Goal: Task Accomplishment & Management: Use online tool/utility

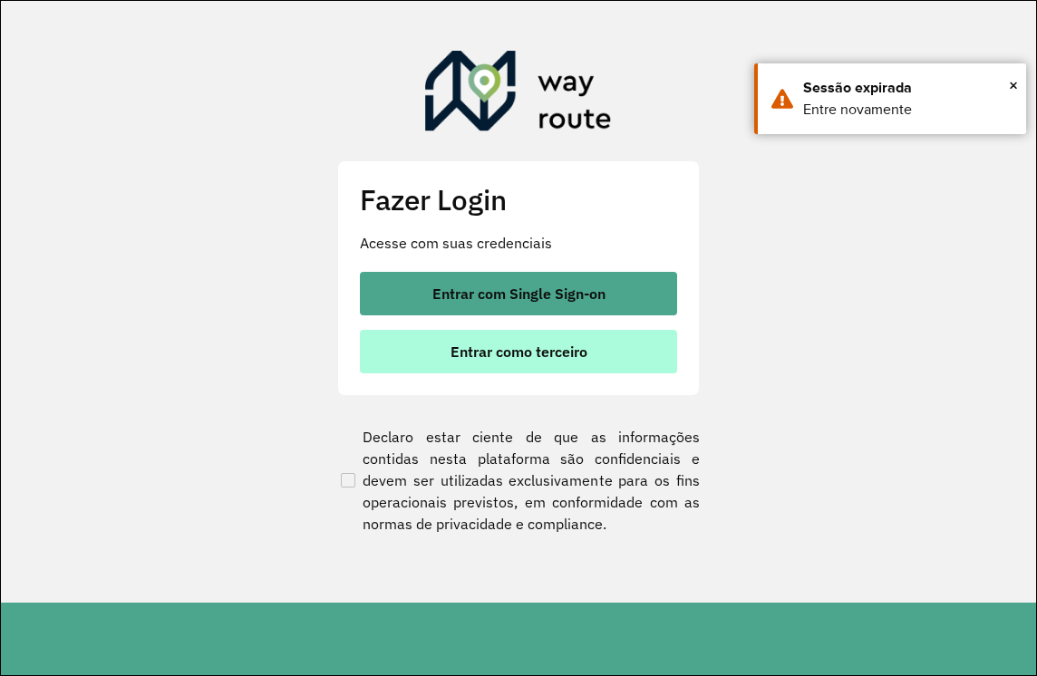
click at [580, 353] on span "Entrar como terceiro" at bounding box center [518, 351] width 137 height 15
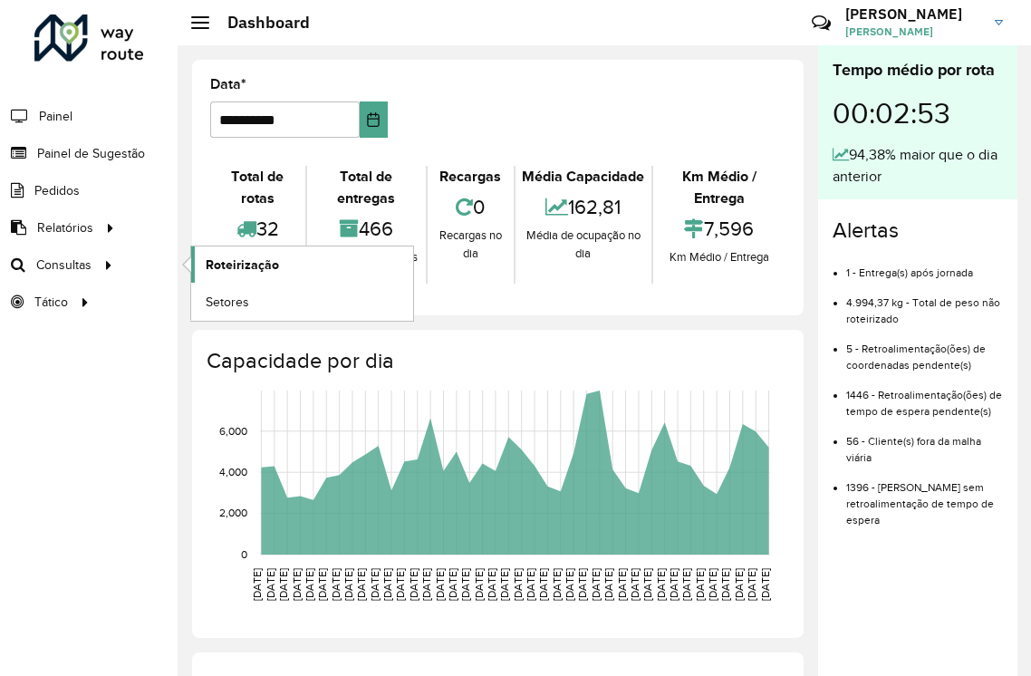
click at [223, 257] on span "Roteirização" at bounding box center [242, 265] width 73 height 19
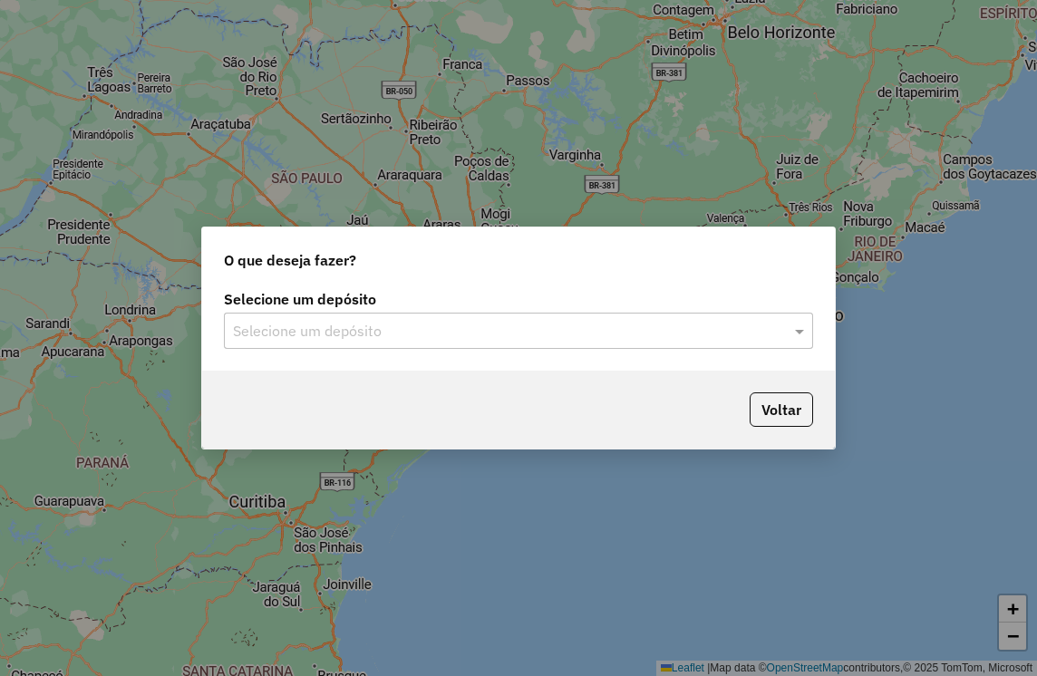
click at [386, 330] on input "text" at bounding box center [500, 332] width 535 height 22
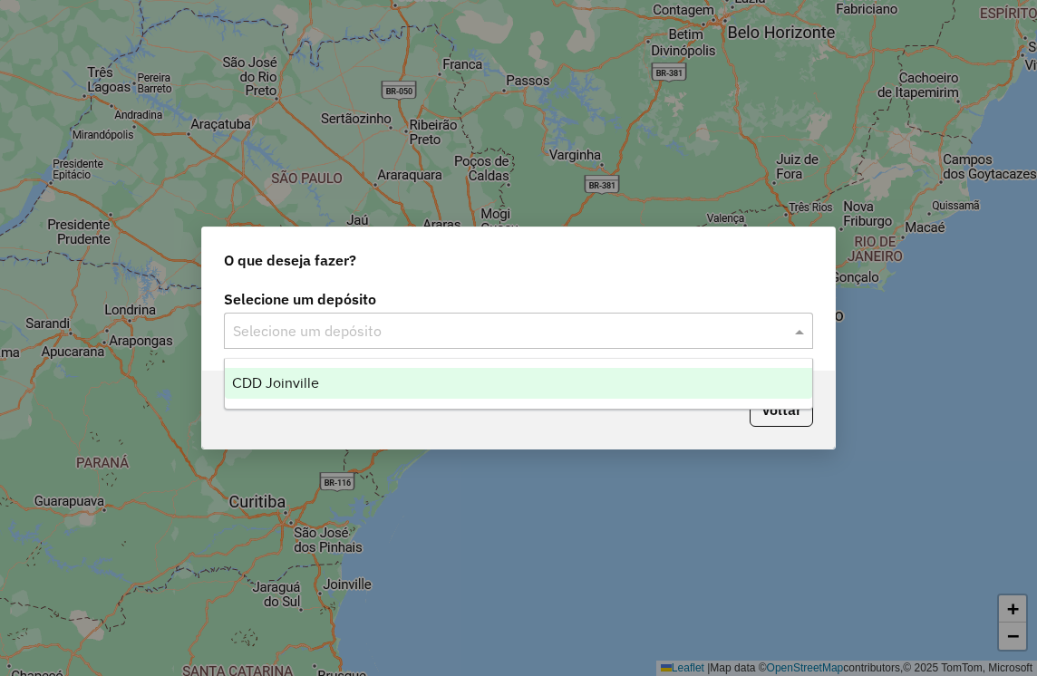
click at [363, 390] on div "CDD Joinville" at bounding box center [518, 383] width 587 height 31
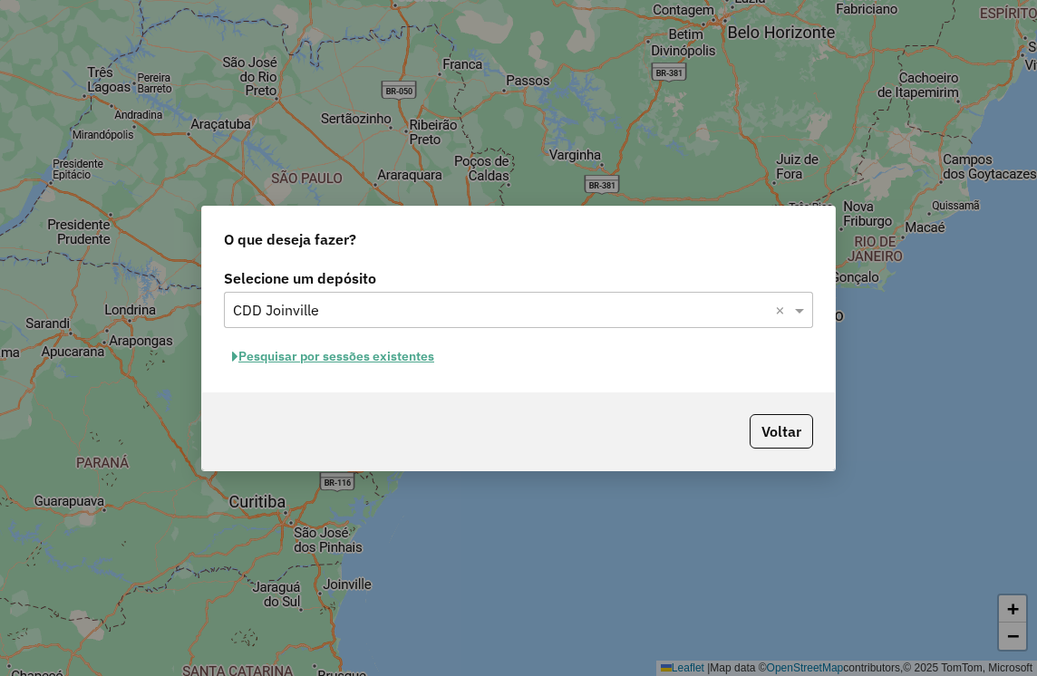
click at [334, 358] on button "Pesquisar por sessões existentes" at bounding box center [333, 357] width 218 height 28
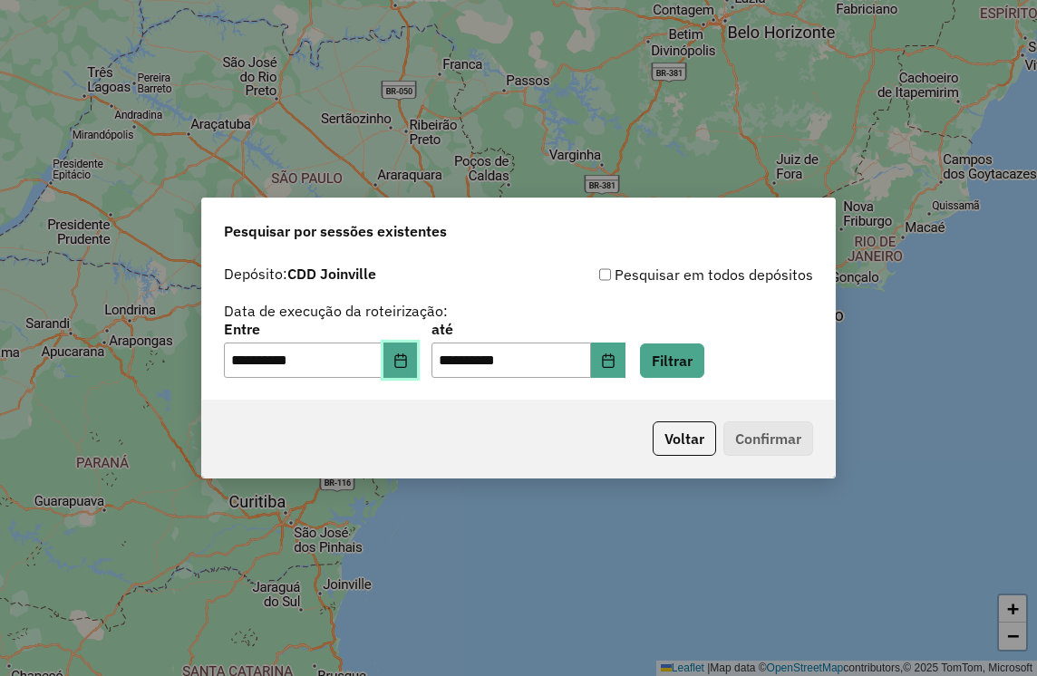
click at [408, 365] on icon "Choose Date" at bounding box center [400, 360] width 15 height 15
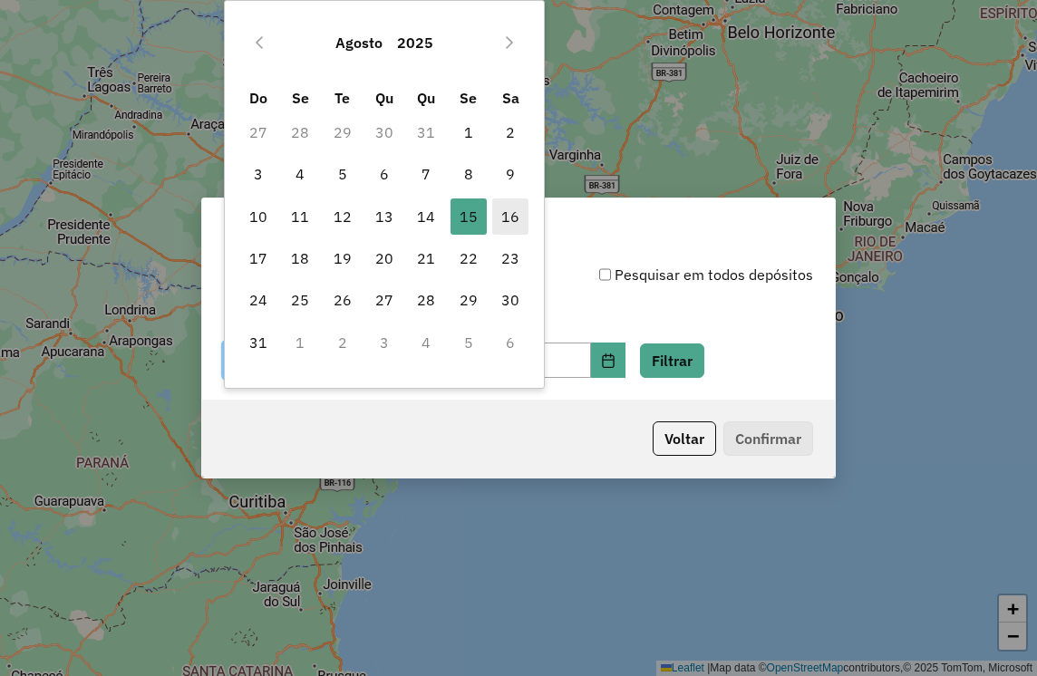
click at [515, 223] on span "16" at bounding box center [510, 216] width 36 height 36
type input "**********"
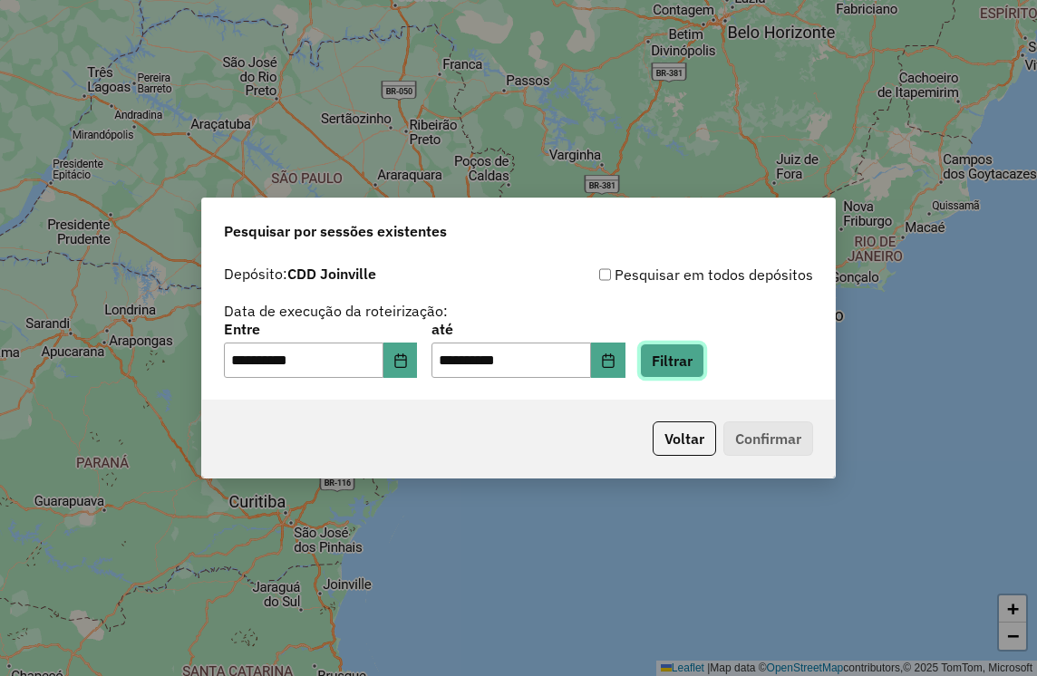
click at [700, 358] on button "Filtrar" at bounding box center [672, 360] width 64 height 34
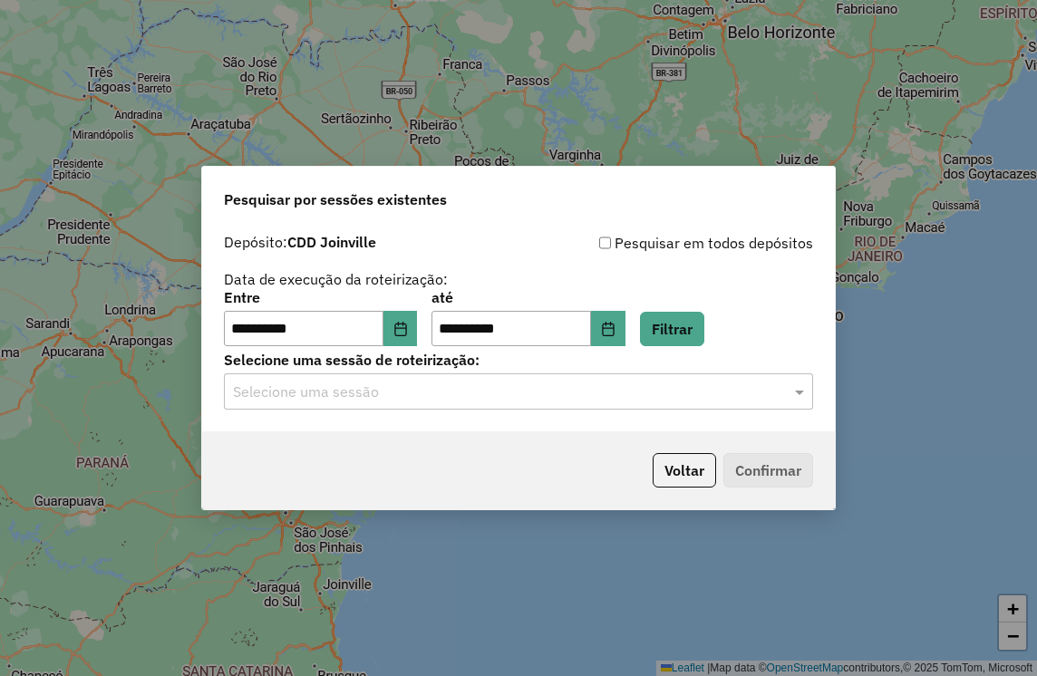
click at [403, 404] on div "Selecione uma sessão" at bounding box center [518, 391] width 589 height 36
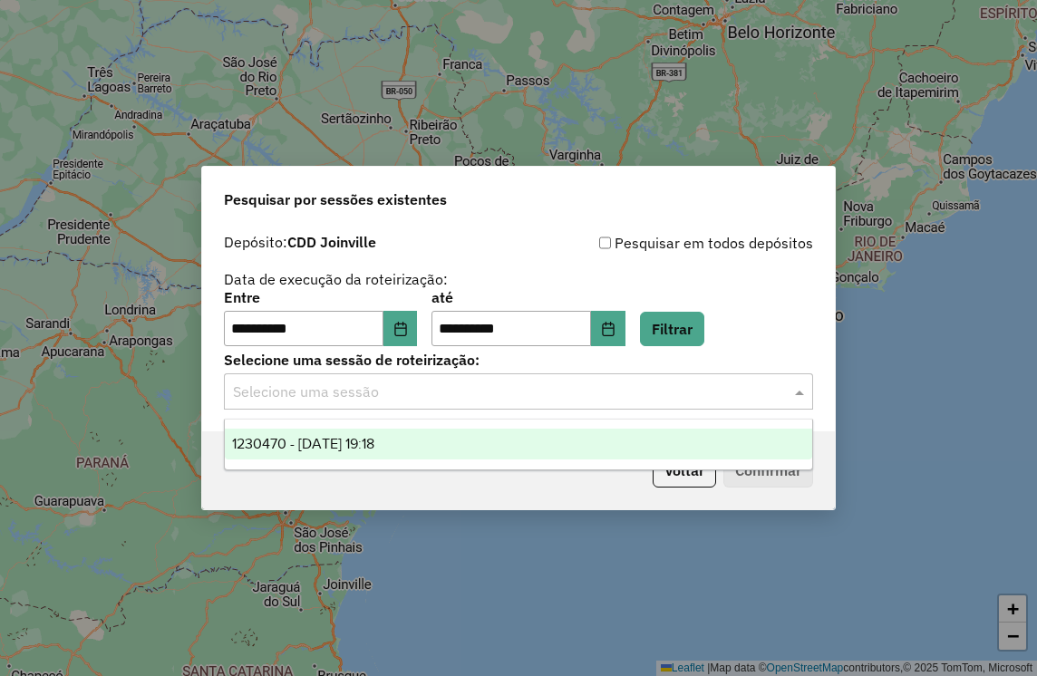
click at [374, 450] on span "1230470 - 16/08/2025 19:18" at bounding box center [303, 443] width 142 height 15
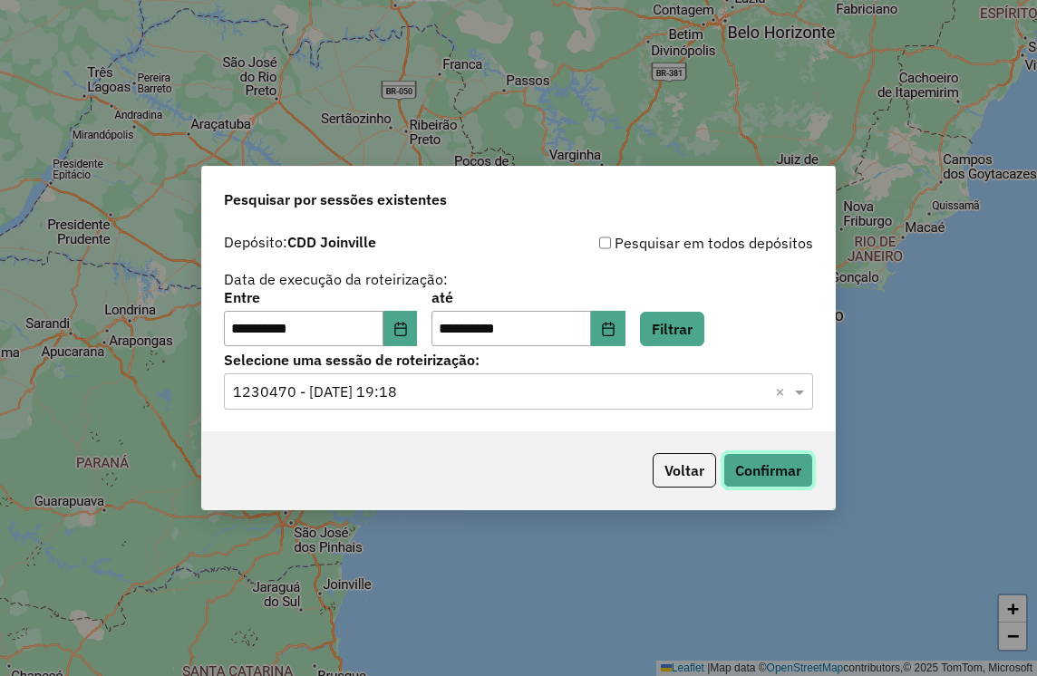
click at [784, 464] on button "Confirmar" at bounding box center [768, 470] width 90 height 34
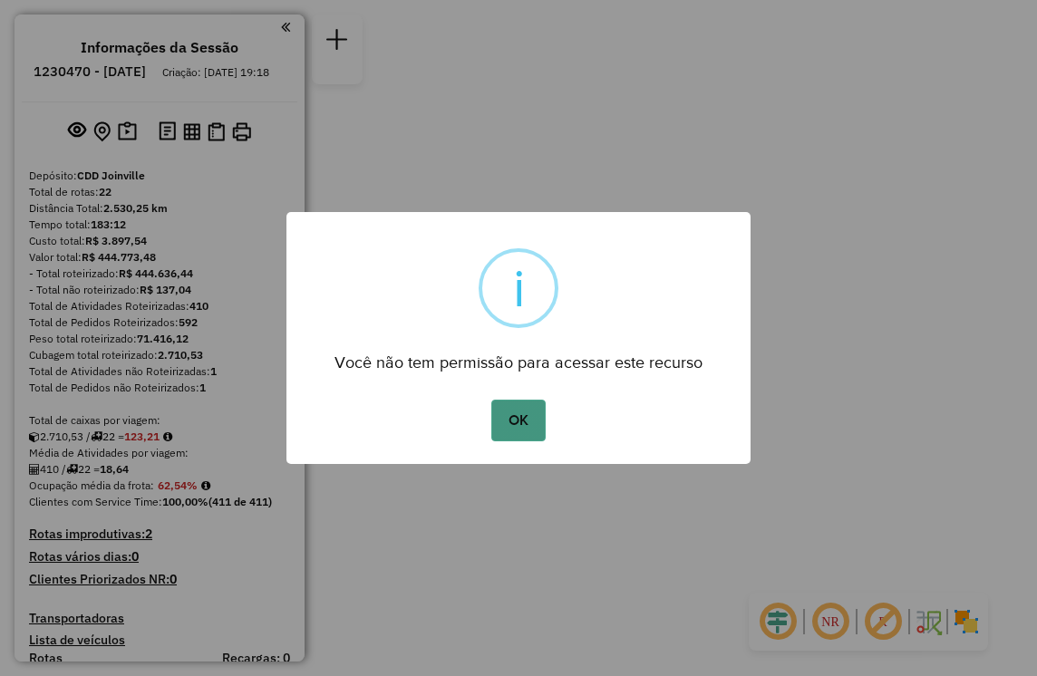
click at [523, 424] on button "OK" at bounding box center [517, 421] width 53 height 42
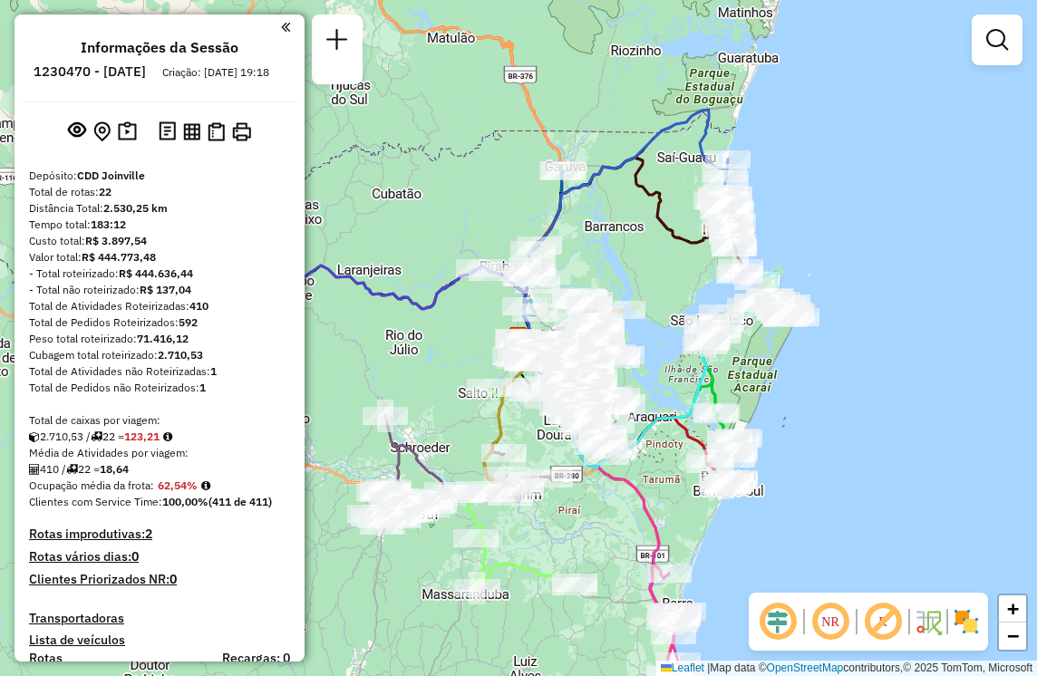
click at [992, 43] on em at bounding box center [997, 40] width 22 height 22
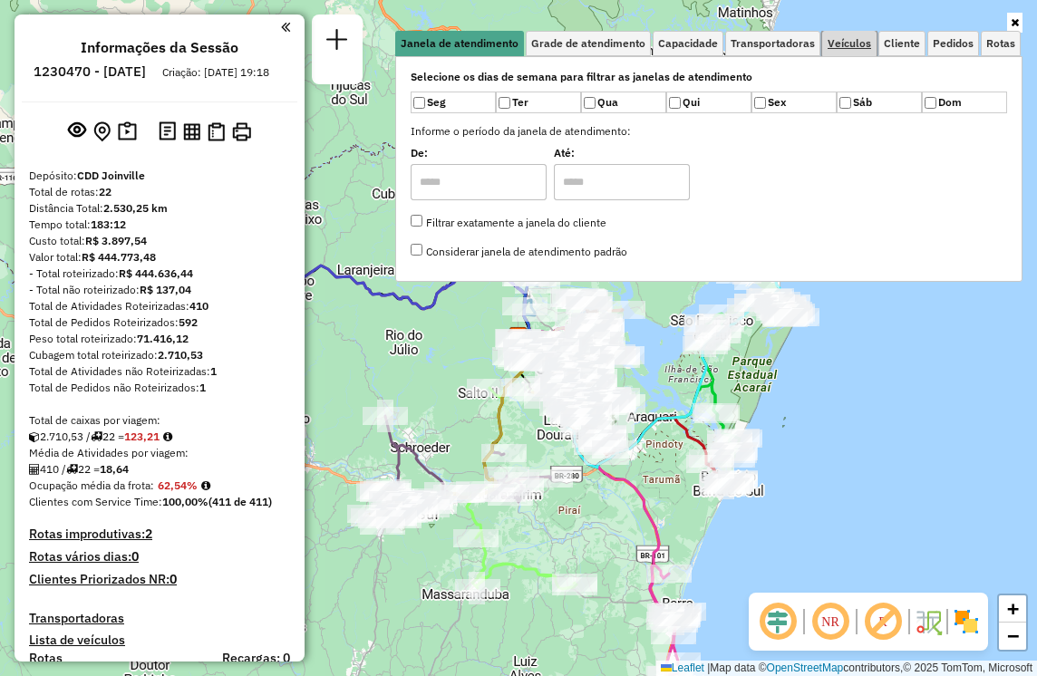
click at [845, 42] on span "Veículos" at bounding box center [849, 43] width 44 height 11
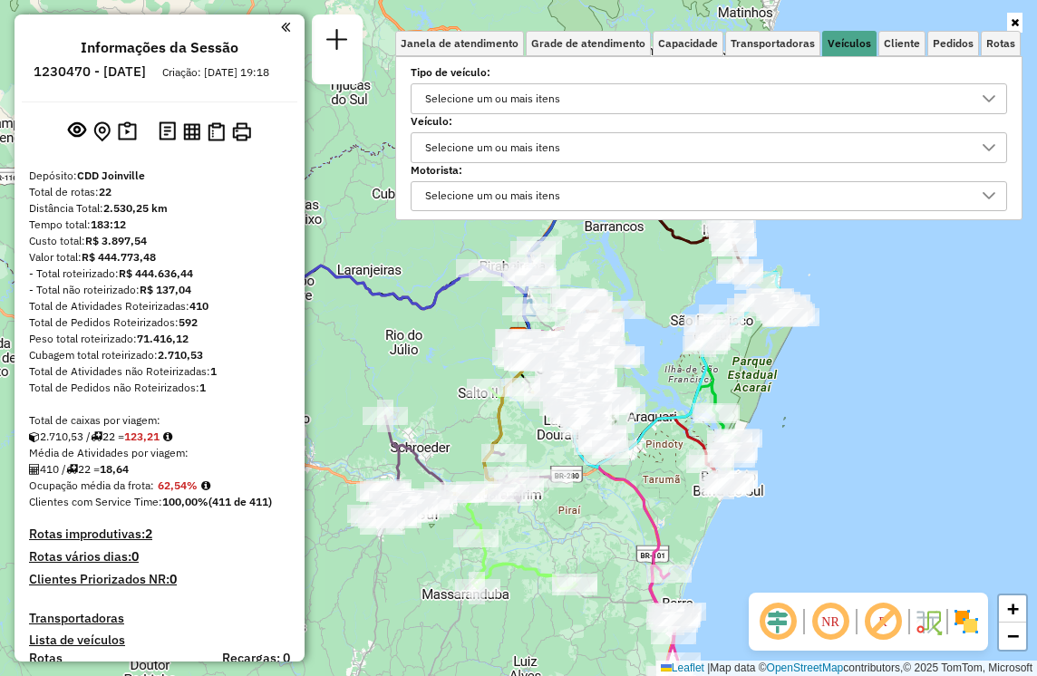
click at [509, 151] on div "Selecione um ou mais itens" at bounding box center [493, 147] width 148 height 29
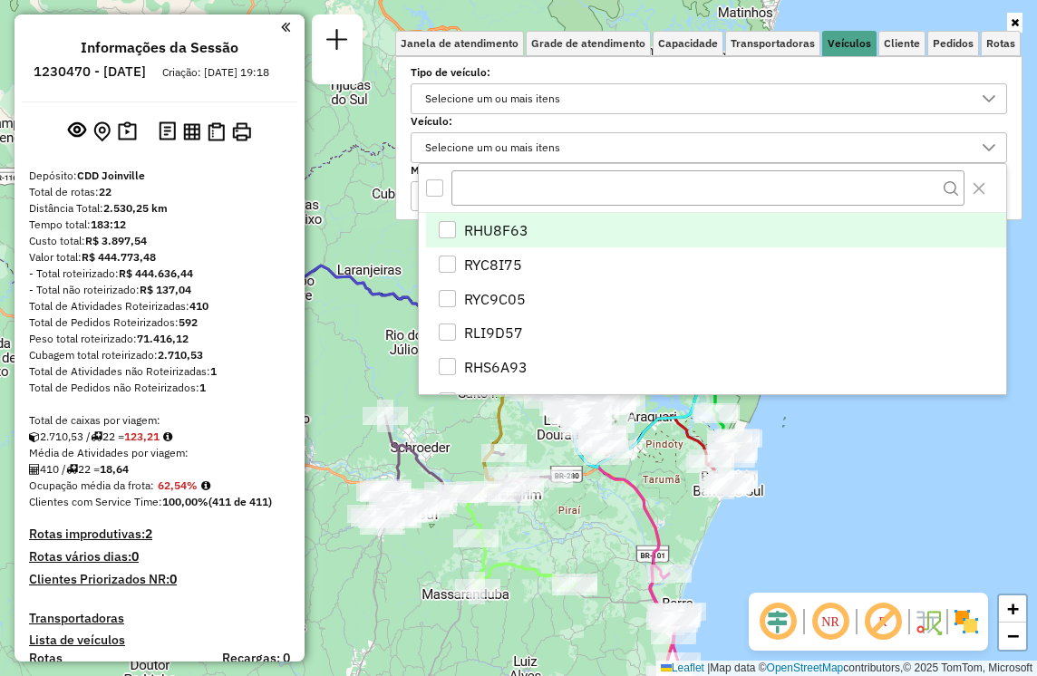
scroll to position [11, 63]
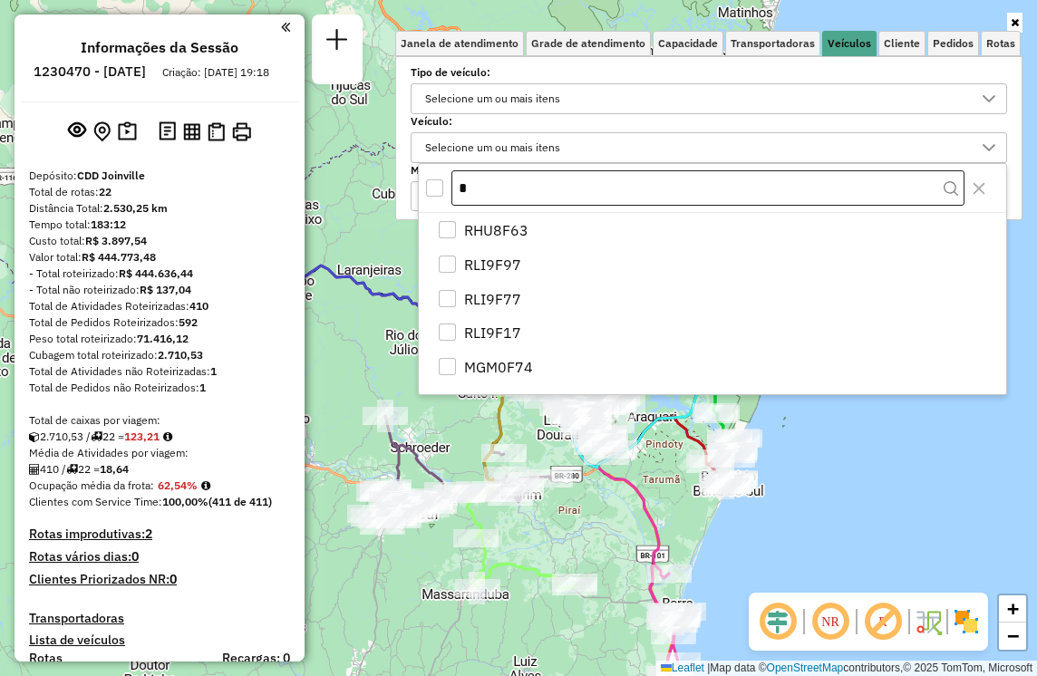
click at [502, 187] on input "*" at bounding box center [707, 188] width 513 height 36
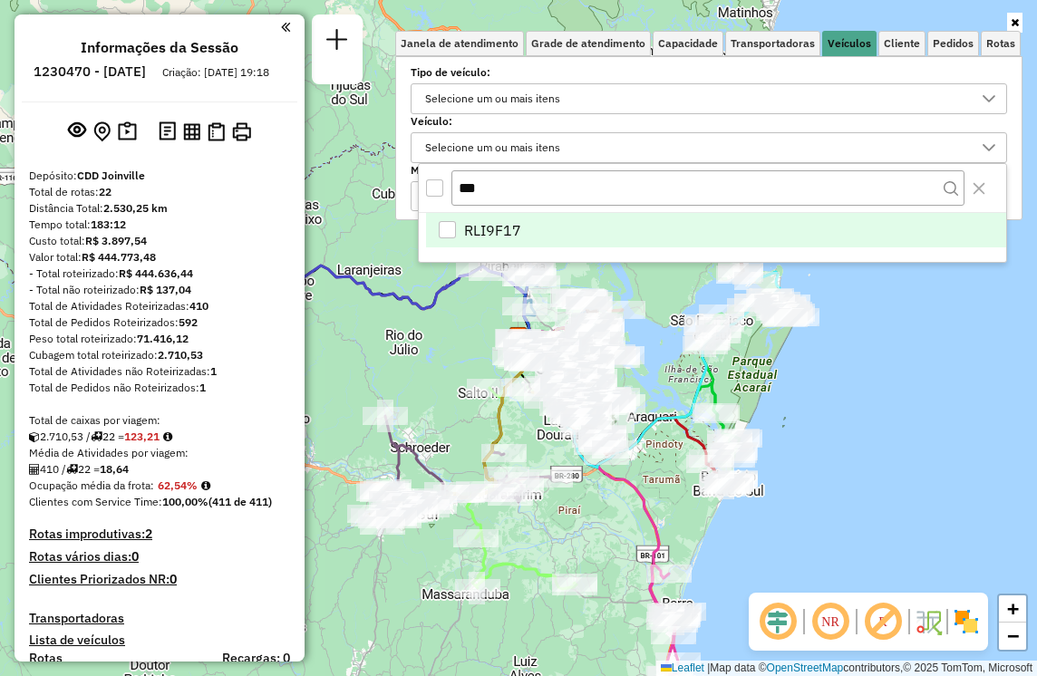
type input "***"
click at [475, 227] on span "RLI9F17" at bounding box center [492, 230] width 57 height 22
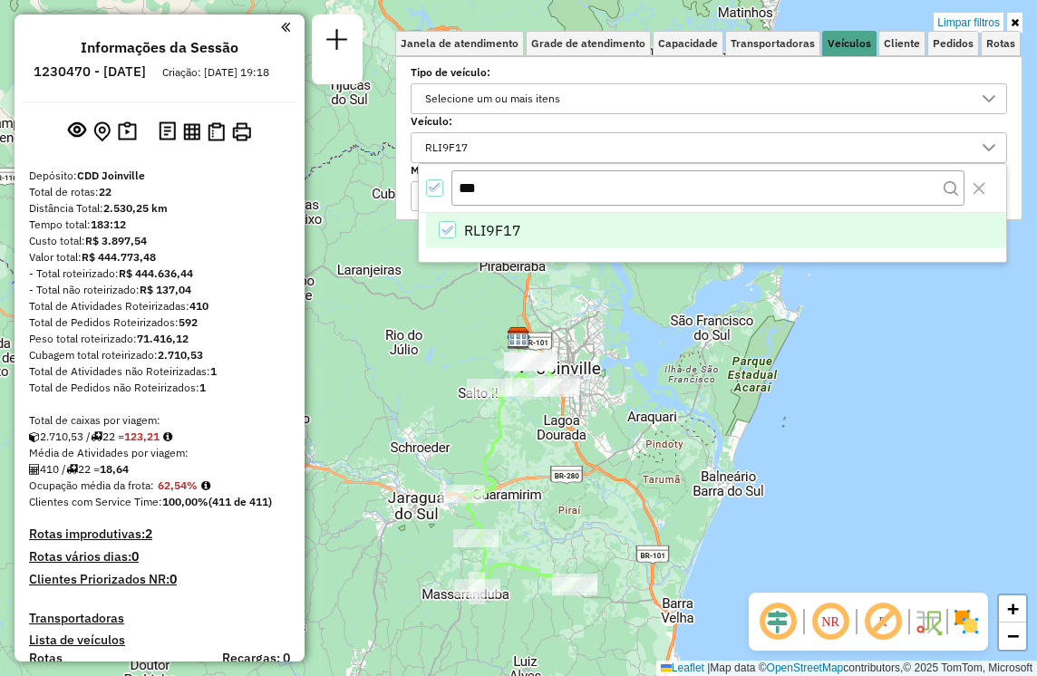
click at [807, 247] on div "RLI9F17" at bounding box center [712, 237] width 587 height 49
click at [809, 243] on li "RLI9F17" at bounding box center [716, 230] width 580 height 34
click at [809, 241] on li "RLI9F17" at bounding box center [716, 230] width 580 height 34
click at [790, 318] on div "Limpar filtros Janela de atendimento Grade de atendimento Capacidade Transporta…" at bounding box center [518, 338] width 1037 height 676
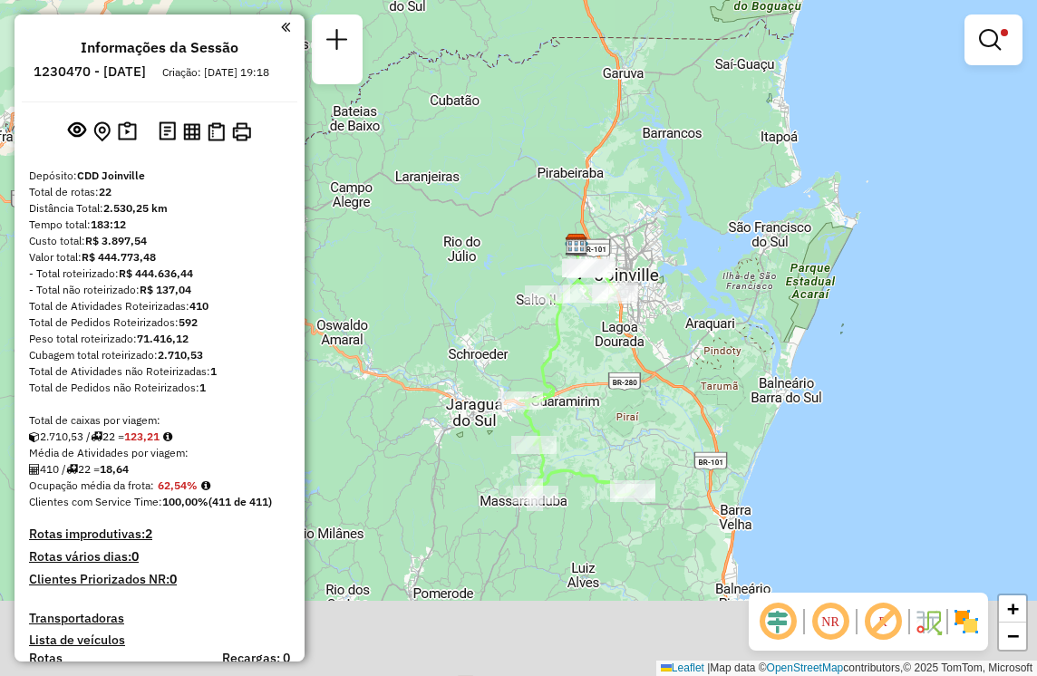
drag, startPoint x: 493, startPoint y: 443, endPoint x: 552, endPoint y: 349, distance: 111.1
click at [552, 349] on icon at bounding box center [577, 381] width 114 height 230
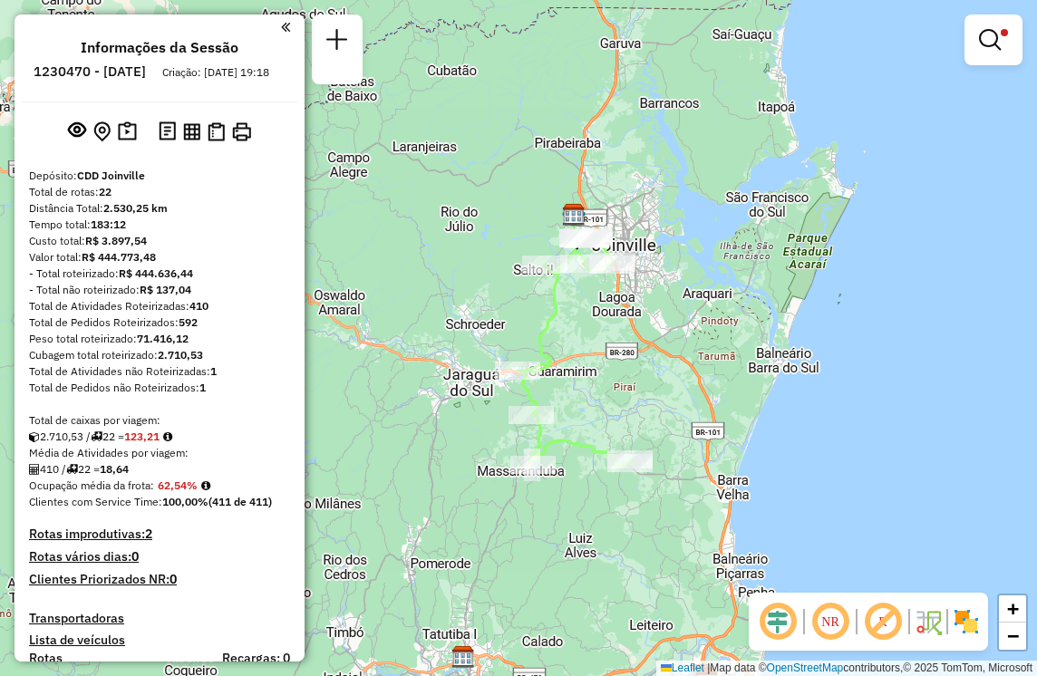
drag, startPoint x: 577, startPoint y: 360, endPoint x: 574, endPoint y: 320, distance: 40.0
click at [574, 320] on div "Limpar filtros Janela de atendimento Grade de atendimento Capacidade Transporta…" at bounding box center [518, 338] width 1037 height 676
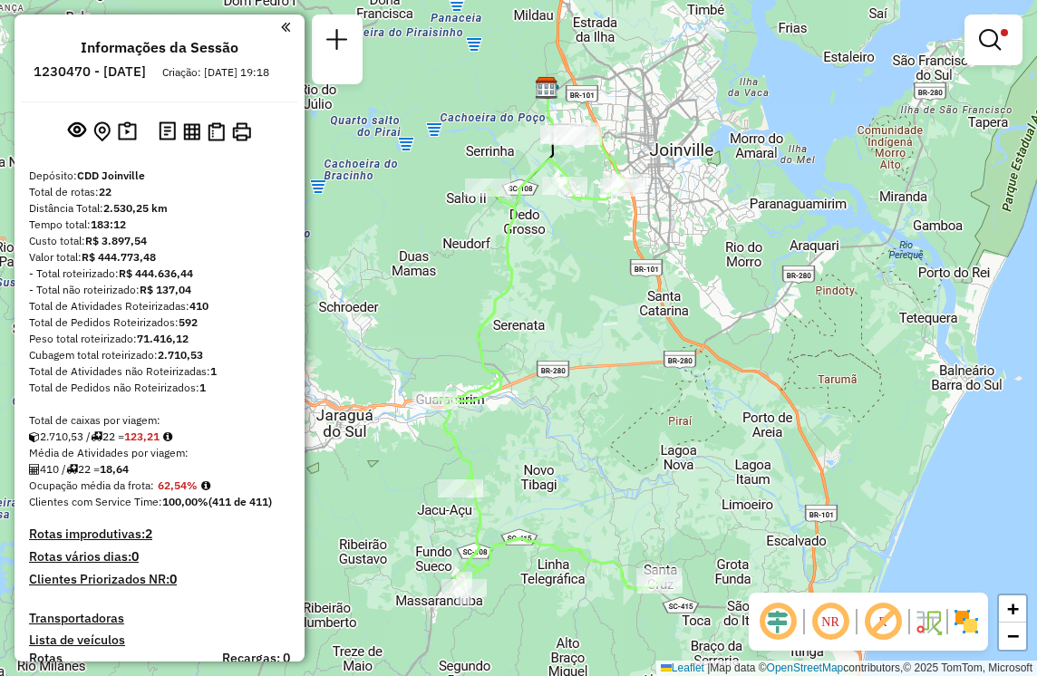
drag, startPoint x: 647, startPoint y: 370, endPoint x: 693, endPoint y: 424, distance: 71.4
click at [693, 424] on div "Limpar filtros Janela de atendimento Grade de atendimento Capacidade Transporta…" at bounding box center [518, 338] width 1037 height 676
click at [946, 276] on div "Limpar filtros Janela de atendimento Grade de atendimento Capacidade Transporta…" at bounding box center [518, 338] width 1037 height 676
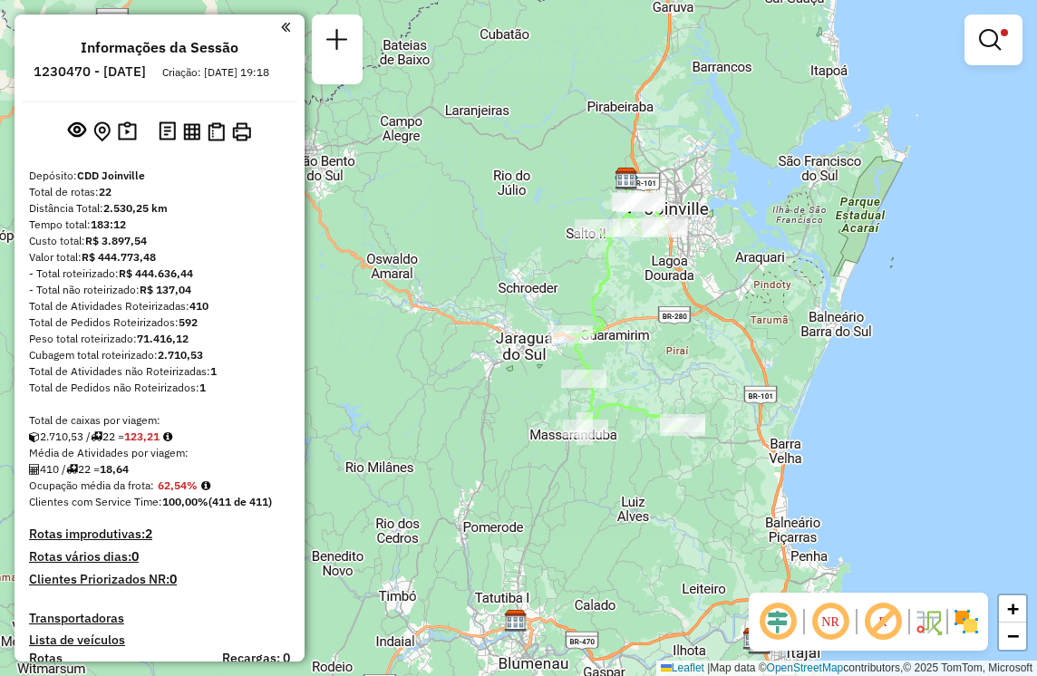
drag, startPoint x: 742, startPoint y: 314, endPoint x: 731, endPoint y: 312, distance: 11.0
click at [731, 312] on div "Limpar filtros Janela de atendimento Grade de atendimento Capacidade Transporta…" at bounding box center [518, 338] width 1037 height 676
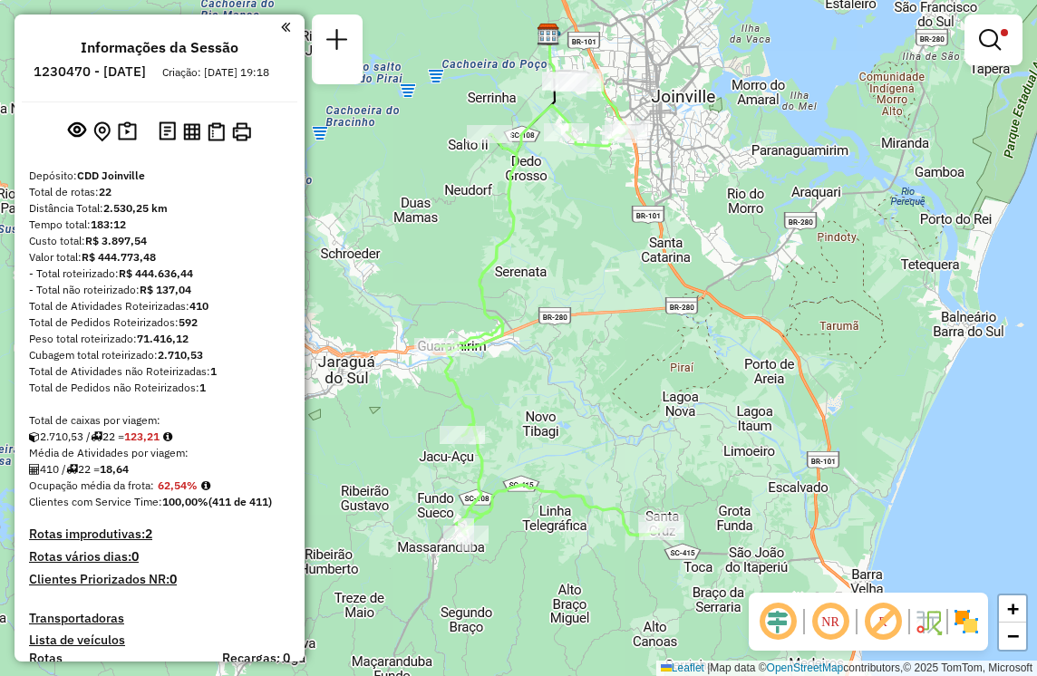
drag, startPoint x: 697, startPoint y: 365, endPoint x: 691, endPoint y: 384, distance: 20.1
click at [691, 384] on div "Limpar filtros Janela de atendimento Grade de atendimento Capacidade Transporta…" at bounding box center [518, 338] width 1037 height 676
click at [997, 40] on em at bounding box center [990, 40] width 22 height 22
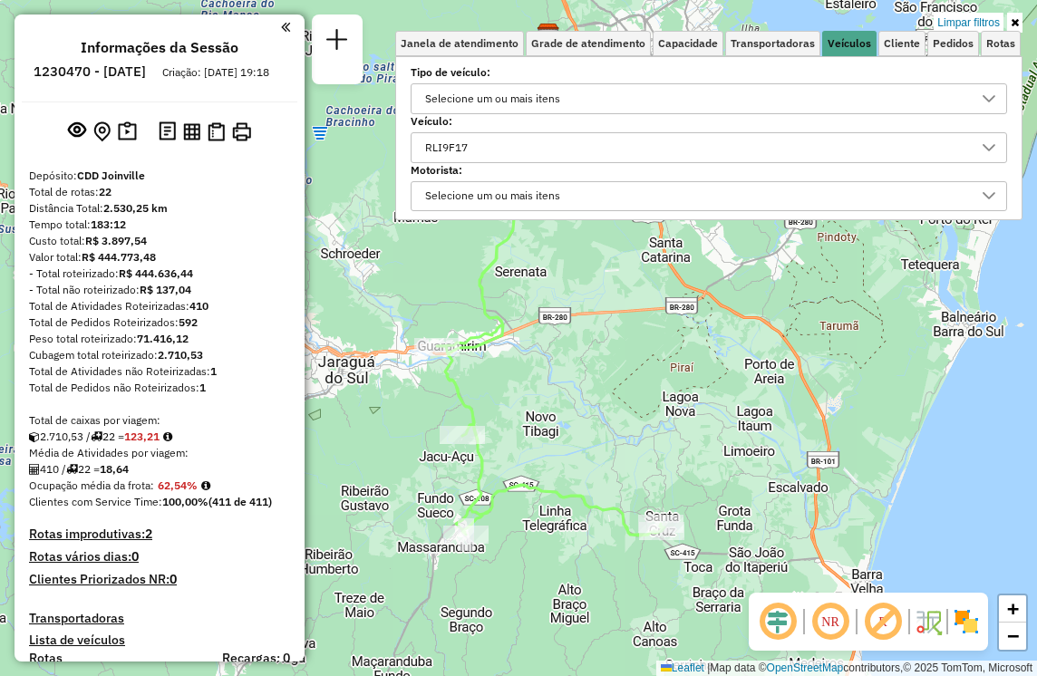
click at [843, 148] on div "RLI9F17" at bounding box center [695, 147] width 553 height 29
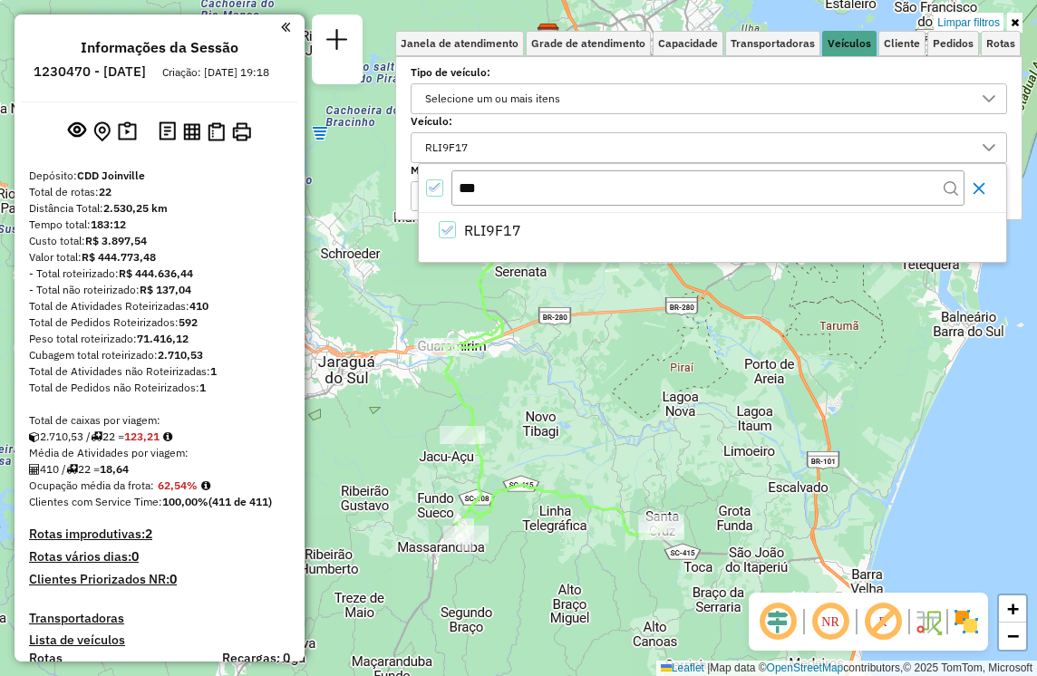
click at [979, 197] on button "Close" at bounding box center [978, 188] width 29 height 29
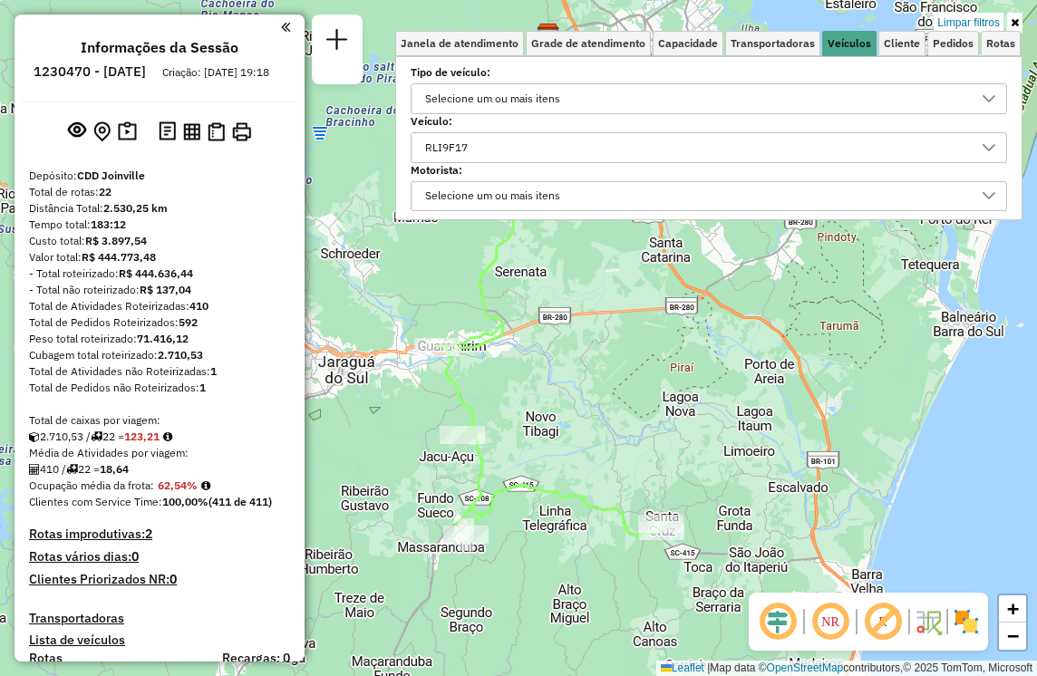
click at [857, 158] on div "RLI9F17" at bounding box center [695, 147] width 553 height 29
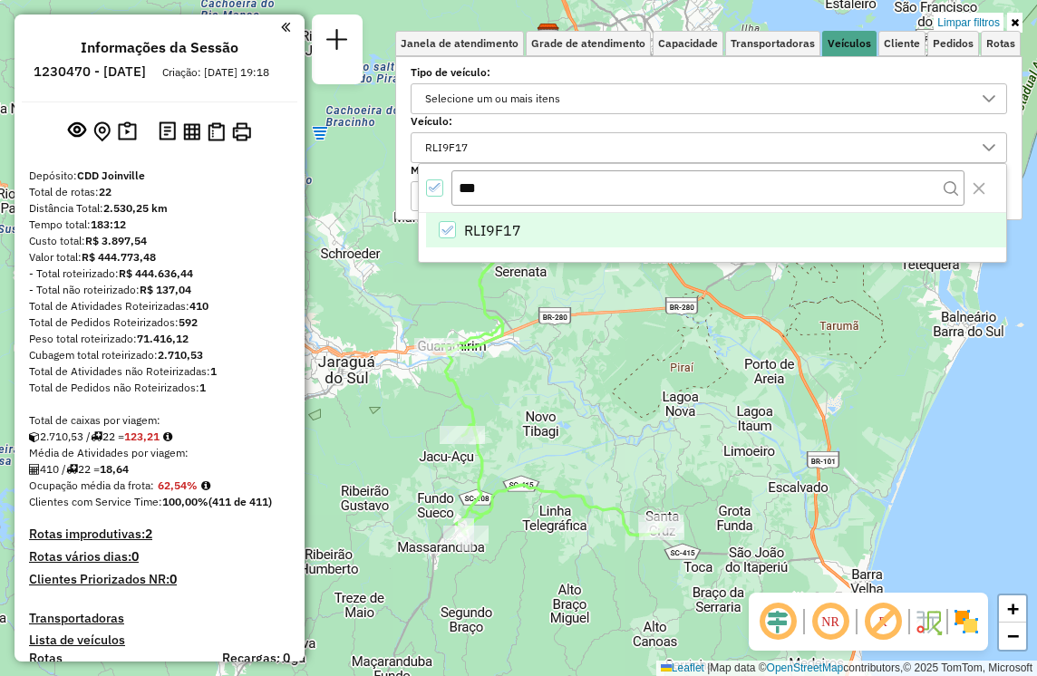
click at [443, 232] on icon "RLI9F17" at bounding box center [446, 230] width 13 height 13
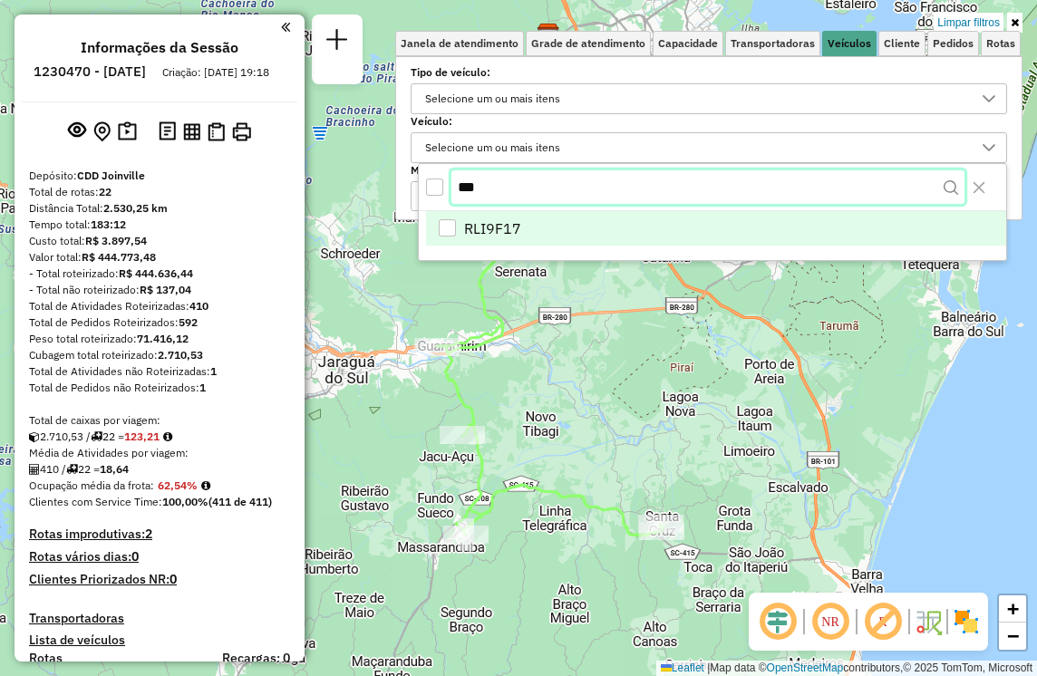
click at [511, 200] on input "***" at bounding box center [707, 187] width 513 height 34
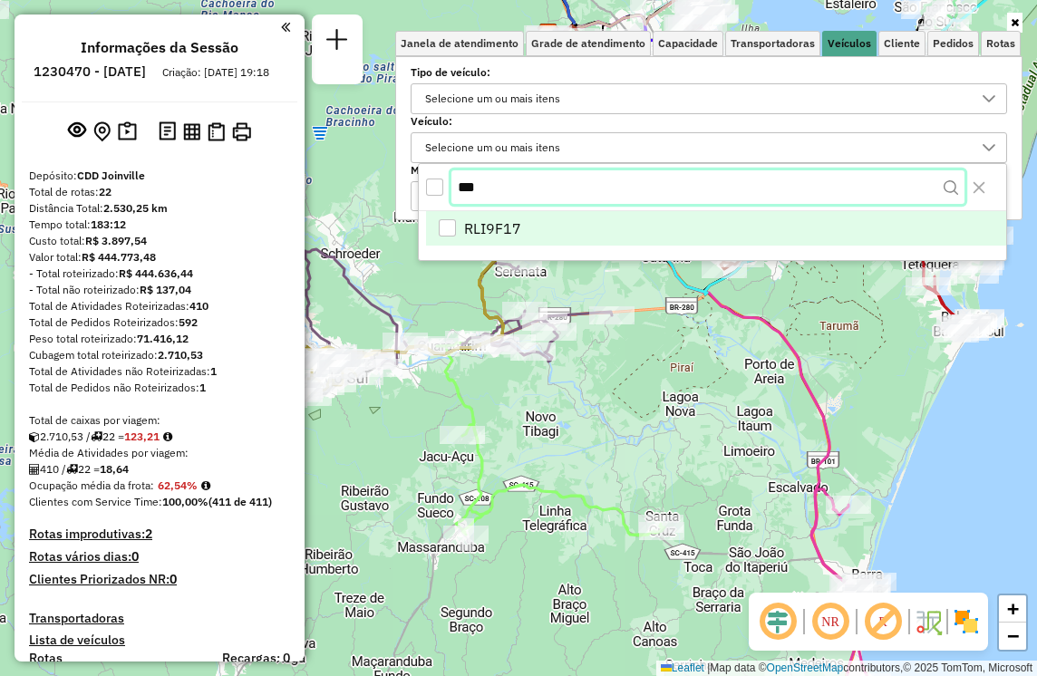
click at [512, 198] on input "***" at bounding box center [707, 187] width 513 height 34
click at [511, 196] on input "***" at bounding box center [707, 187] width 513 height 34
type input "***"
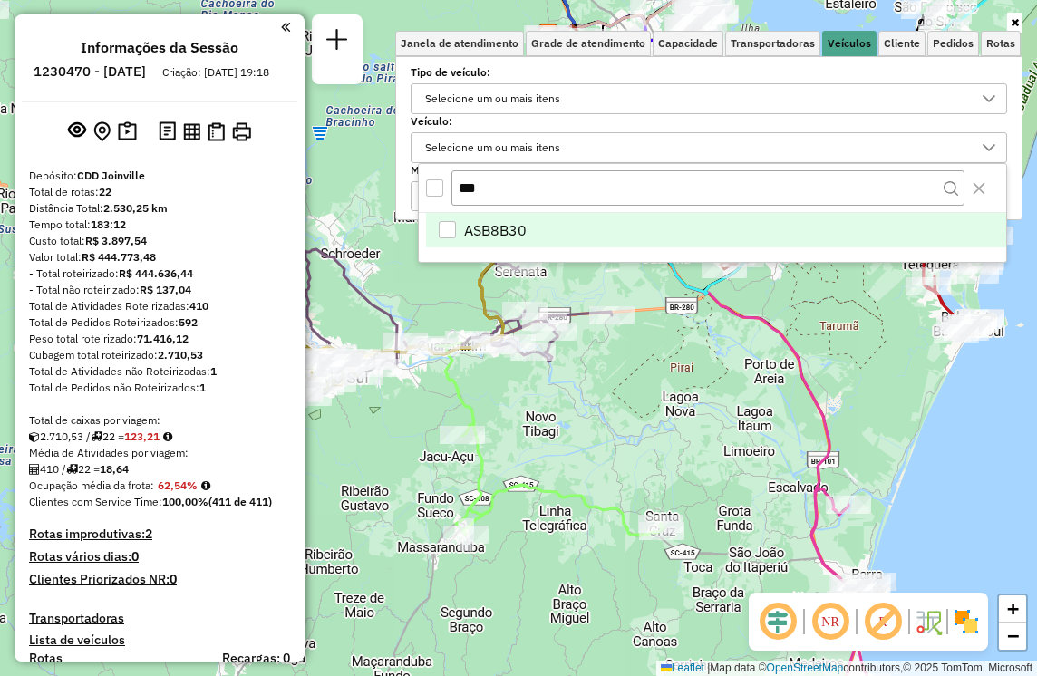
click at [492, 221] on span "ASB8B30" at bounding box center [495, 230] width 63 height 22
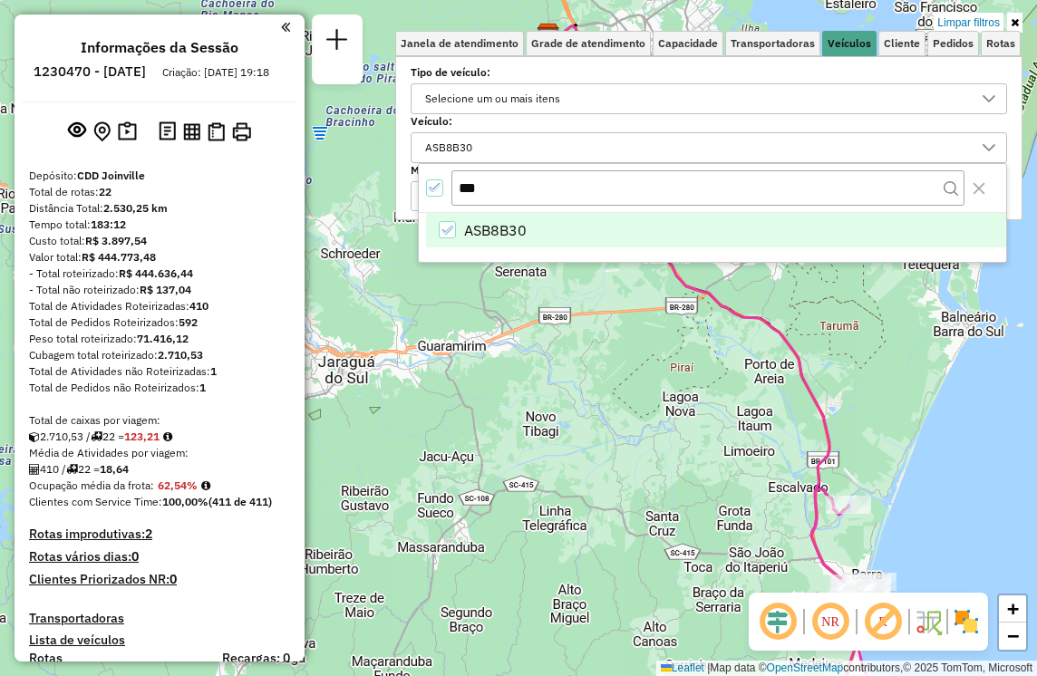
click at [867, 308] on div "Limpar filtros Janela de atendimento Grade de atendimento Capacidade Transporta…" at bounding box center [518, 338] width 1037 height 676
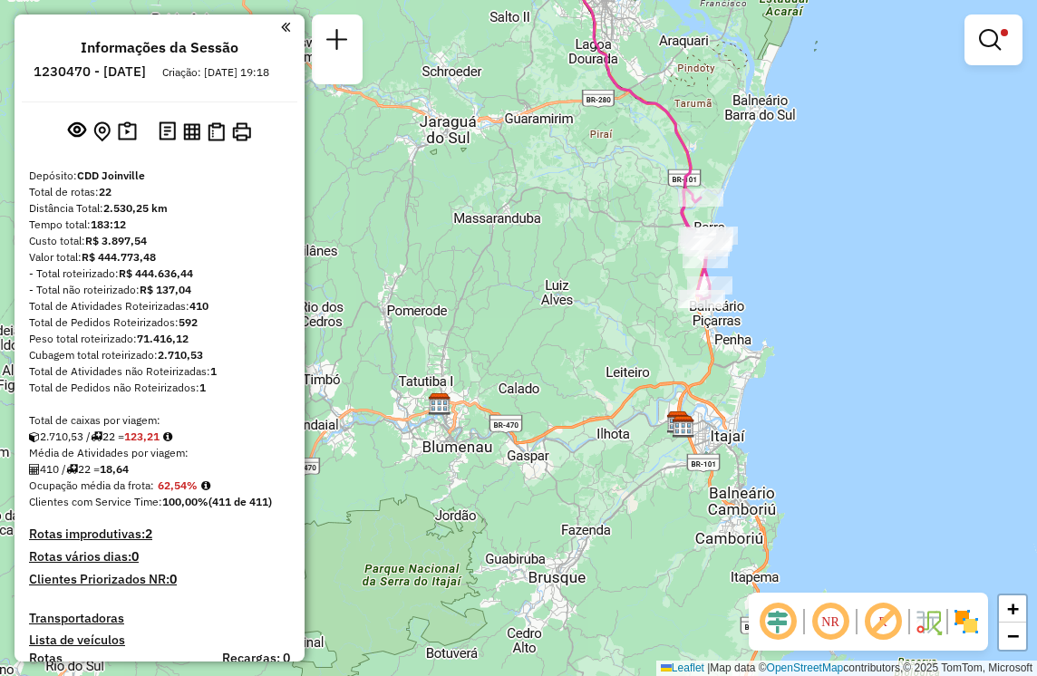
drag, startPoint x: 855, startPoint y: 351, endPoint x: 700, endPoint y: 141, distance: 260.5
click at [700, 141] on div "Limpar filtros Janela de atendimento Grade de atendimento Capacidade Transporta…" at bounding box center [518, 338] width 1037 height 676
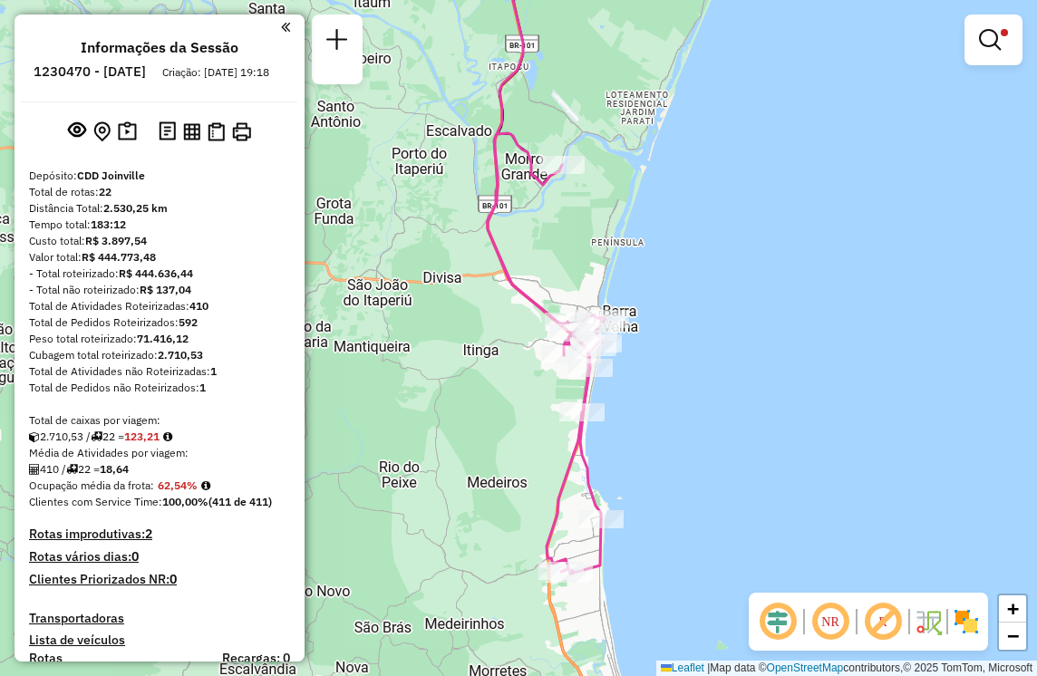
drag, startPoint x: 621, startPoint y: 179, endPoint x: 639, endPoint y: 159, distance: 27.6
click at [639, 159] on div "Limpar filtros Janela de atendimento Grade de atendimento Capacidade Transporta…" at bounding box center [518, 338] width 1037 height 676
click at [1000, 60] on div at bounding box center [993, 40] width 58 height 51
click at [980, 47] on link at bounding box center [994, 40] width 44 height 36
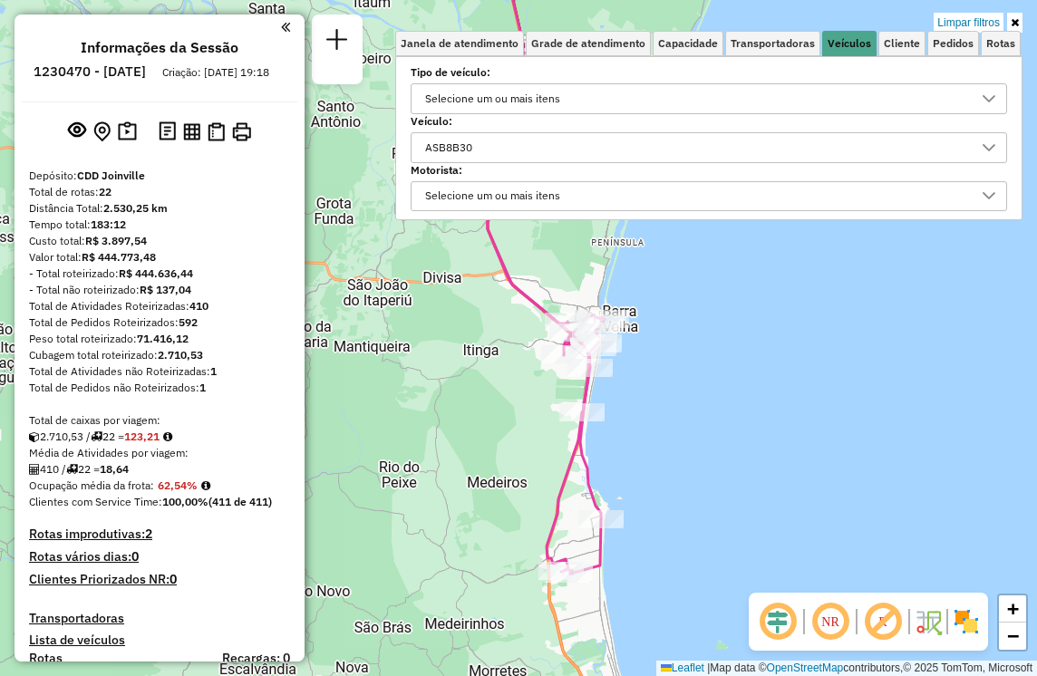
click at [690, 156] on div "ASB8B30" at bounding box center [695, 147] width 553 height 29
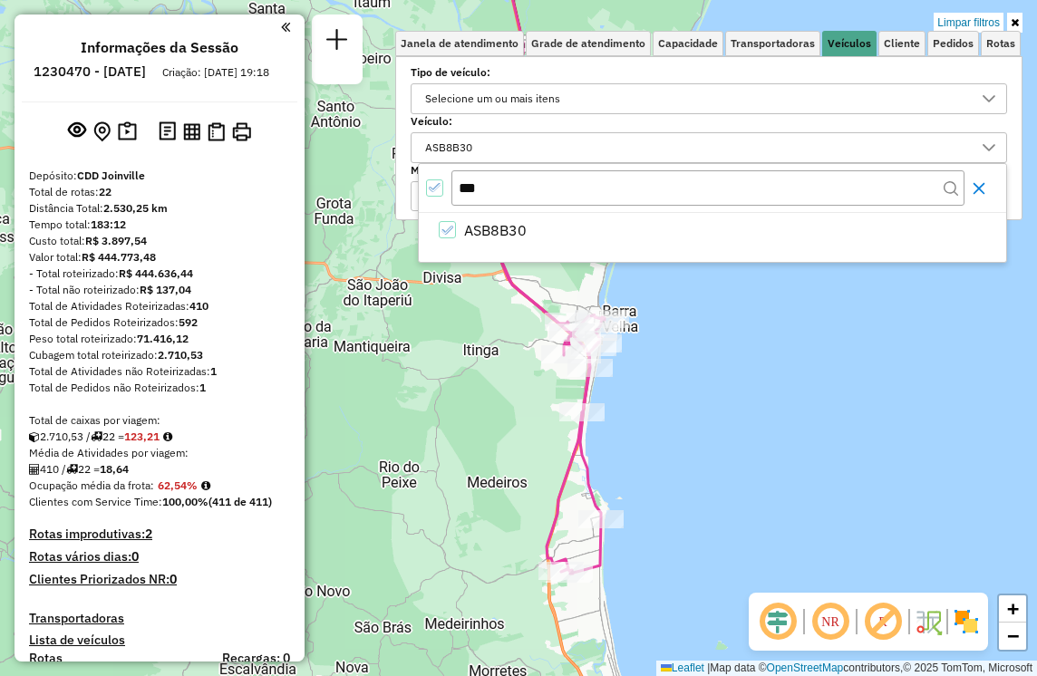
click at [976, 185] on icon "Close" at bounding box center [979, 188] width 12 height 12
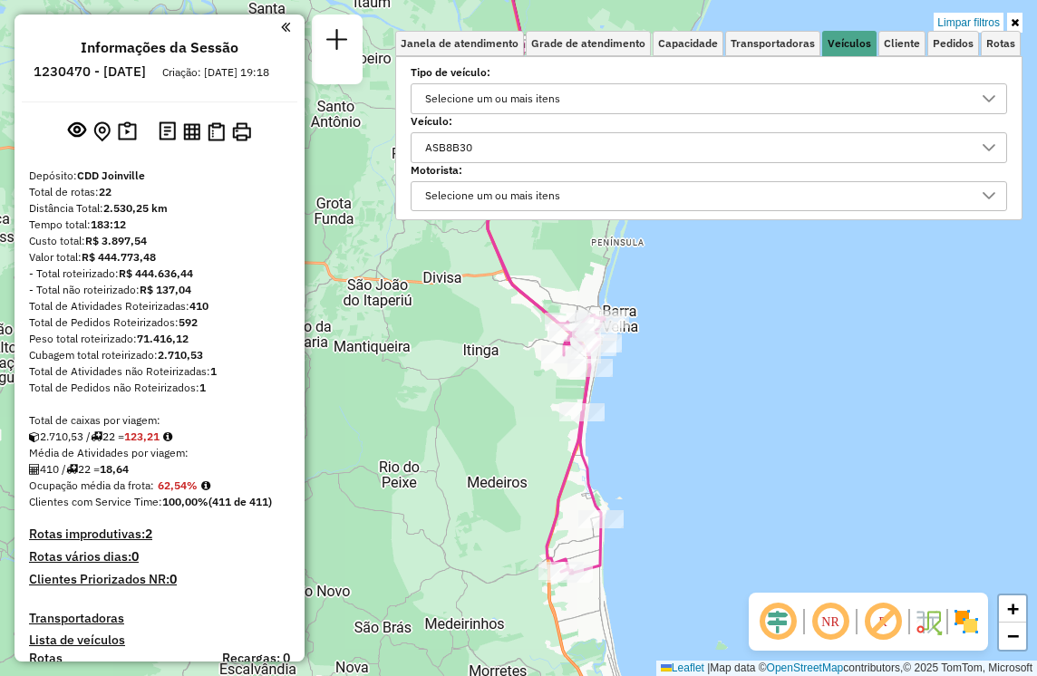
click at [793, 183] on div "Selecione um ou mais itens" at bounding box center [695, 196] width 553 height 29
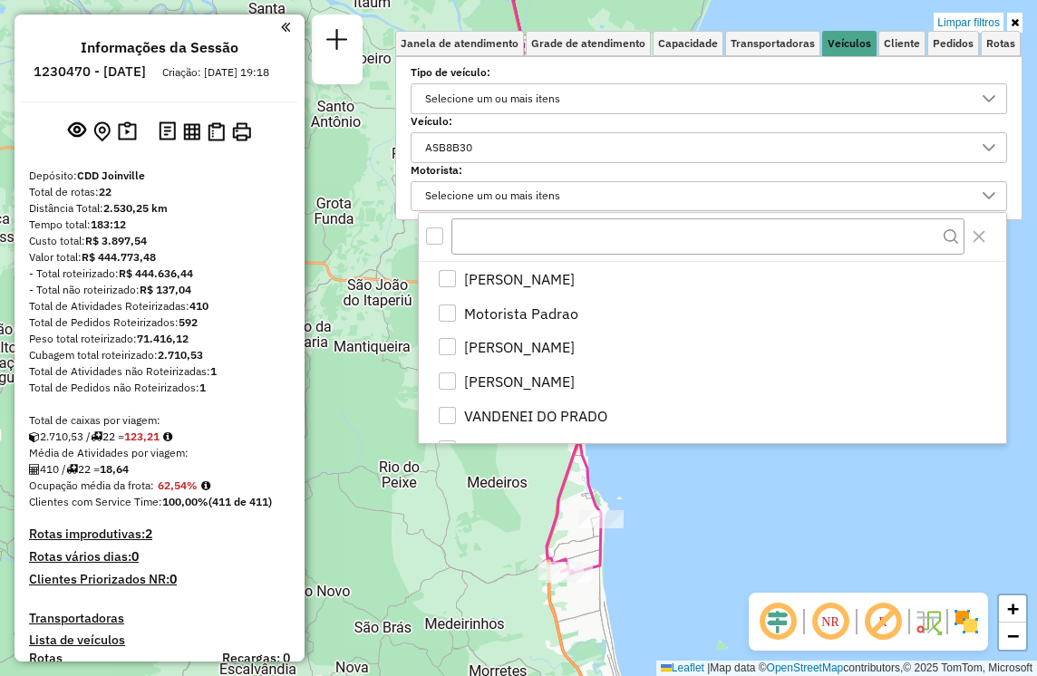
click at [668, 164] on label "Motorista:" at bounding box center [709, 170] width 596 height 16
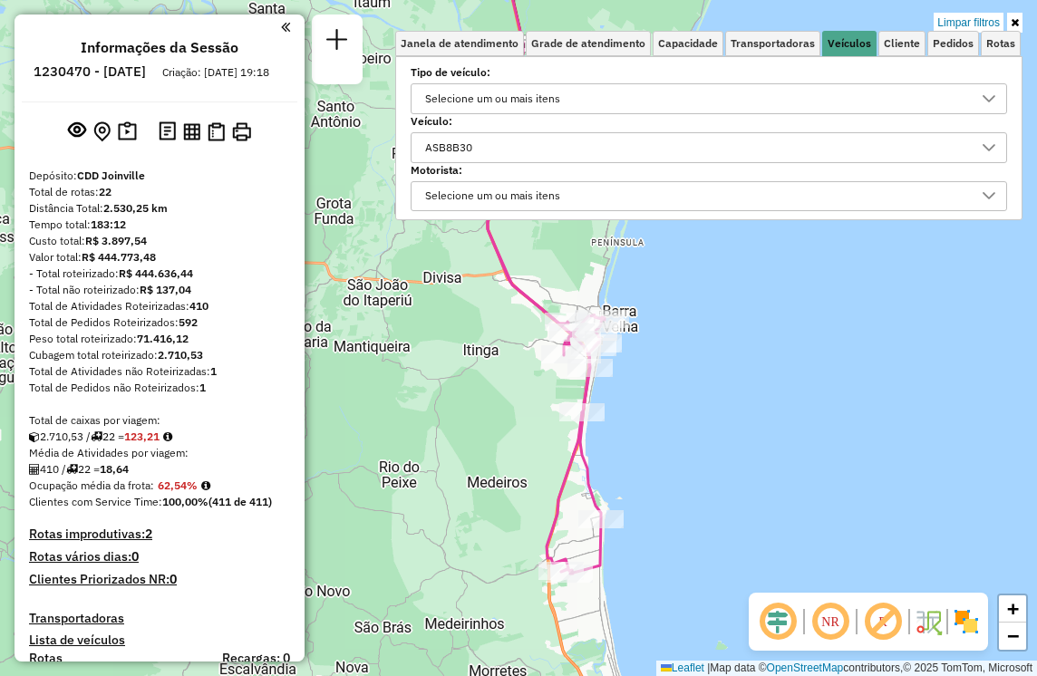
click at [664, 159] on div "ASB8B30" at bounding box center [695, 147] width 553 height 29
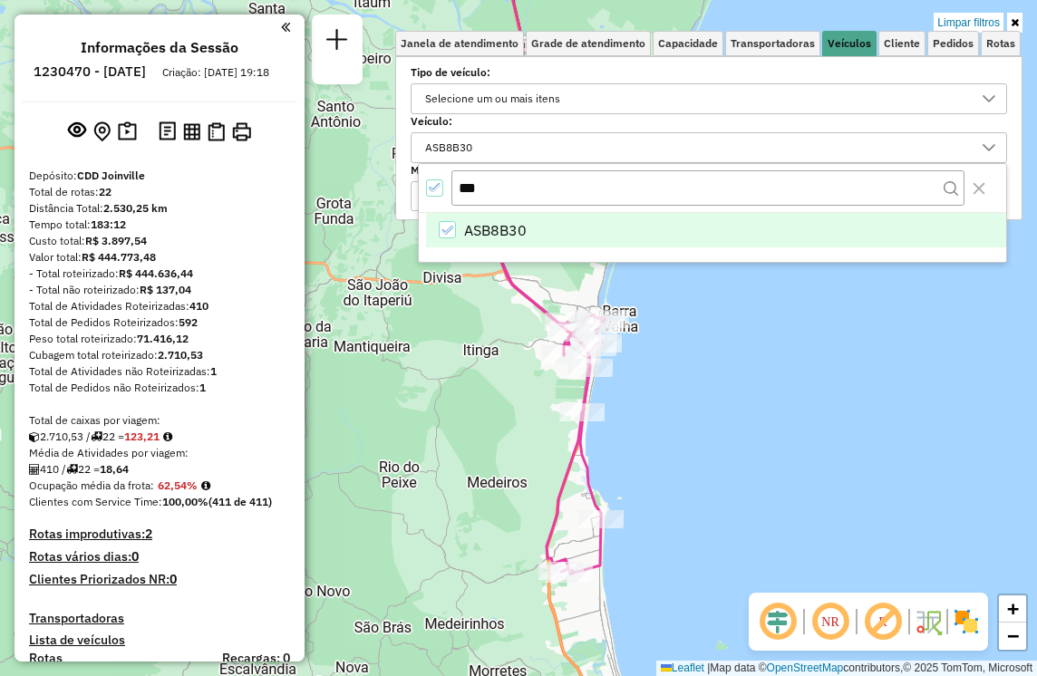
click at [430, 186] on icon "All items selected" at bounding box center [435, 187] width 13 height 13
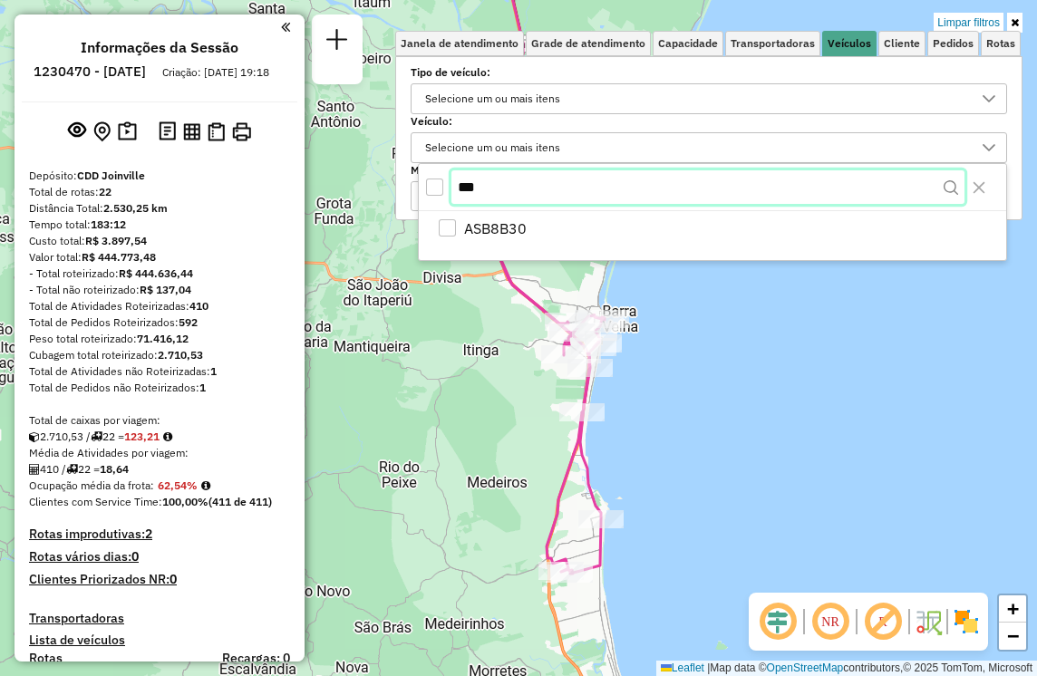
click at [504, 187] on input "***" at bounding box center [707, 187] width 513 height 34
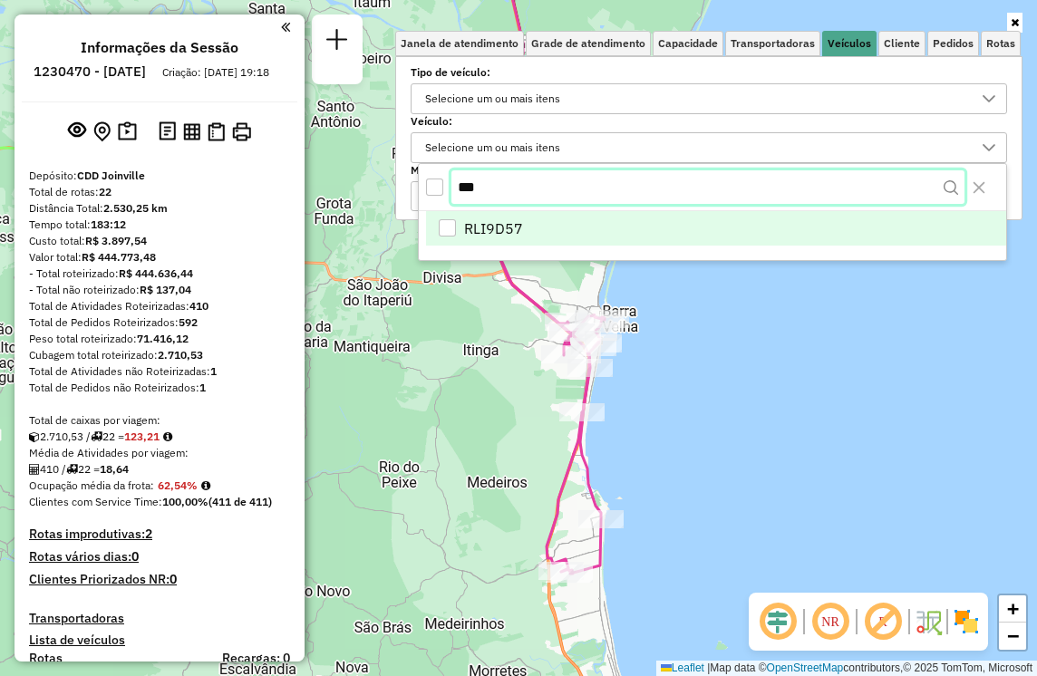
type input "***"
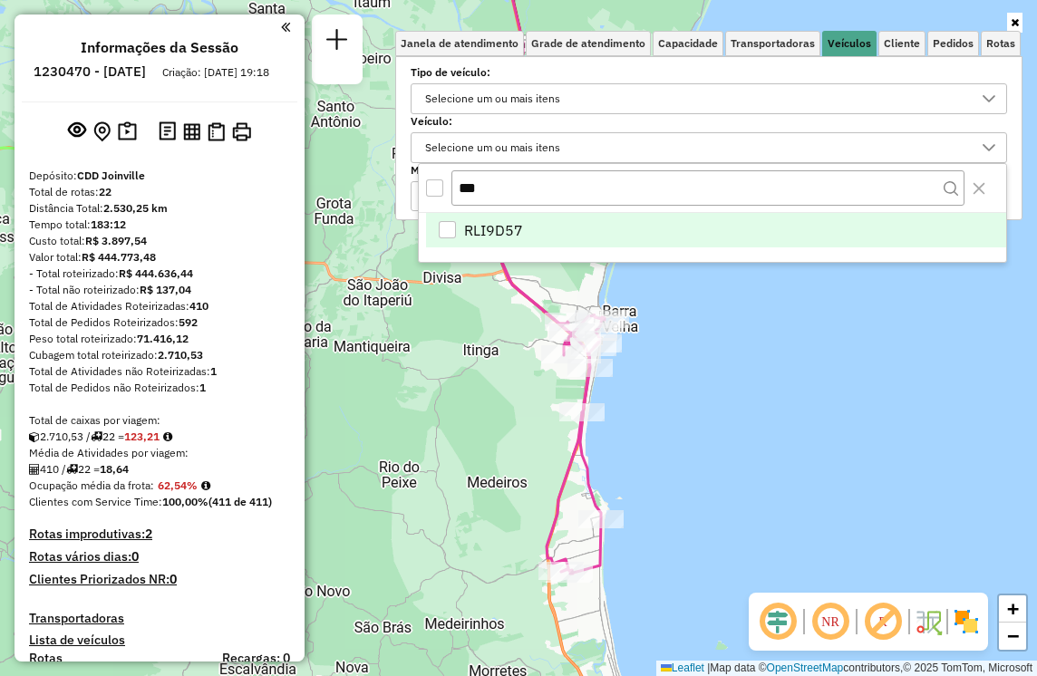
click at [442, 224] on div "RLI9D57" at bounding box center [447, 229] width 17 height 17
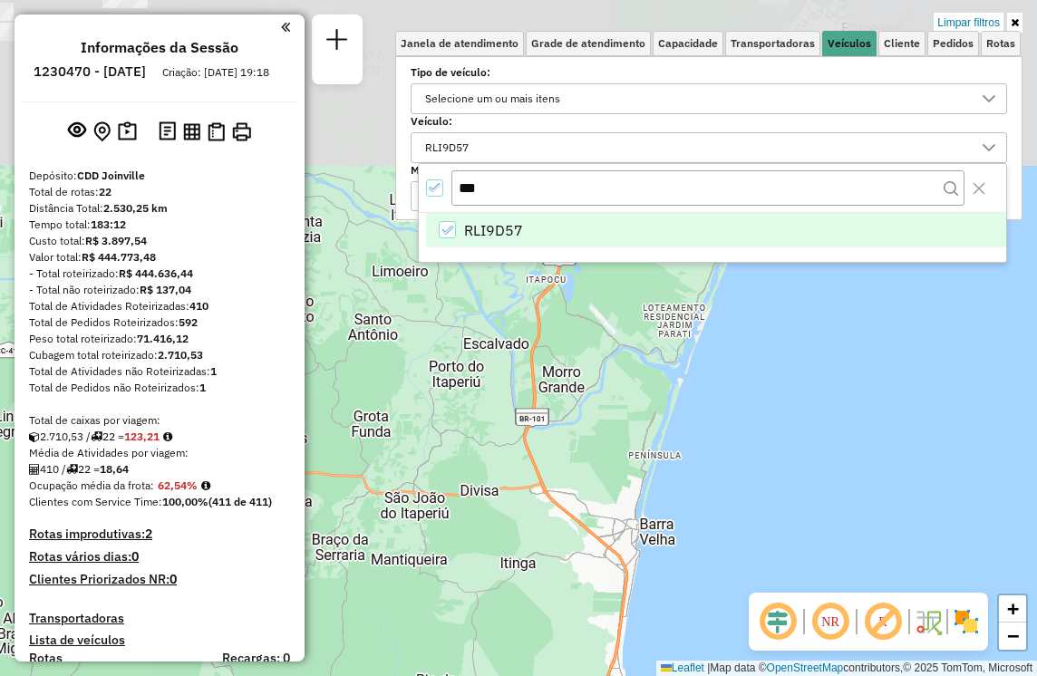
drag, startPoint x: 381, startPoint y: 242, endPoint x: 418, endPoint y: 450, distance: 210.8
click at [418, 450] on div "Limpar filtros Janela de atendimento Grade de atendimento Capacidade Transporta…" at bounding box center [518, 338] width 1037 height 676
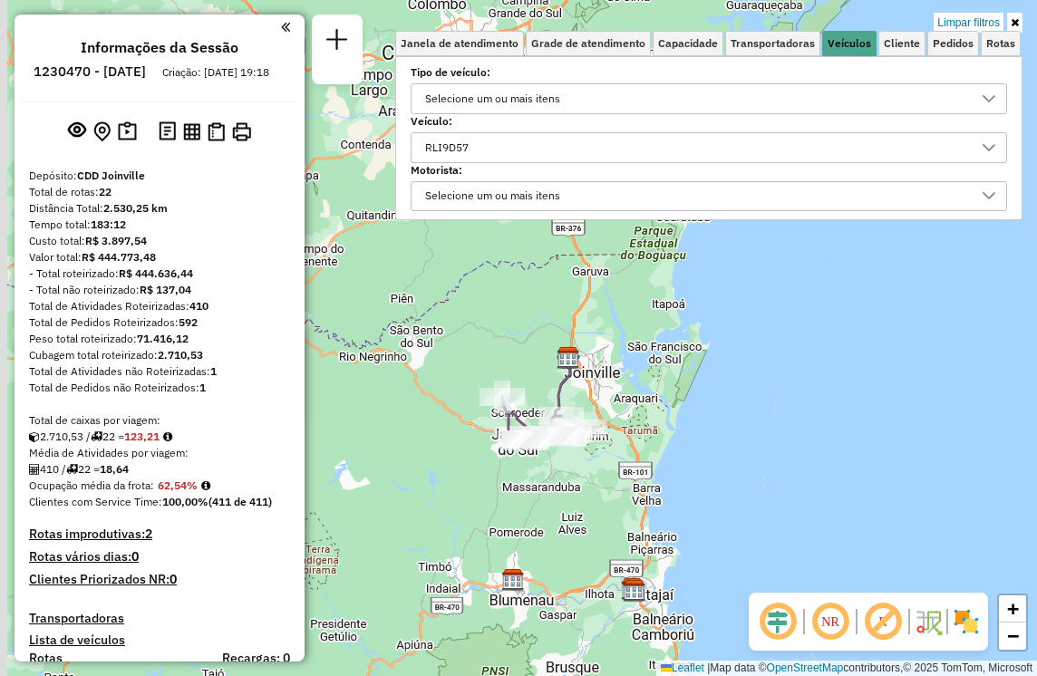
drag, startPoint x: 399, startPoint y: 390, endPoint x: 585, endPoint y: 464, distance: 200.1
click at [585, 464] on div "Limpar filtros Janela de atendimento Grade de atendimento Capacidade Transporta…" at bounding box center [518, 338] width 1037 height 676
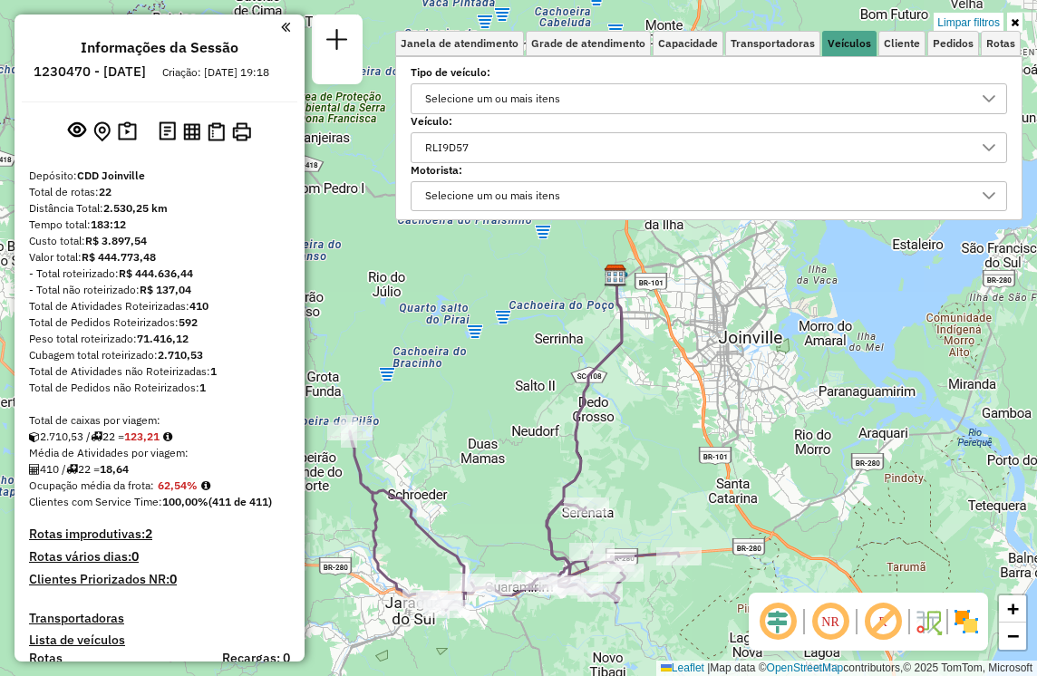
drag, startPoint x: 540, startPoint y: 428, endPoint x: 579, endPoint y: 632, distance: 207.6
click at [579, 632] on div "Limpar filtros Janela de atendimento Grade de atendimento Capacidade Transporta…" at bounding box center [518, 338] width 1037 height 676
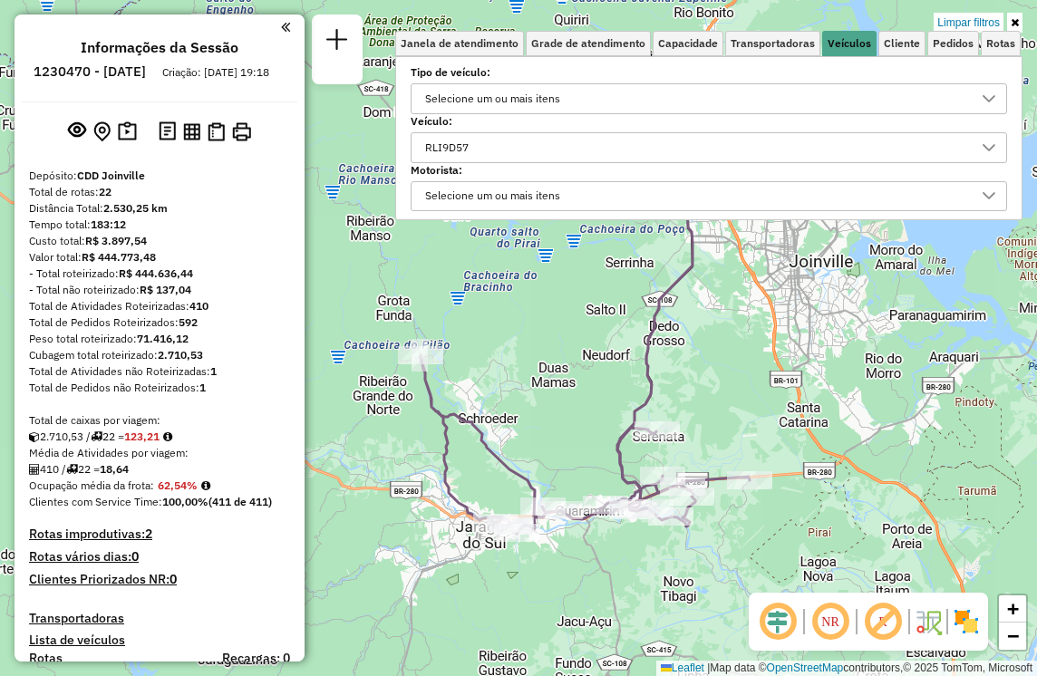
drag, startPoint x: 551, startPoint y: 660, endPoint x: 622, endPoint y: 584, distance: 103.9
click at [622, 584] on div "Limpar filtros Janela de atendimento Grade de atendimento Capacidade Transporta…" at bounding box center [518, 338] width 1037 height 676
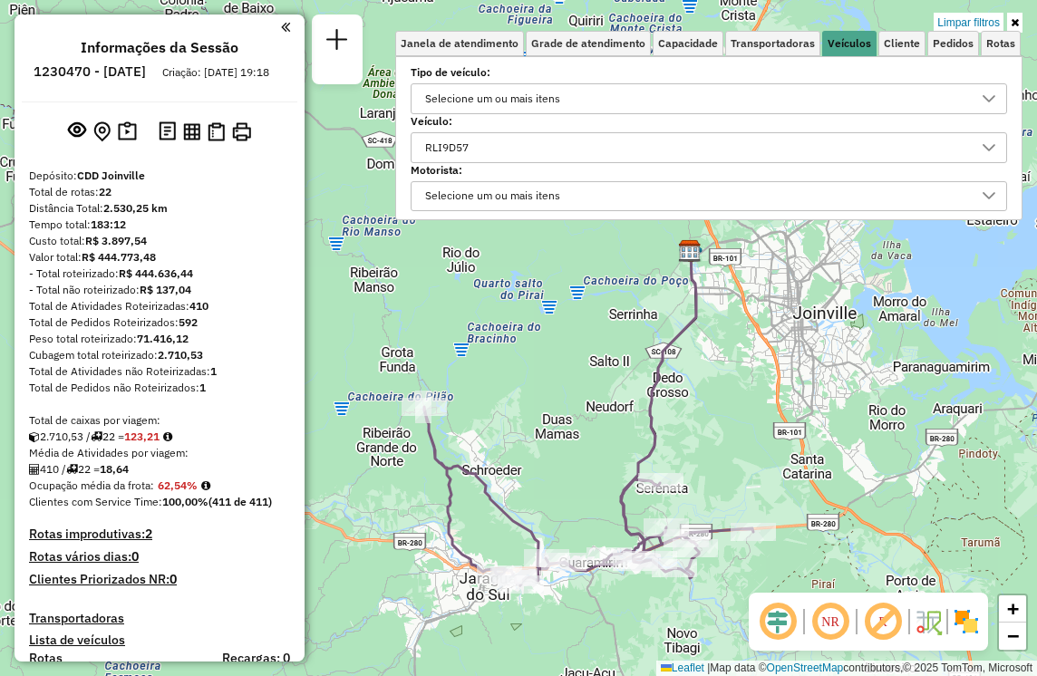
drag, startPoint x: 554, startPoint y: 393, endPoint x: 559, endPoint y: 444, distance: 51.0
click at [559, 444] on div "Limpar filtros Janela de atendimento Grade de atendimento Capacidade Transporta…" at bounding box center [518, 338] width 1037 height 676
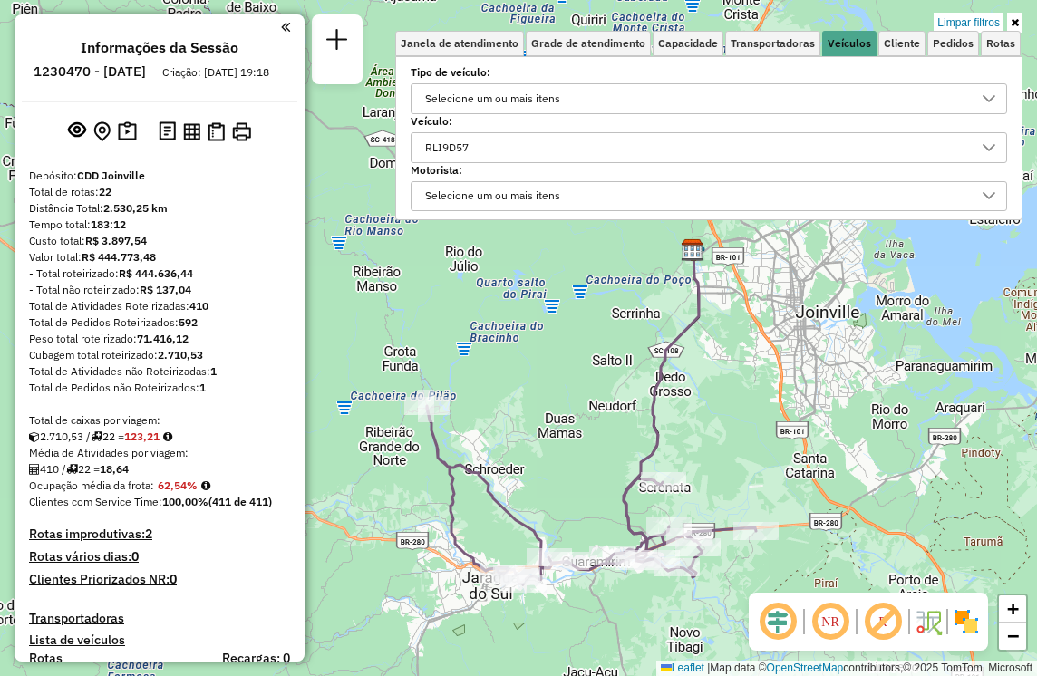
click at [548, 148] on div "RLI9D57" at bounding box center [695, 147] width 553 height 29
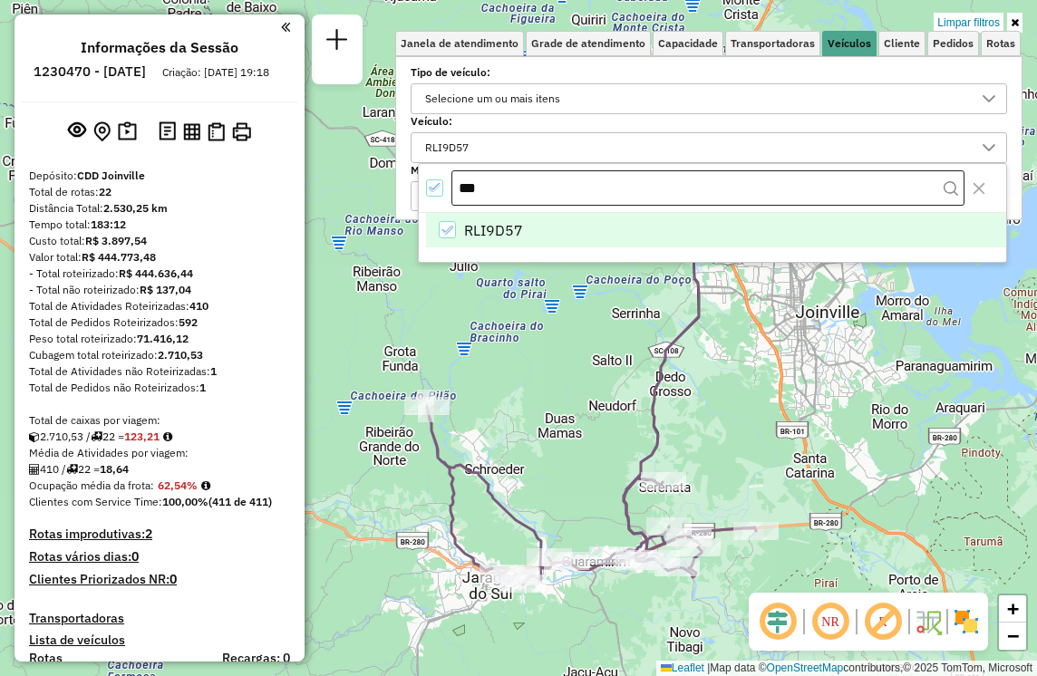
click at [689, 185] on input "***" at bounding box center [707, 188] width 513 height 36
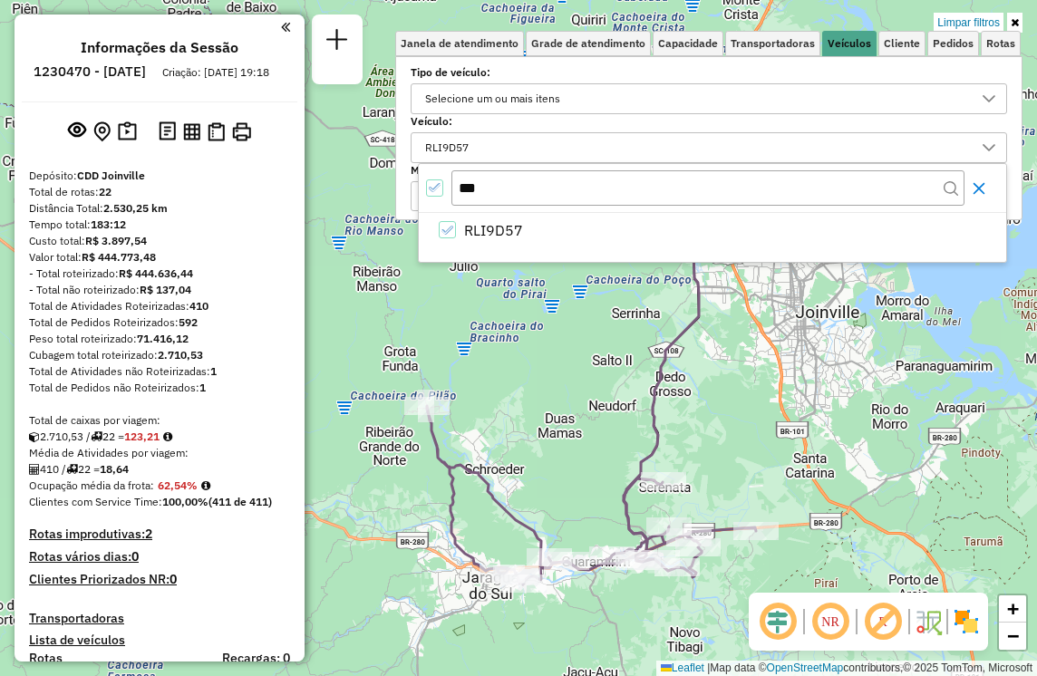
click at [981, 188] on icon "Close" at bounding box center [979, 188] width 12 height 12
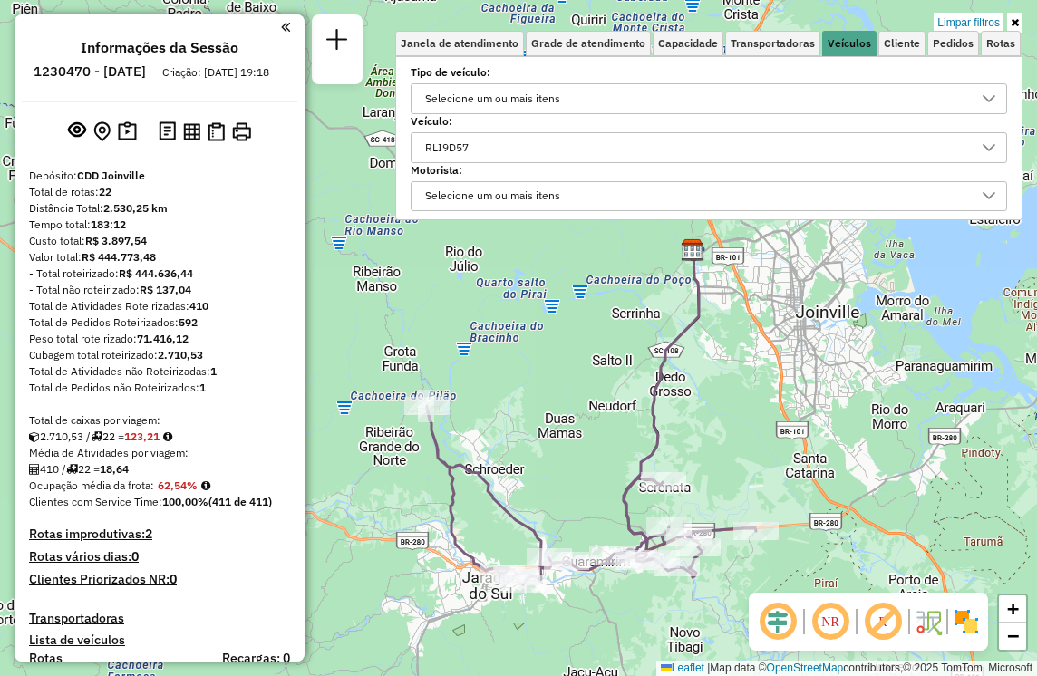
click at [701, 158] on div "RLI9D57" at bounding box center [695, 147] width 553 height 29
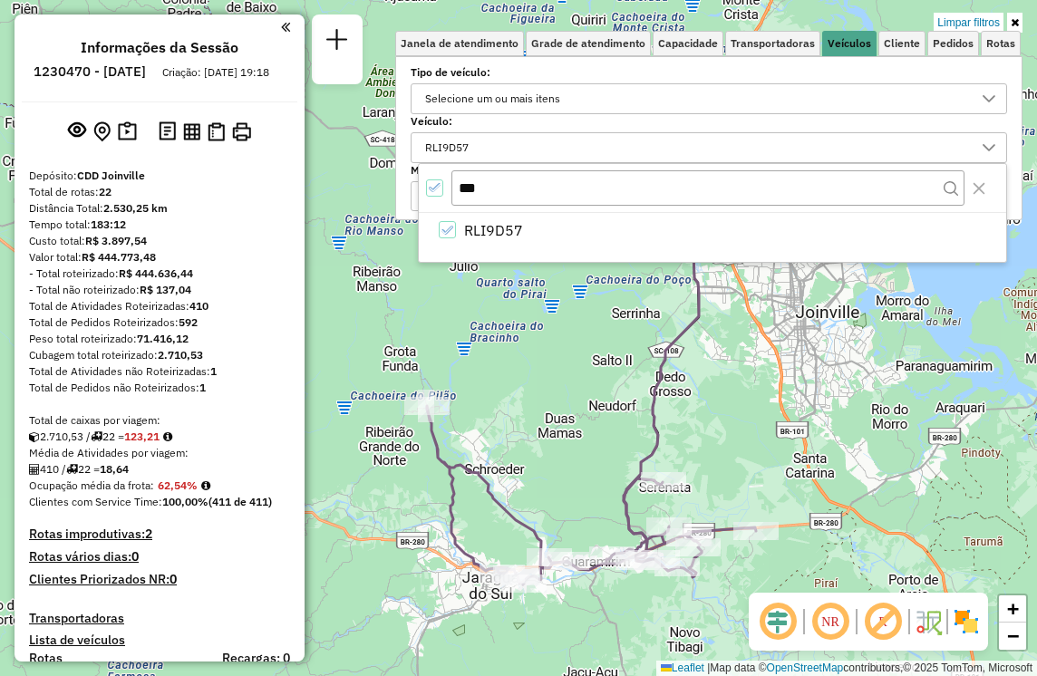
click at [436, 194] on div "All items selected" at bounding box center [434, 187] width 17 height 17
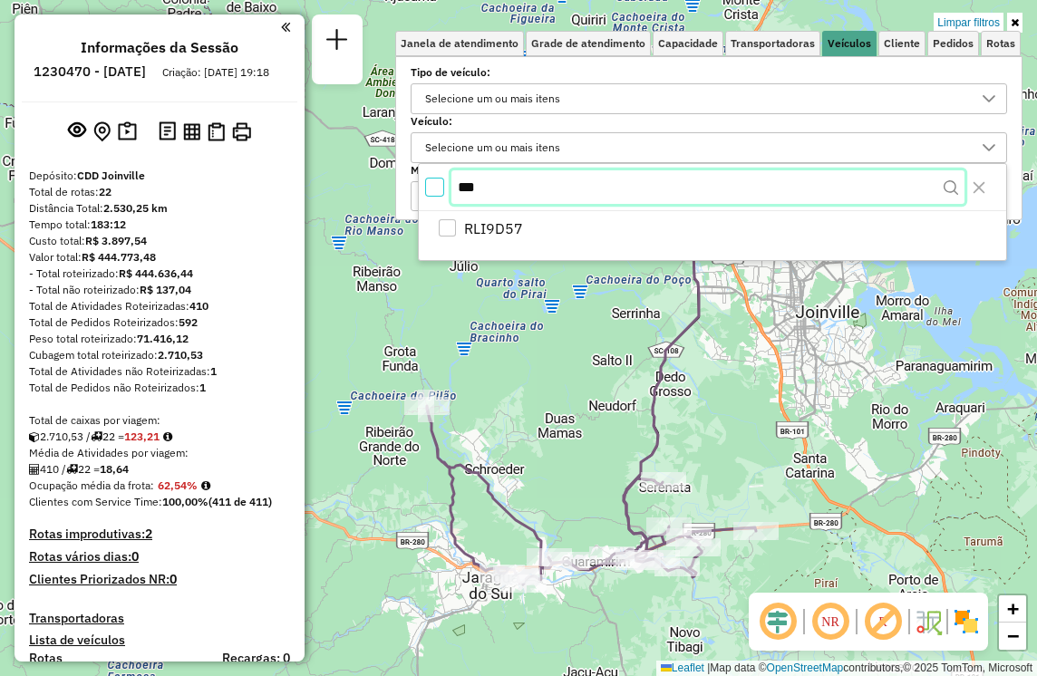
click at [503, 191] on input "***" at bounding box center [707, 187] width 513 height 34
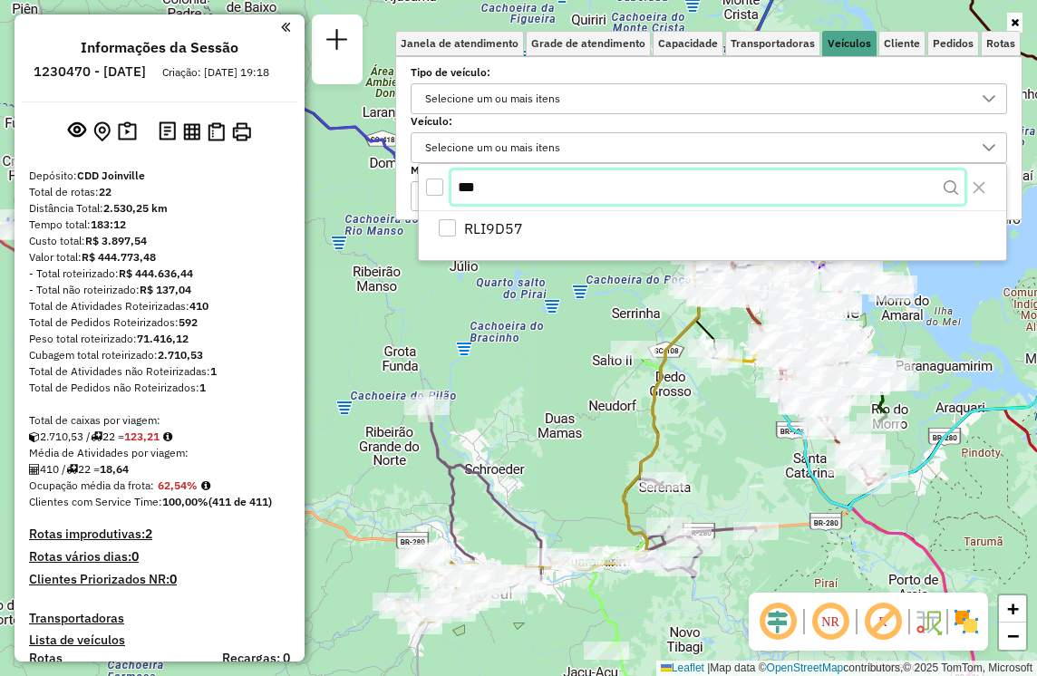
click at [503, 191] on input "***" at bounding box center [707, 187] width 513 height 34
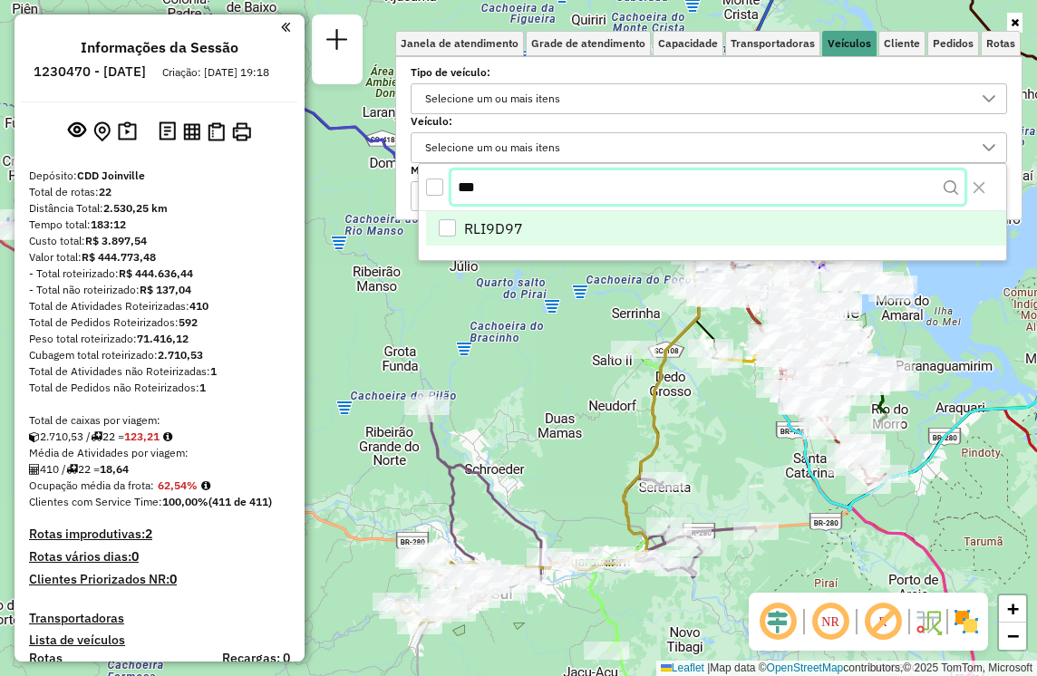
type input "***"
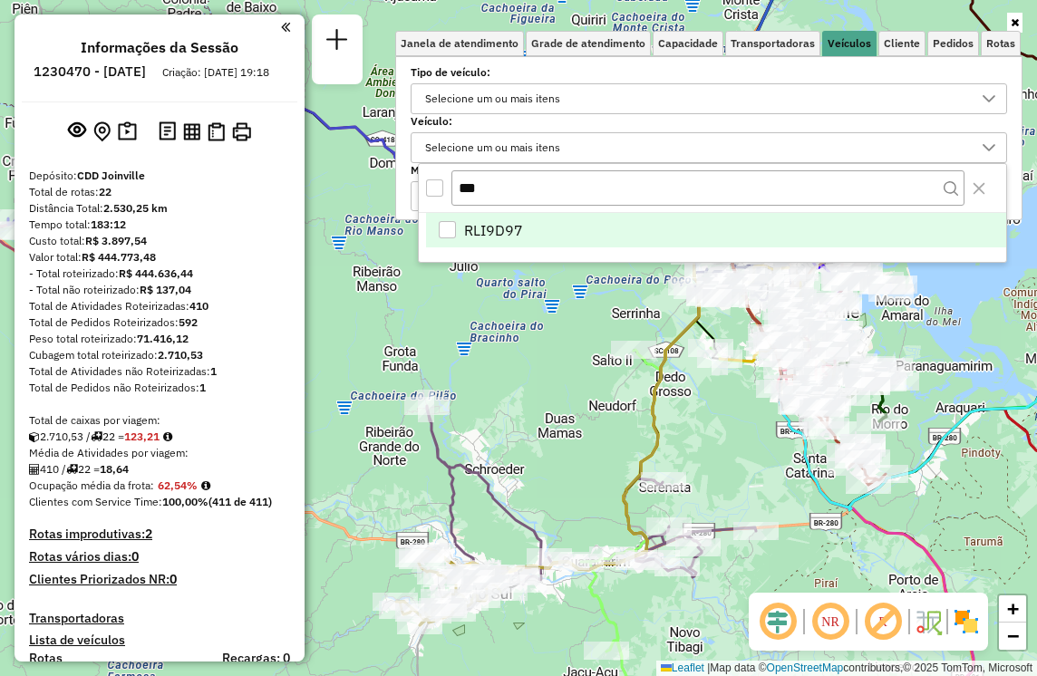
click at [451, 218] on li "RLI9D97" at bounding box center [716, 230] width 580 height 34
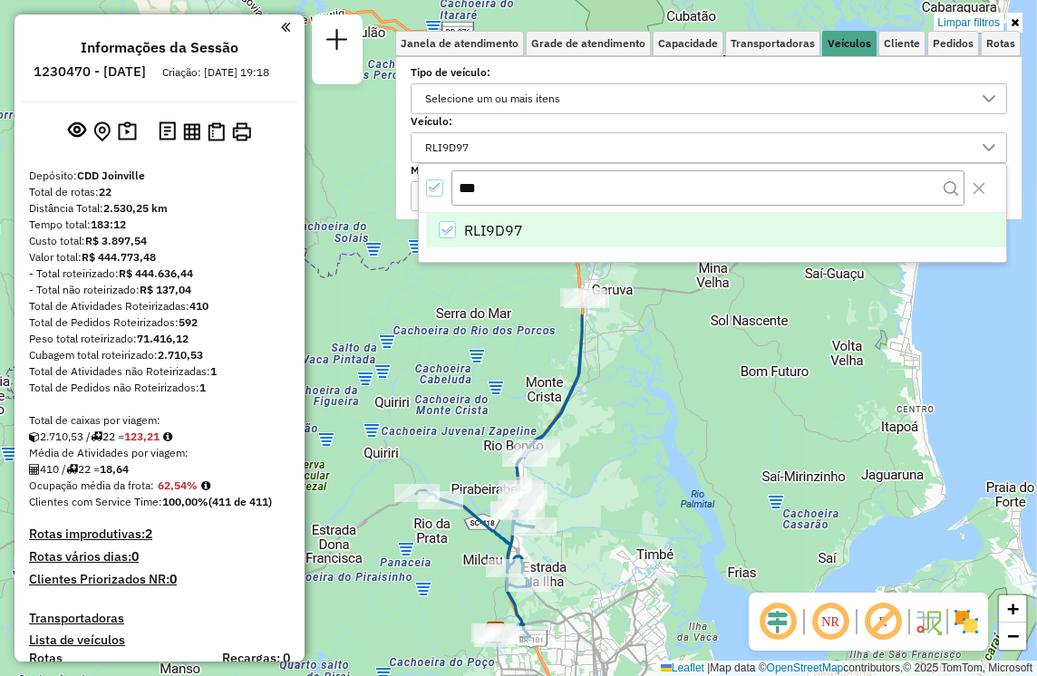
drag, startPoint x: 713, startPoint y: 330, endPoint x: 519, endPoint y: 709, distance: 425.6
click at [519, 675] on html "Aplicando filtros Pop-up bloqueado! Seu navegador bloqueou automáticamente a ab…" at bounding box center [518, 338] width 1037 height 676
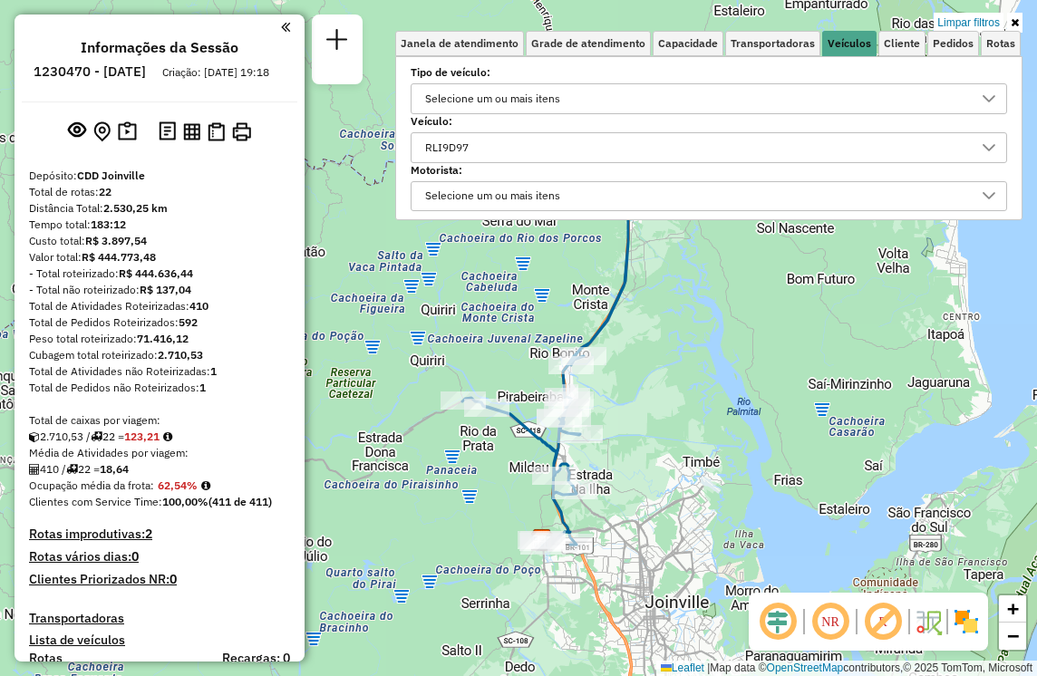
drag, startPoint x: 597, startPoint y: 469, endPoint x: 671, endPoint y: 341, distance: 147.4
click at [671, 341] on div "Limpar filtros Janela de atendimento Grade de atendimento Capacidade Transporta…" at bounding box center [518, 338] width 1037 height 676
click at [572, 150] on div "RLI9D97" at bounding box center [695, 147] width 553 height 29
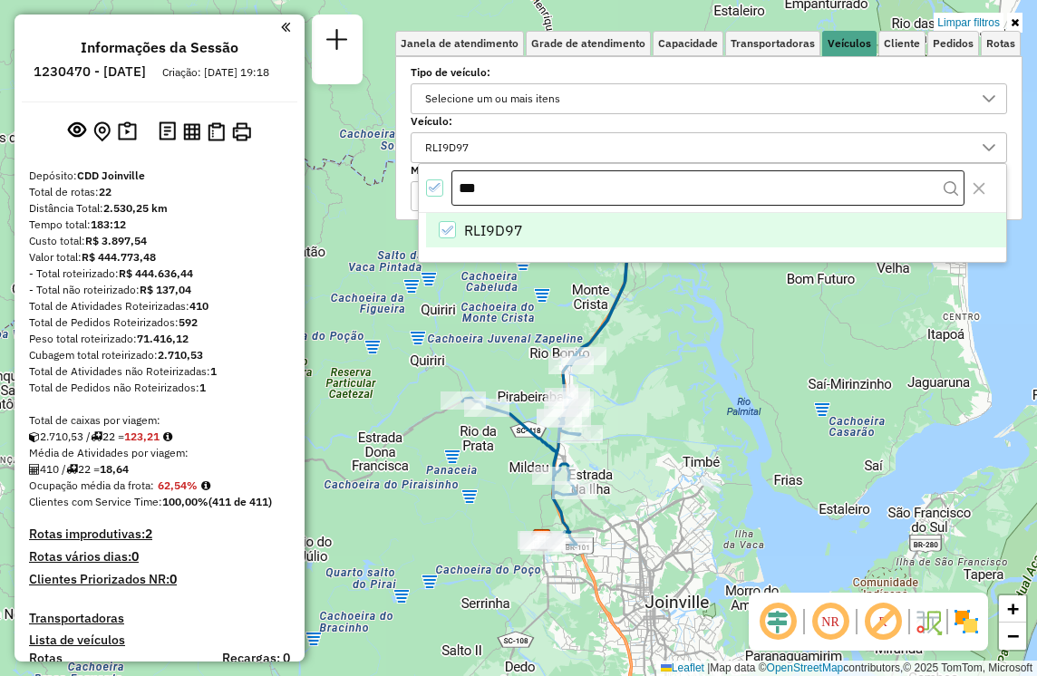
click at [513, 191] on input "***" at bounding box center [707, 188] width 513 height 36
click at [448, 225] on icon "RLI9D97" at bounding box center [446, 230] width 13 height 13
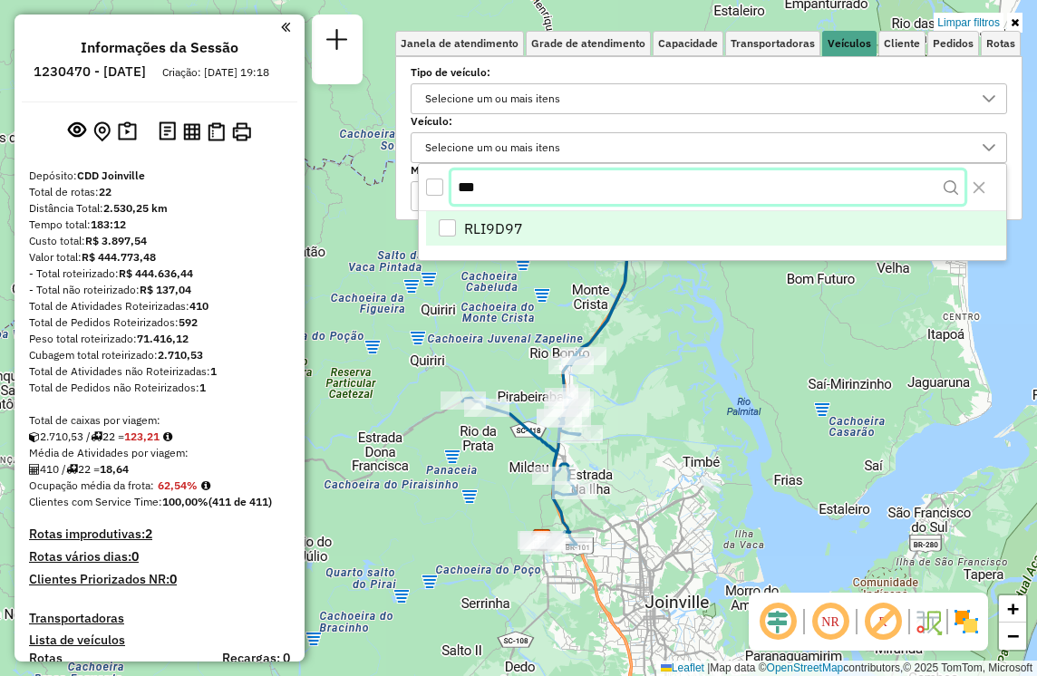
click at [513, 193] on input "***" at bounding box center [707, 187] width 513 height 34
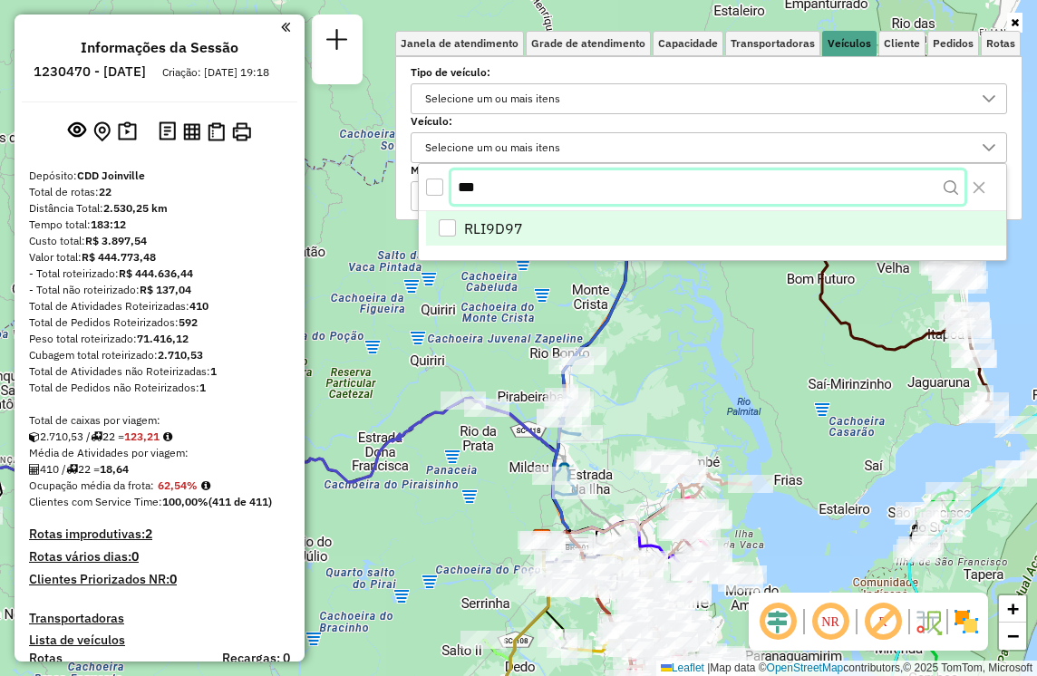
click at [513, 193] on input "***" at bounding box center [707, 187] width 513 height 34
type input "***"
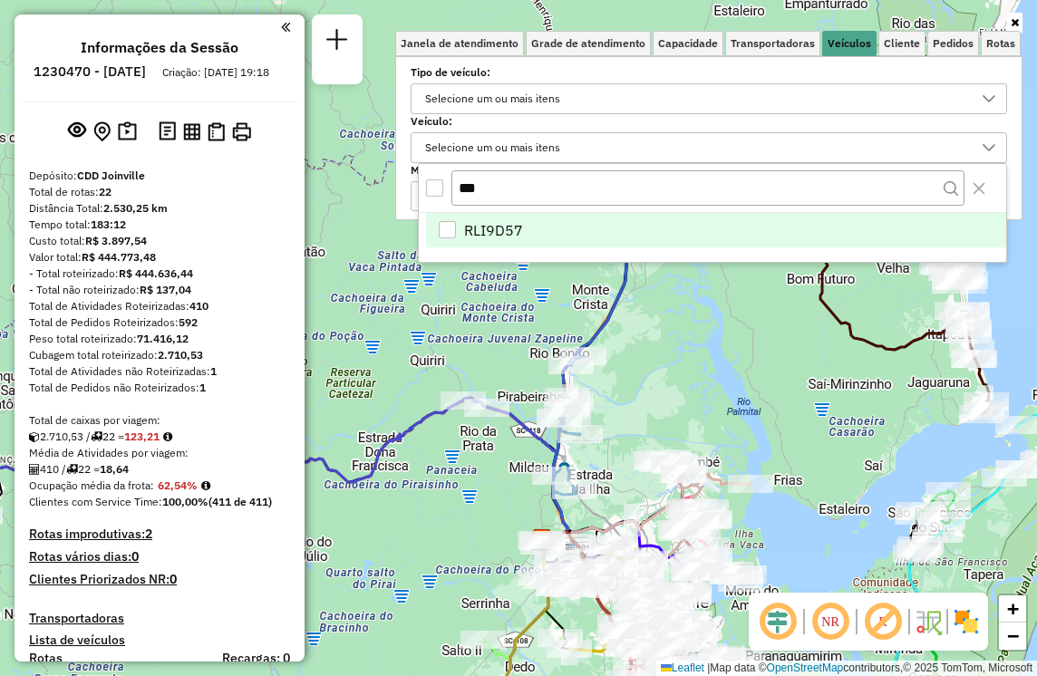
click at [440, 231] on div "RLI9D57" at bounding box center [447, 229] width 17 height 17
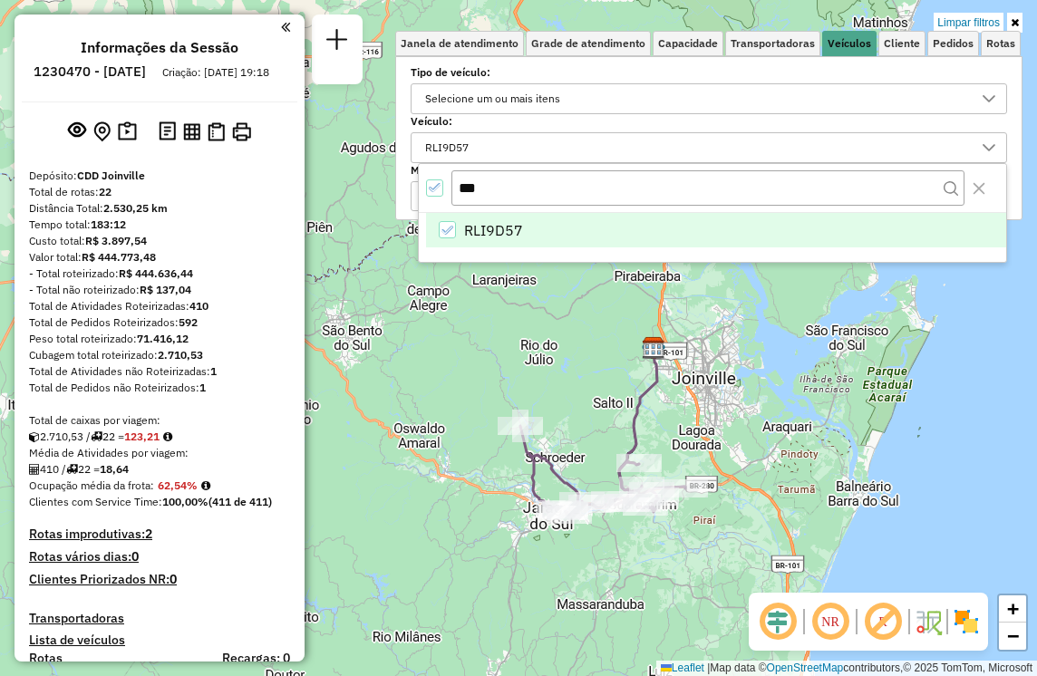
drag, startPoint x: 612, startPoint y: 469, endPoint x: 680, endPoint y: 370, distance: 120.7
click at [680, 370] on div "Limpar filtros Janela de atendimento Grade de atendimento Capacidade Transporta…" at bounding box center [518, 338] width 1037 height 676
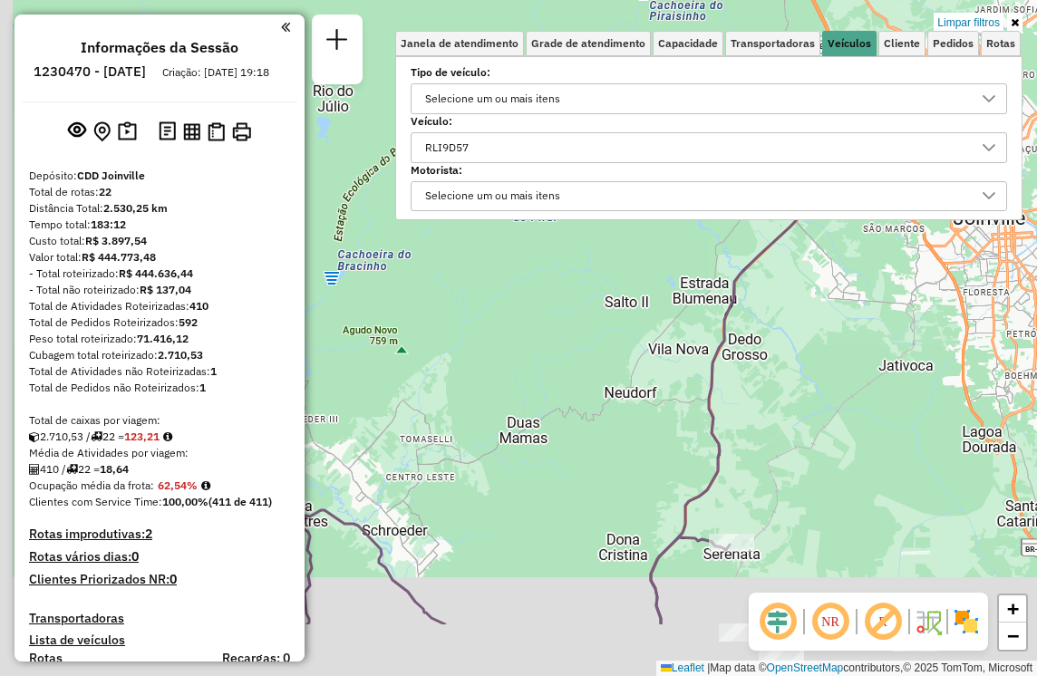
drag, startPoint x: 602, startPoint y: 430, endPoint x: 701, endPoint y: 232, distance: 221.7
click at [701, 232] on div "Limpar filtros Janela de atendimento Grade de atendimento Capacidade Transporta…" at bounding box center [518, 338] width 1037 height 676
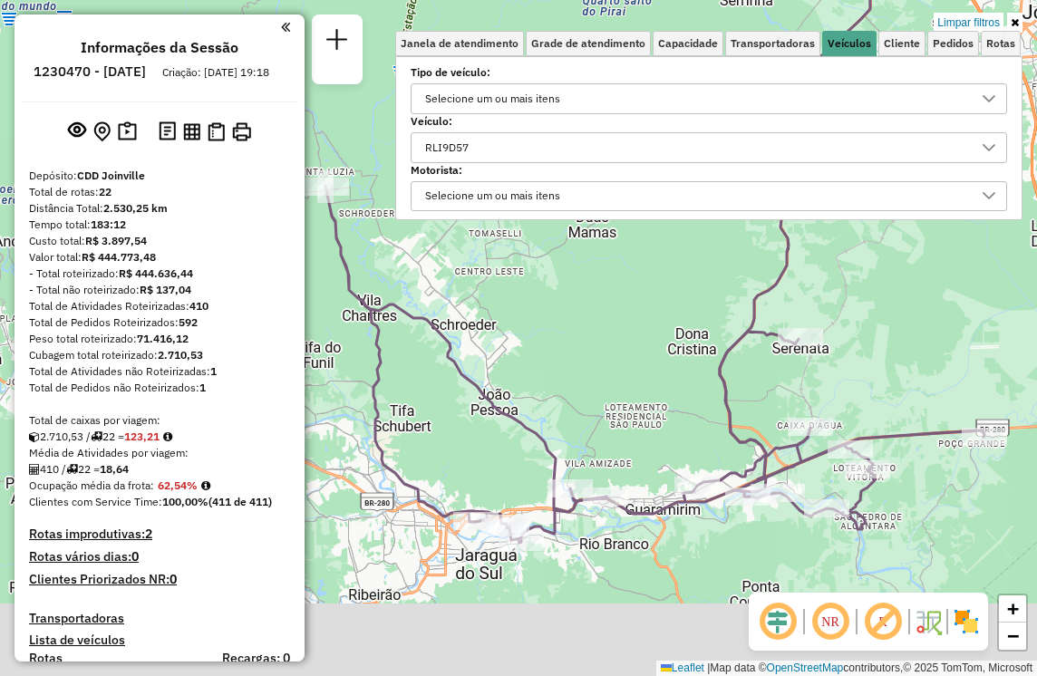
drag, startPoint x: 662, startPoint y: 404, endPoint x: 683, endPoint y: 280, distance: 126.1
click at [683, 280] on div "Limpar filtros Janela de atendimento Grade de atendimento Capacidade Transporta…" at bounding box center [518, 338] width 1037 height 676
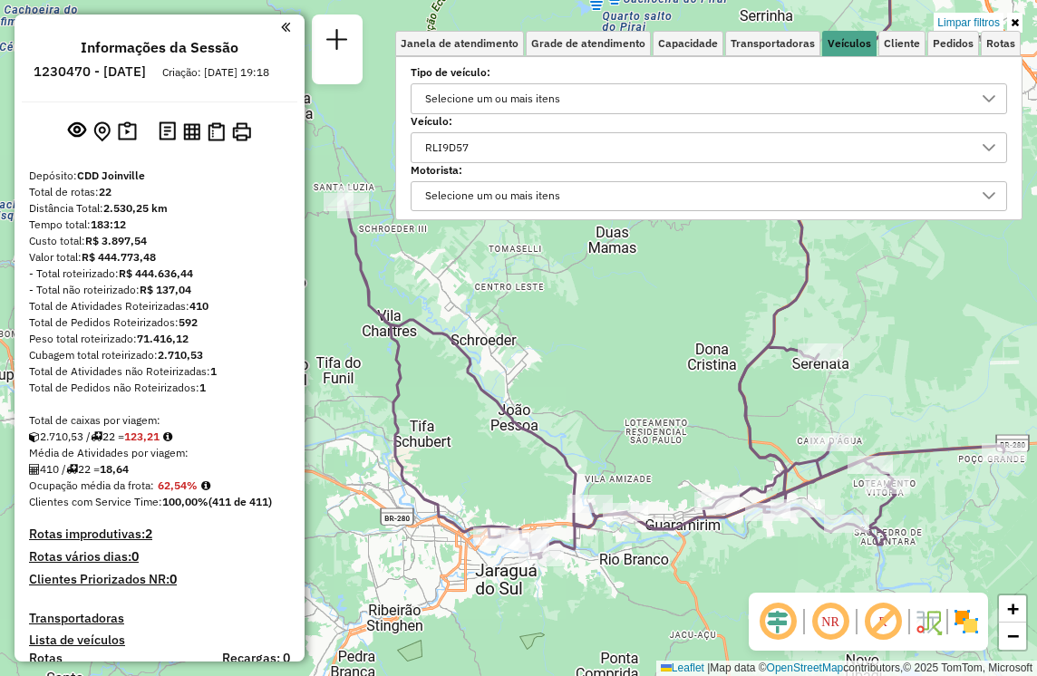
drag, startPoint x: 648, startPoint y: 360, endPoint x: 668, endPoint y: 375, distance: 25.2
click at [668, 375] on div "Limpar filtros Janela de atendimento Grade de atendimento Capacidade Transporta…" at bounding box center [518, 338] width 1037 height 676
click at [500, 148] on div "RLI9D57" at bounding box center [695, 147] width 553 height 29
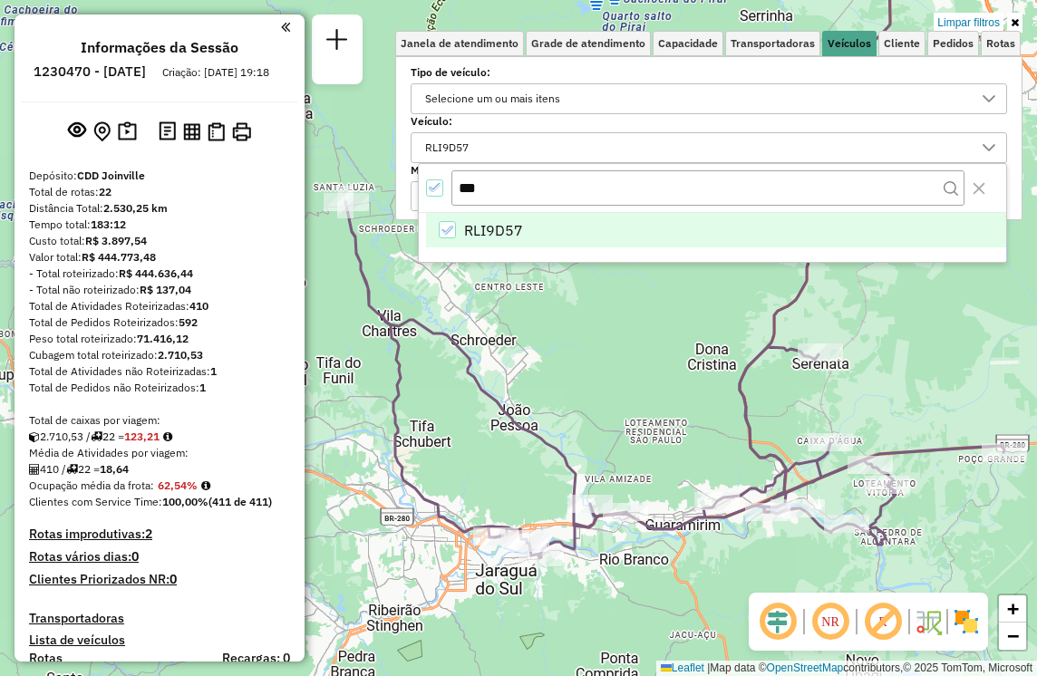
click at [441, 195] on div "All items selected" at bounding box center [434, 187] width 17 height 17
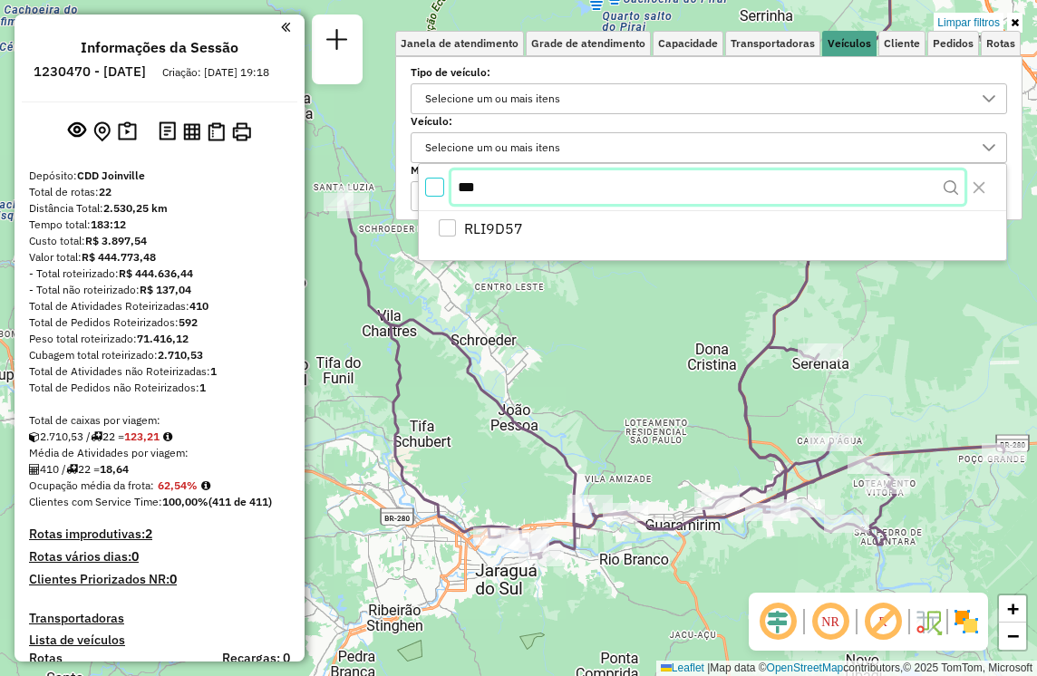
click at [502, 192] on input "***" at bounding box center [707, 187] width 513 height 34
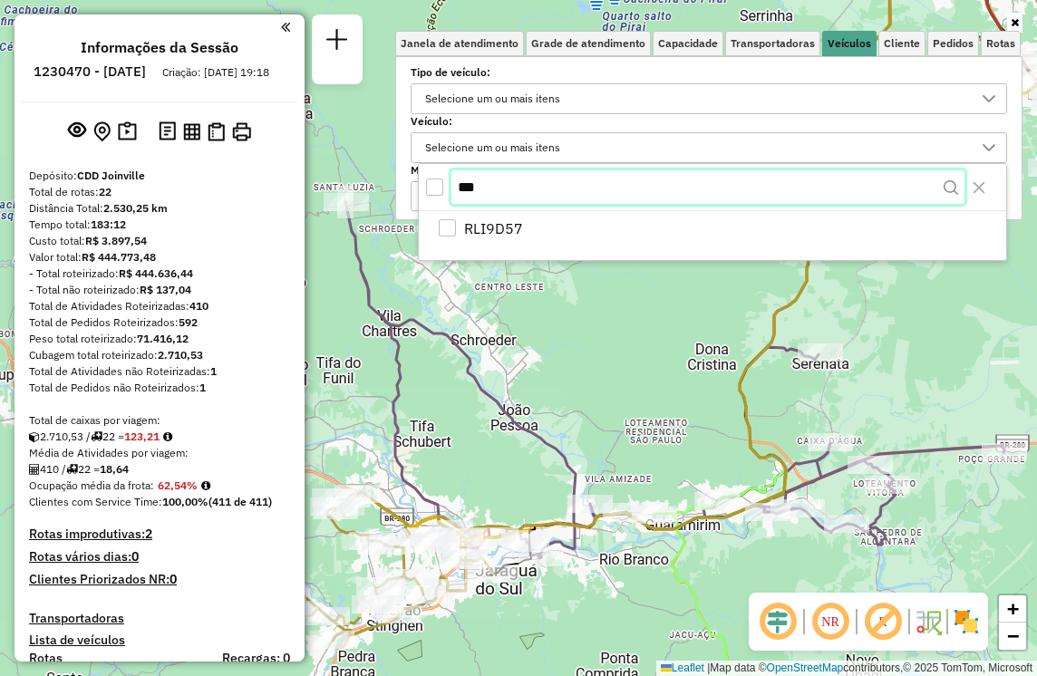
click at [502, 192] on input "***" at bounding box center [707, 187] width 513 height 34
type input "*"
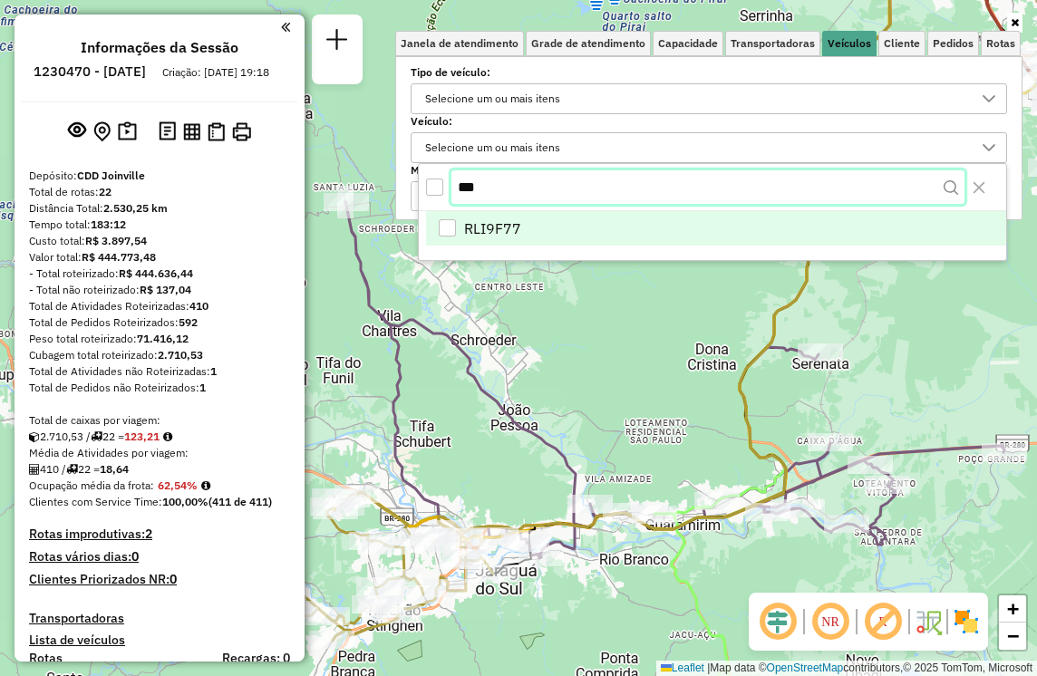
type input "***"
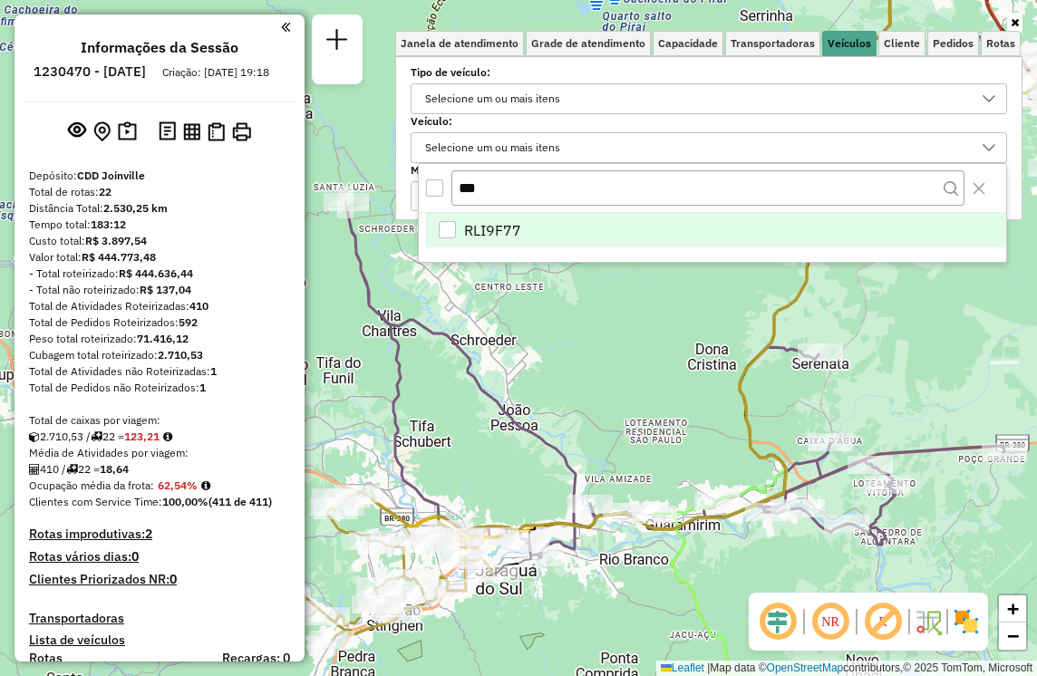
click at [501, 221] on span "RLI9F77" at bounding box center [492, 230] width 57 height 22
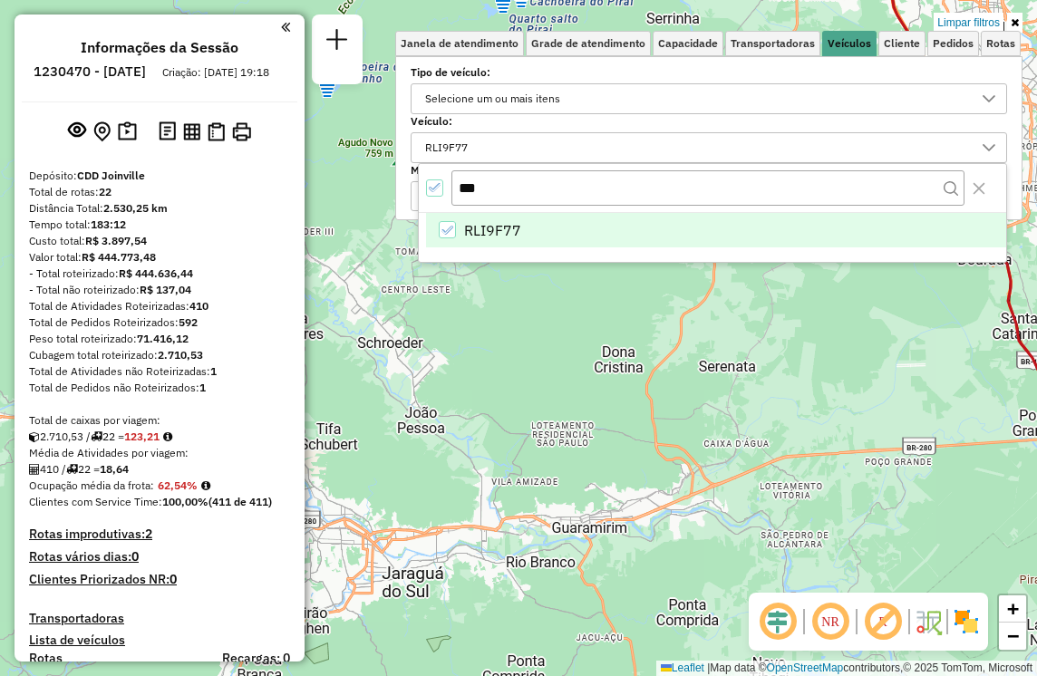
drag, startPoint x: 640, startPoint y: 386, endPoint x: 546, endPoint y: 389, distance: 93.4
click at [546, 389] on div "Limpar filtros Janela de atendimento Grade de atendimento Capacidade Transporta…" at bounding box center [518, 338] width 1037 height 676
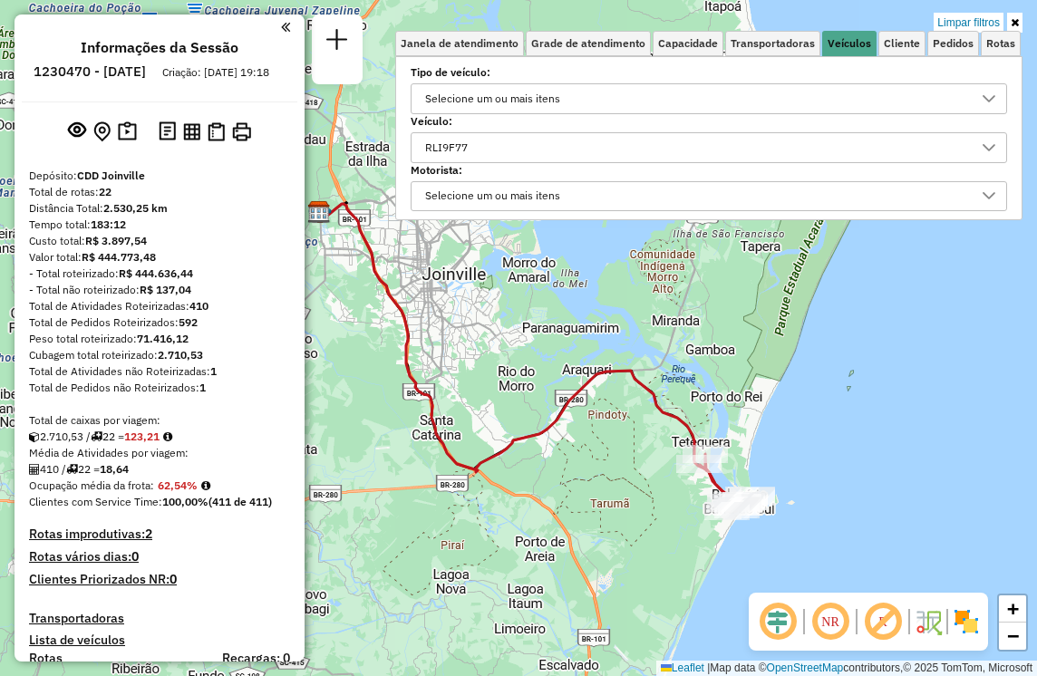
drag, startPoint x: 819, startPoint y: 353, endPoint x: 474, endPoint y: 429, distance: 353.4
click at [474, 429] on div "Limpar filtros Janela de atendimento Grade de atendimento Capacidade Transporta…" at bounding box center [518, 338] width 1037 height 676
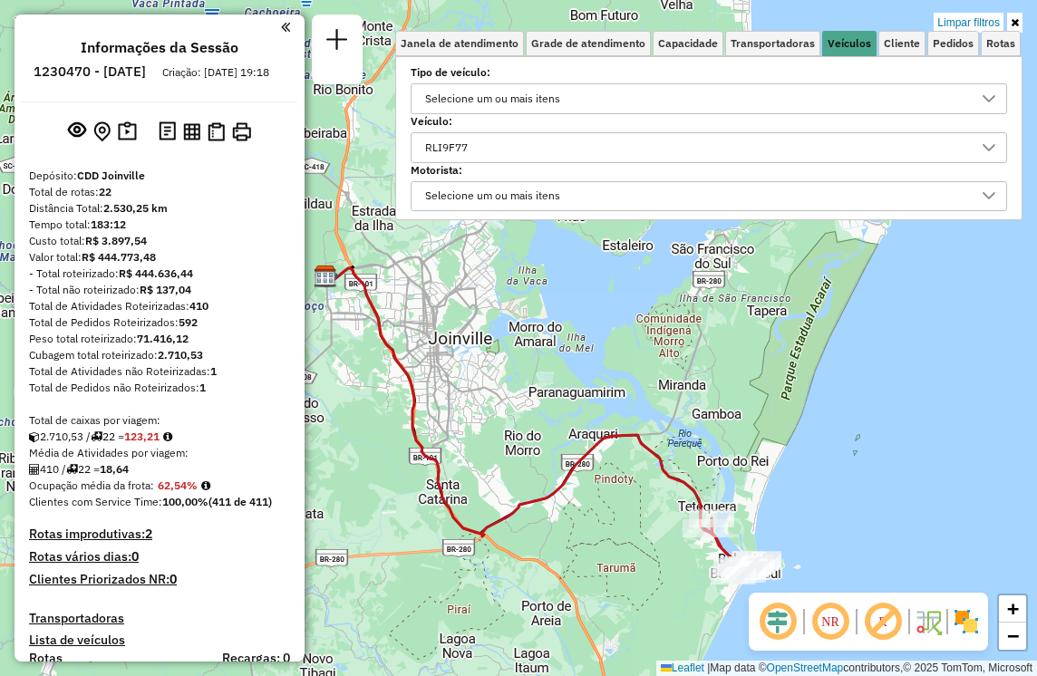
drag, startPoint x: 669, startPoint y: 512, endPoint x: 665, endPoint y: 531, distance: 19.4
click at [666, 534] on div "Limpar filtros Janela de atendimento Grade de atendimento Capacidade Transporta…" at bounding box center [518, 338] width 1037 height 676
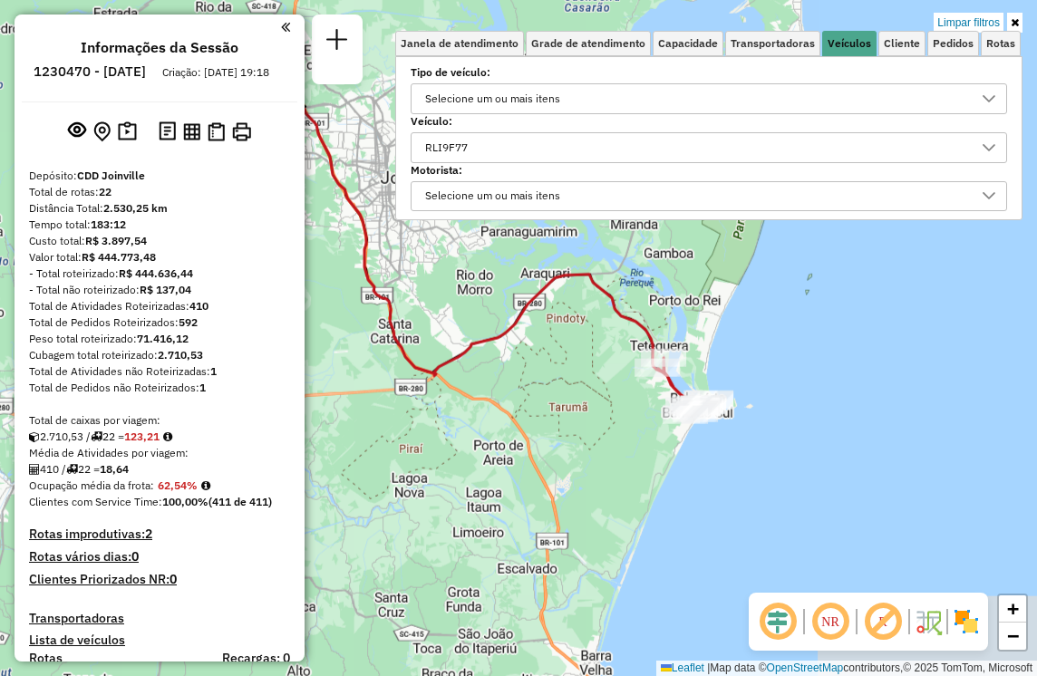
drag, startPoint x: 659, startPoint y: 475, endPoint x: 627, endPoint y: 392, distance: 89.2
click at [627, 392] on div "Limpar filtros Janela de atendimento Grade de atendimento Capacidade Transporta…" at bounding box center [518, 338] width 1037 height 676
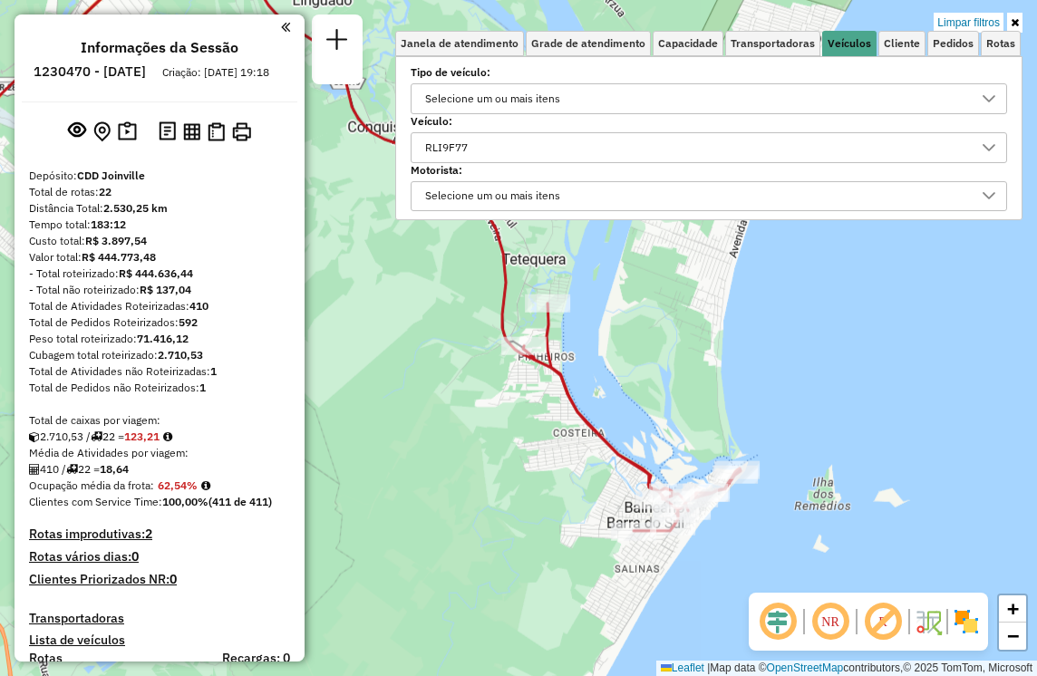
click at [537, 149] on div "RLI9F77" at bounding box center [695, 147] width 553 height 29
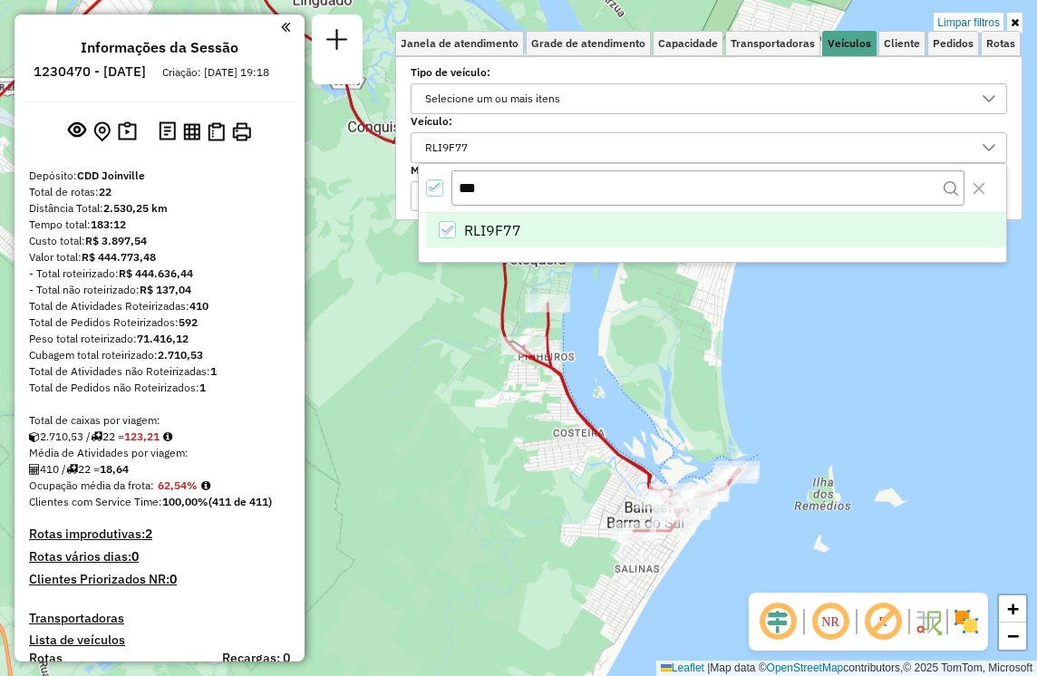
click at [426, 186] on div "All items selected" at bounding box center [434, 187] width 17 height 17
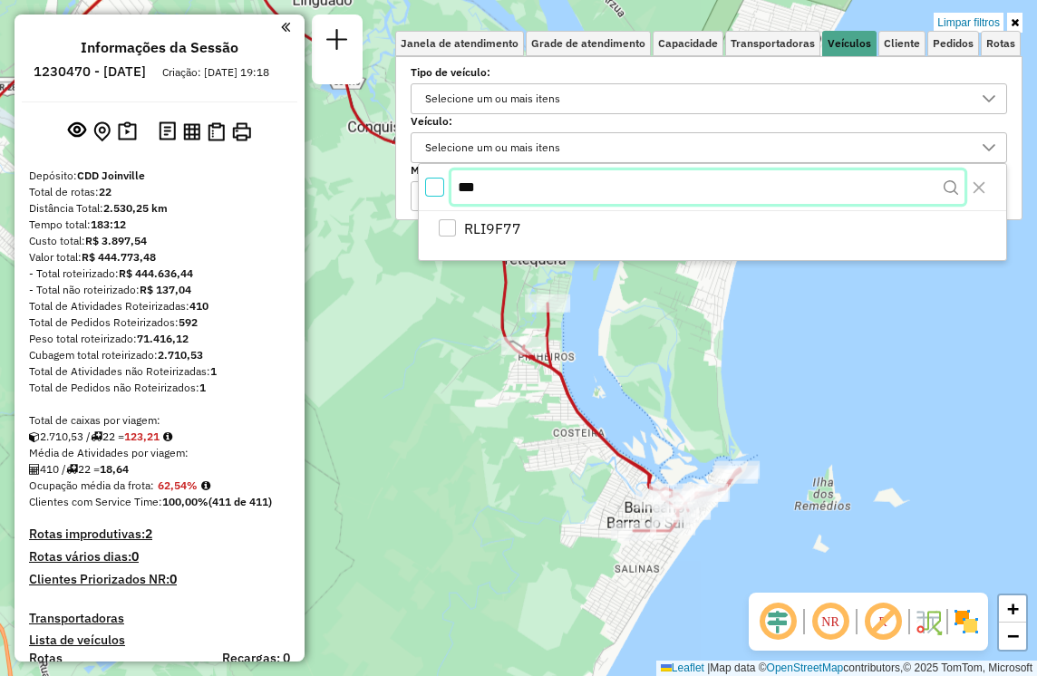
click at [485, 191] on input "***" at bounding box center [707, 187] width 513 height 34
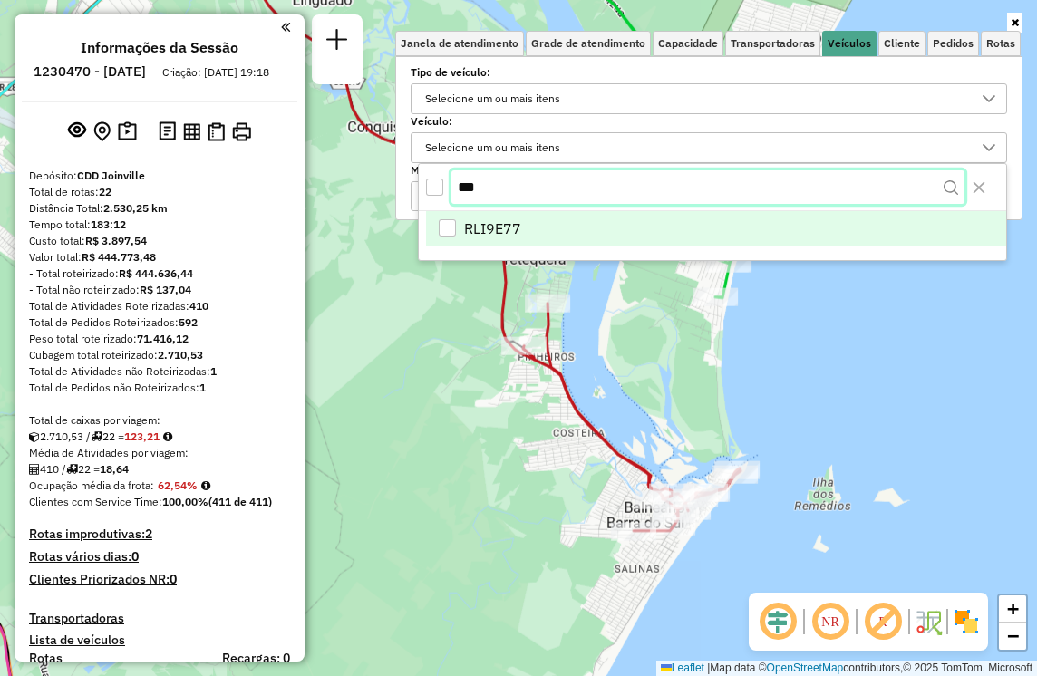
type input "***"
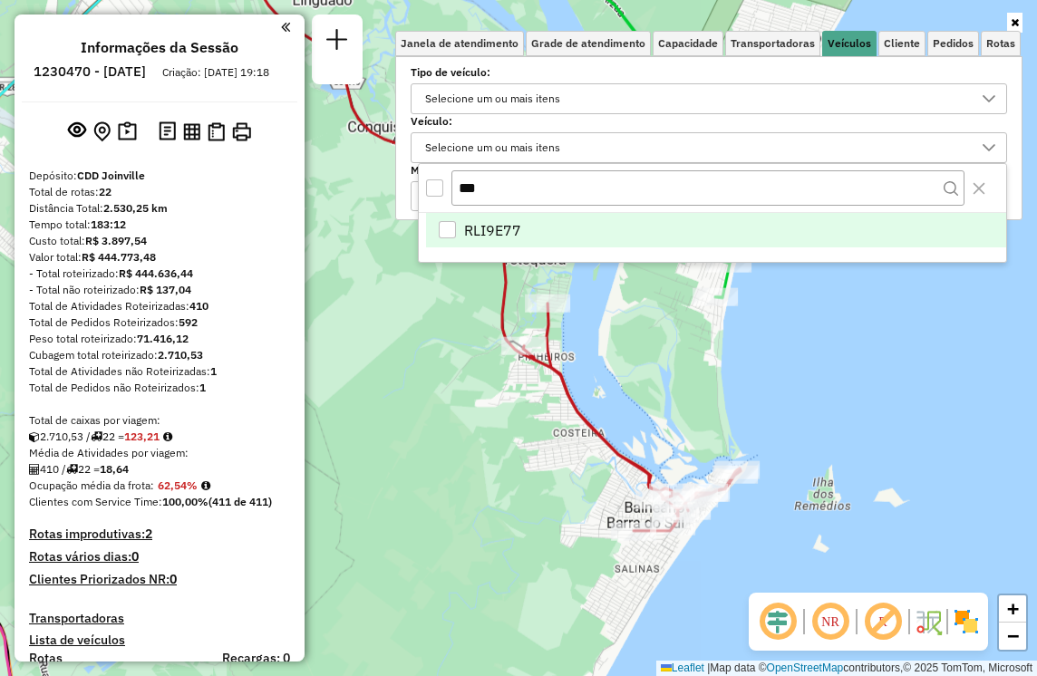
click at [433, 229] on li "RLI9E77" at bounding box center [716, 230] width 580 height 34
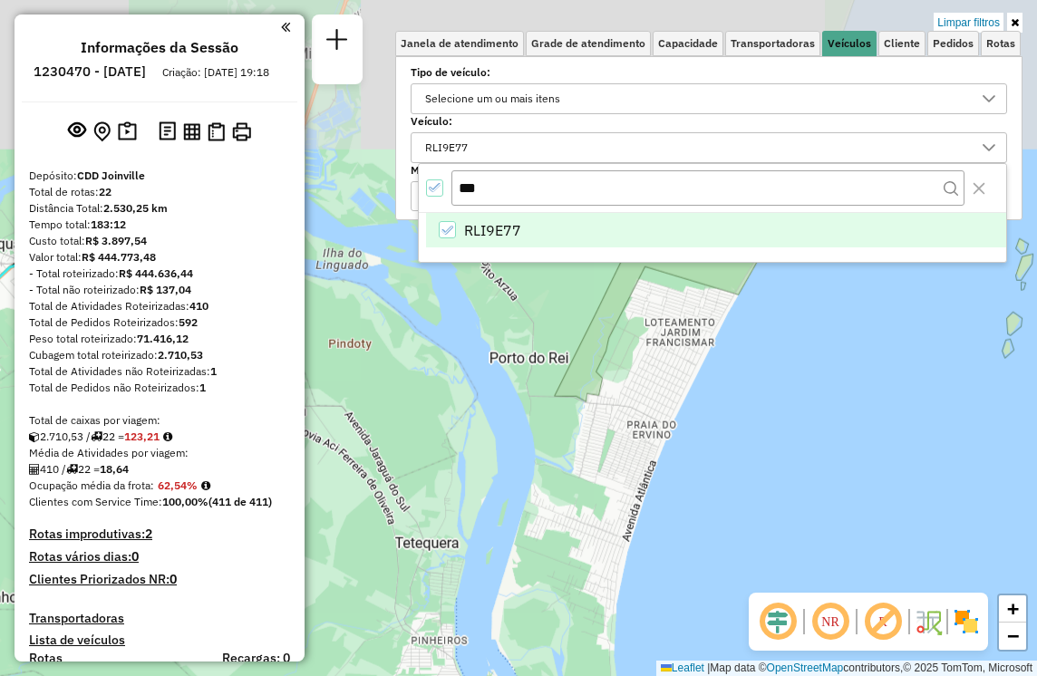
drag, startPoint x: 566, startPoint y: 332, endPoint x: 459, endPoint y: 615, distance: 303.2
click at [459, 615] on div "Limpar filtros Janela de atendimento Grade de atendimento Capacidade Transporta…" at bounding box center [518, 338] width 1037 height 676
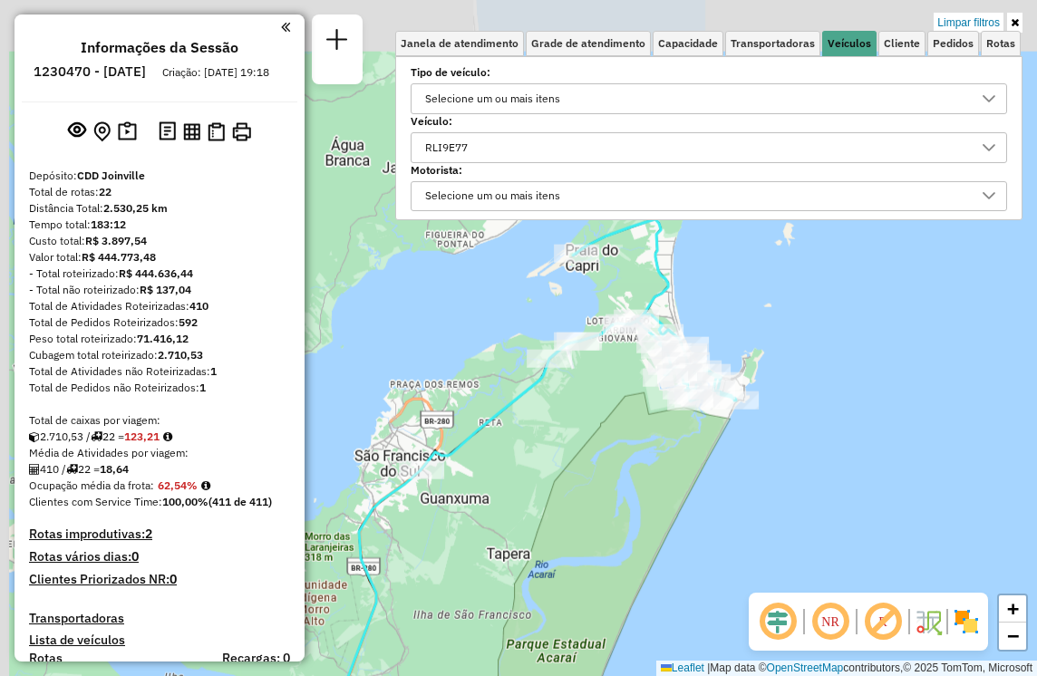
drag, startPoint x: 621, startPoint y: 281, endPoint x: 735, endPoint y: 334, distance: 126.1
click at [735, 334] on div "Limpar filtros Janela de atendimento Grade de atendimento Capacidade Transporta…" at bounding box center [518, 338] width 1037 height 676
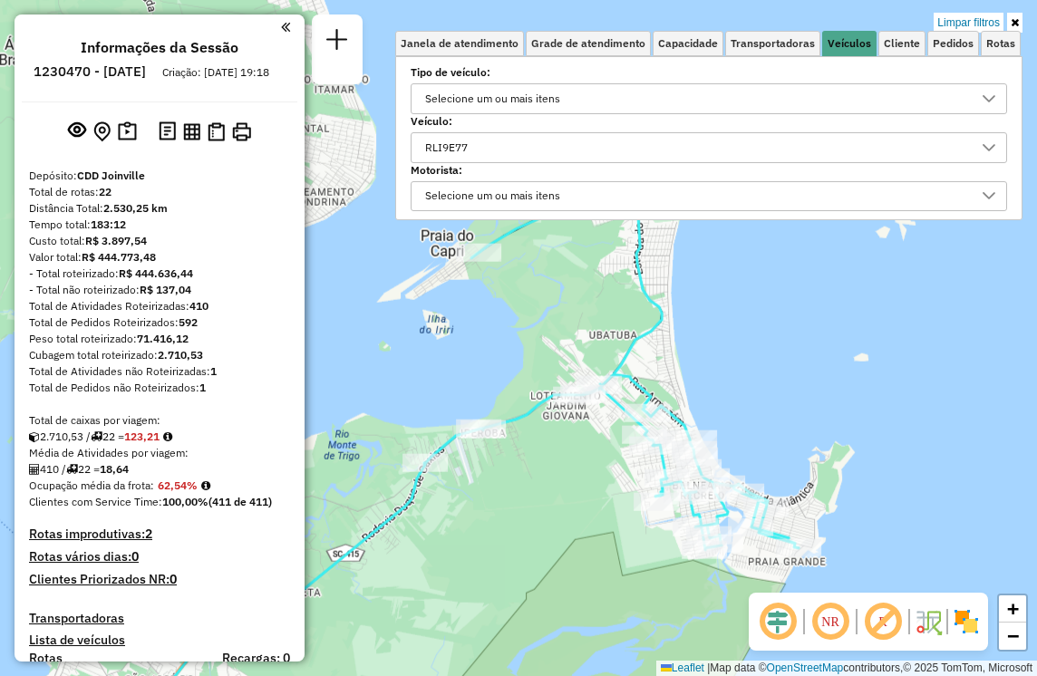
drag, startPoint x: 660, startPoint y: 329, endPoint x: 720, endPoint y: 374, distance: 75.8
click at [720, 374] on div "Limpar filtros Janela de atendimento Grade de atendimento Capacidade Transporta…" at bounding box center [518, 338] width 1037 height 676
click at [510, 150] on div "RLI9E77" at bounding box center [695, 147] width 553 height 29
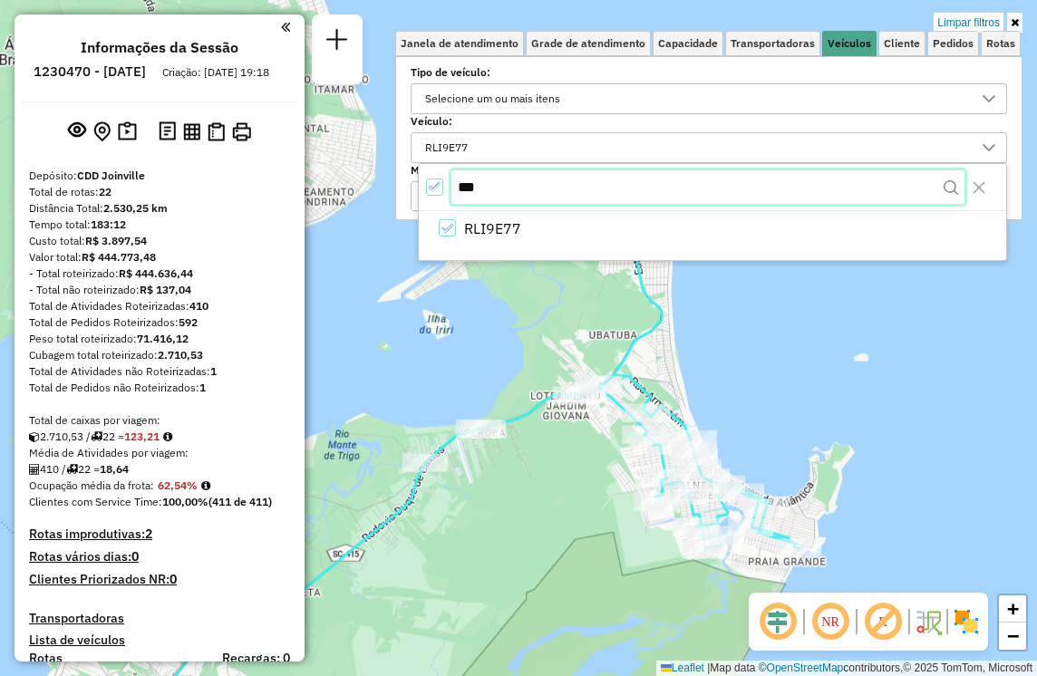
click at [502, 187] on input "***" at bounding box center [707, 187] width 513 height 34
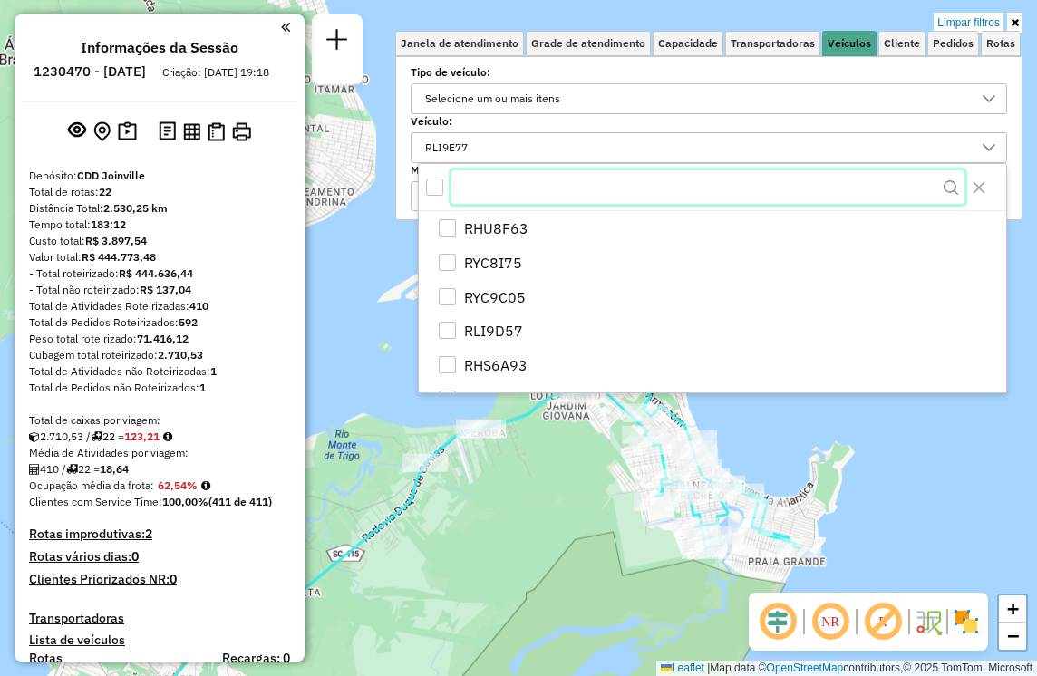
click at [488, 185] on input "text" at bounding box center [707, 187] width 513 height 34
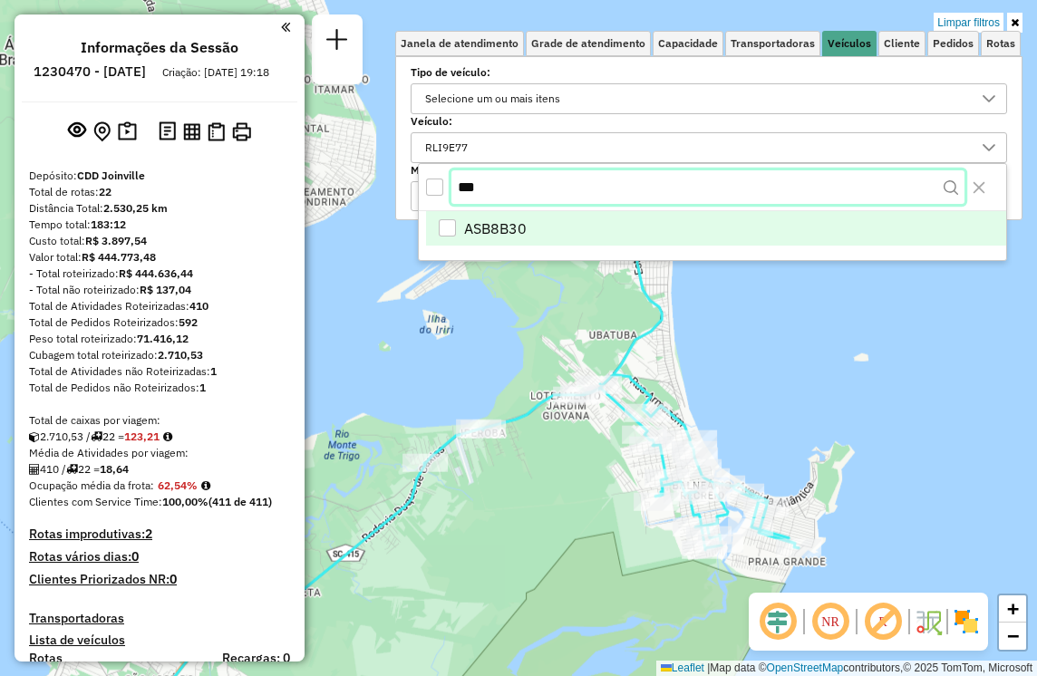
type input "***"
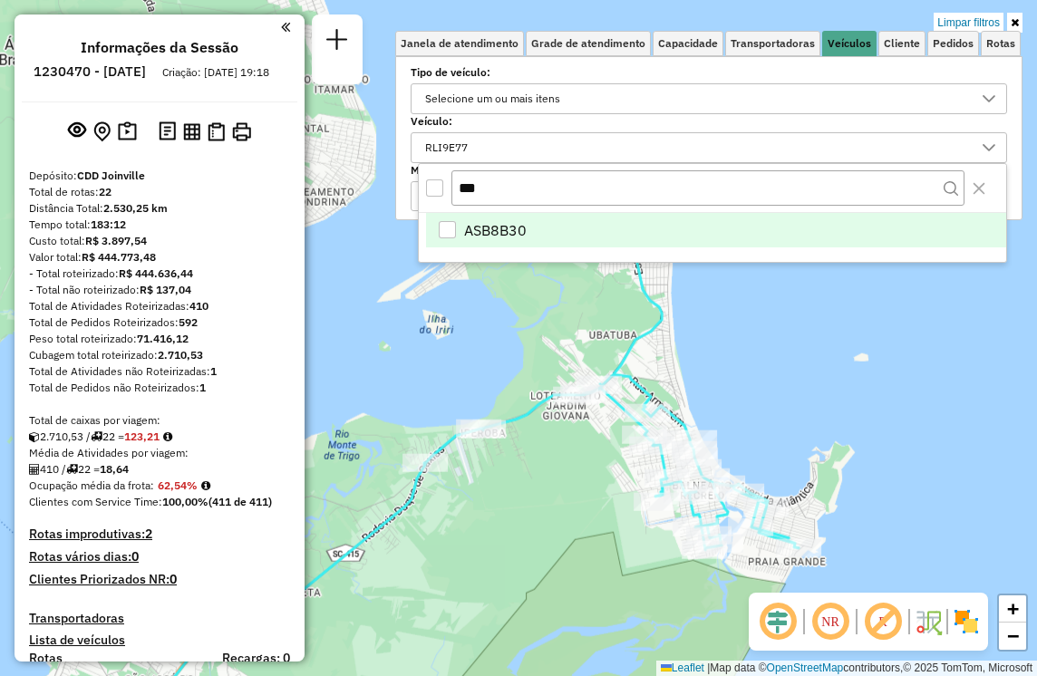
click at [453, 224] on div "ASB8B30" at bounding box center [447, 229] width 17 height 17
click at [667, 137] on div "RLI9E77, ASB8B30" at bounding box center [695, 147] width 553 height 29
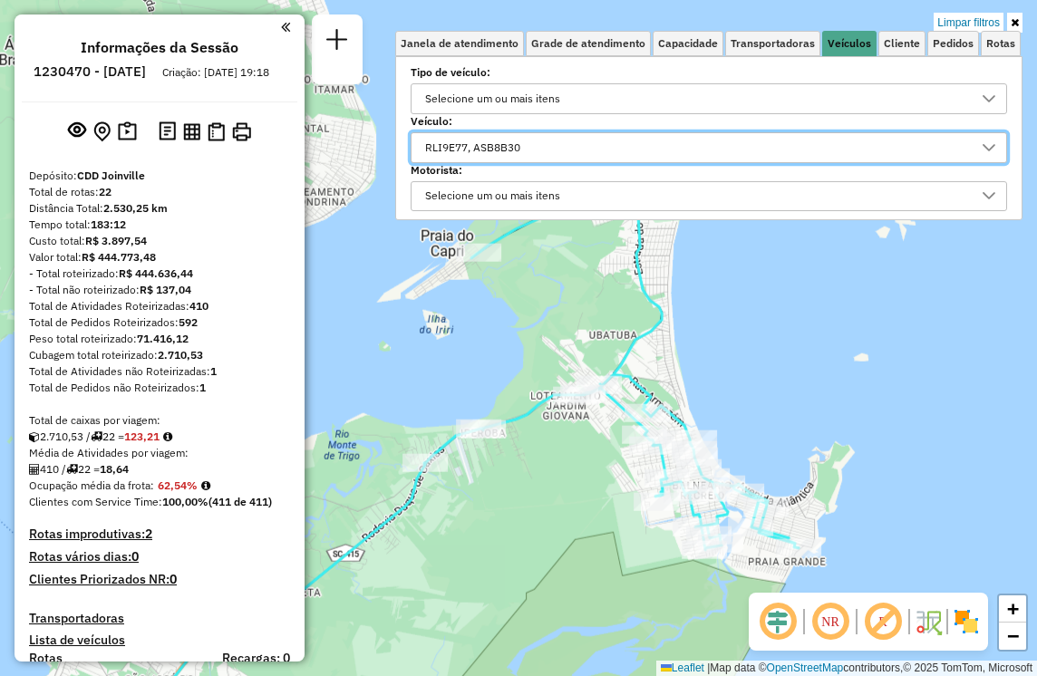
click at [536, 193] on div "Selecione um ou mais itens" at bounding box center [493, 196] width 148 height 29
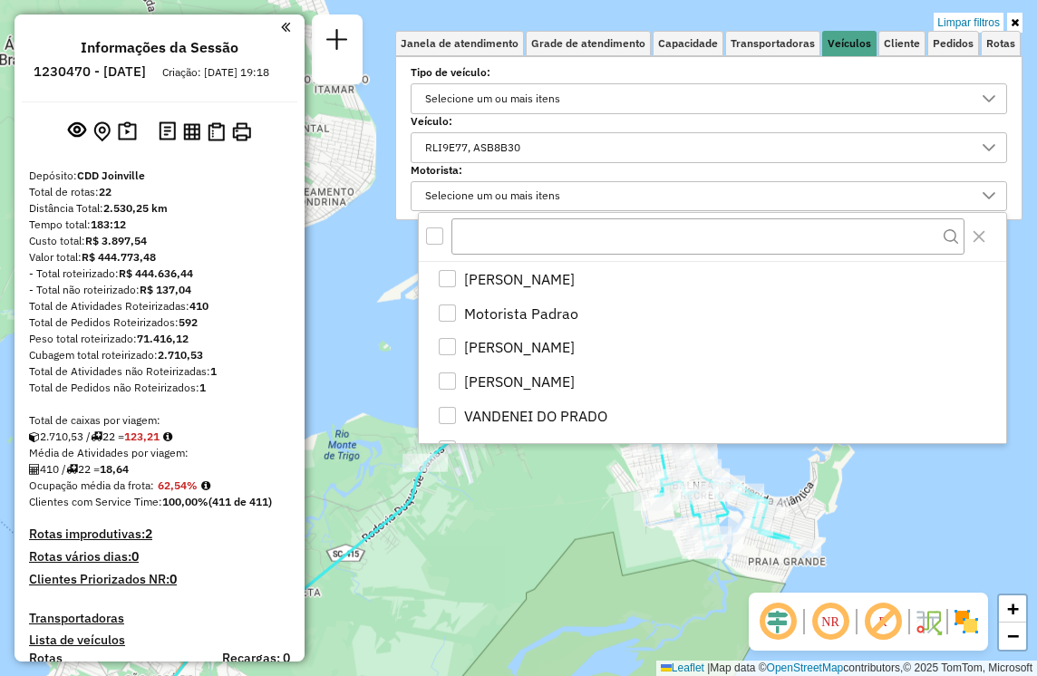
click at [556, 150] on div "RLI9E77, ASB8B30" at bounding box center [695, 147] width 553 height 29
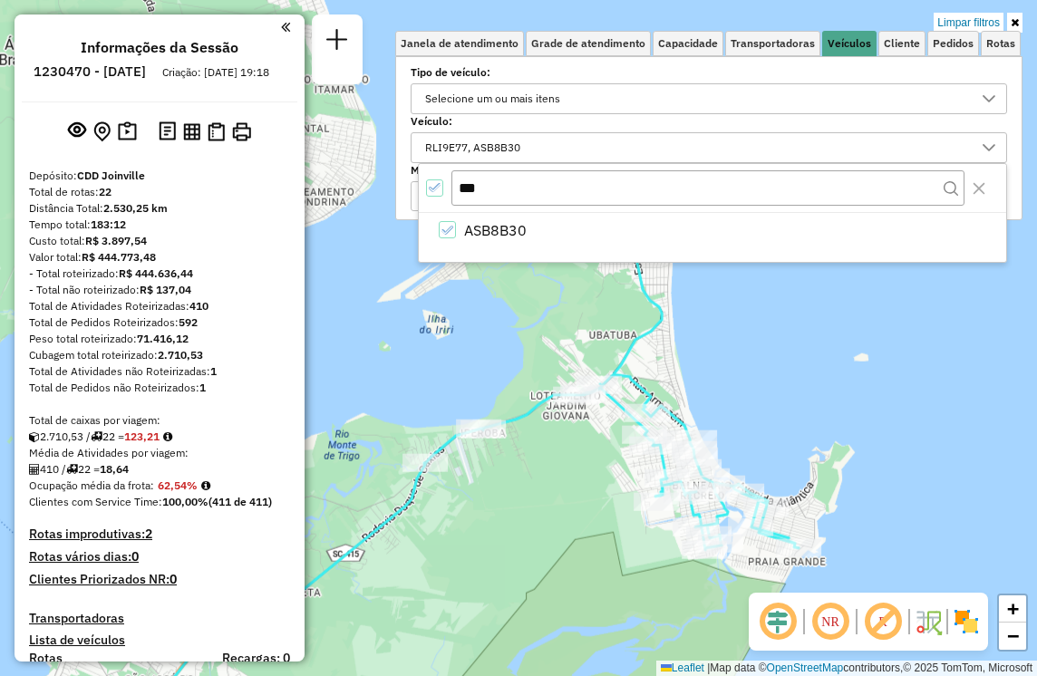
click at [442, 189] on div "All items selected" at bounding box center [434, 187] width 17 height 17
click at [495, 147] on div "Selecione um ou mais itens" at bounding box center [493, 147] width 148 height 29
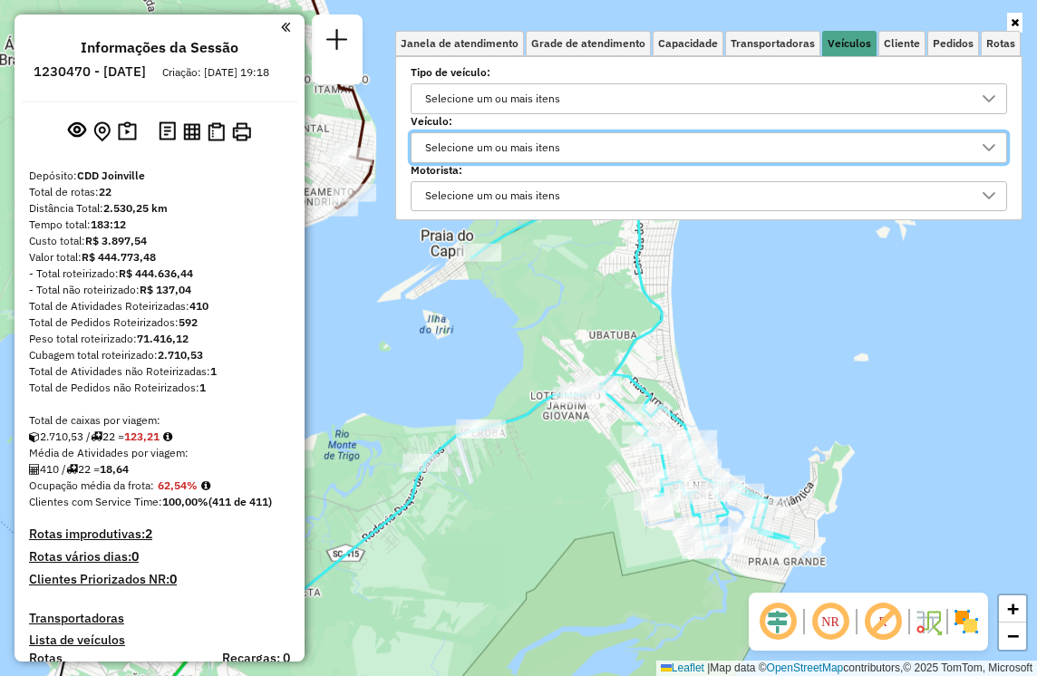
click at [498, 140] on div "Selecione um ou mais itens" at bounding box center [493, 147] width 148 height 29
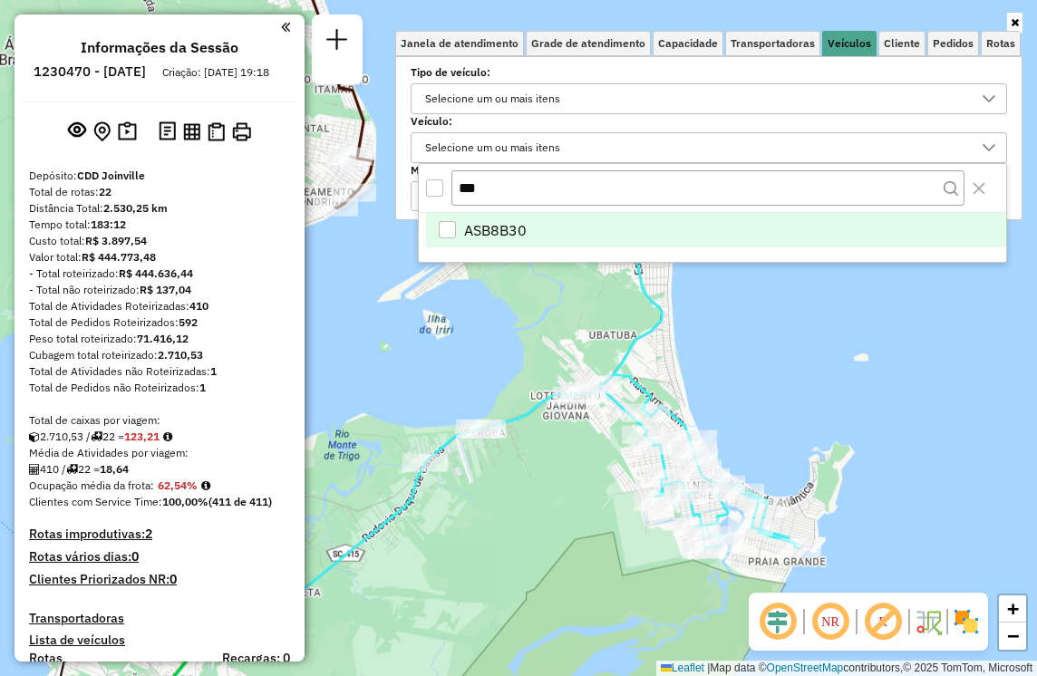
click at [498, 224] on span "ASB8B30" at bounding box center [495, 230] width 63 height 22
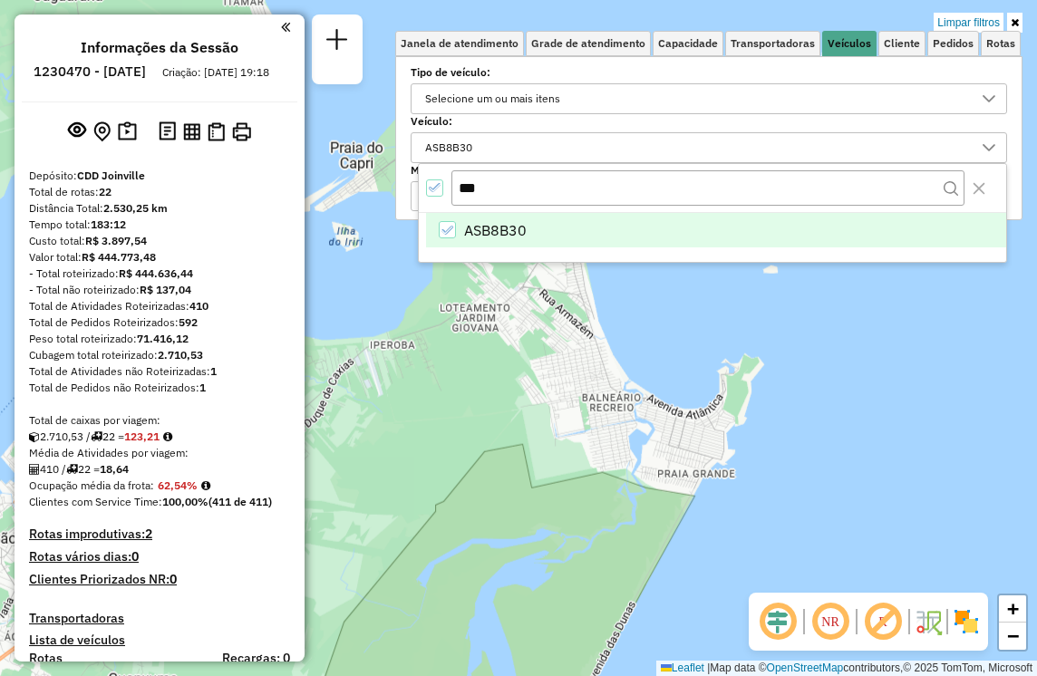
drag, startPoint x: 453, startPoint y: 341, endPoint x: 357, endPoint y: 206, distance: 165.7
click at [357, 206] on div "Limpar filtros Janela de atendimento Grade de atendimento Capacidade Transporta…" at bounding box center [518, 338] width 1037 height 676
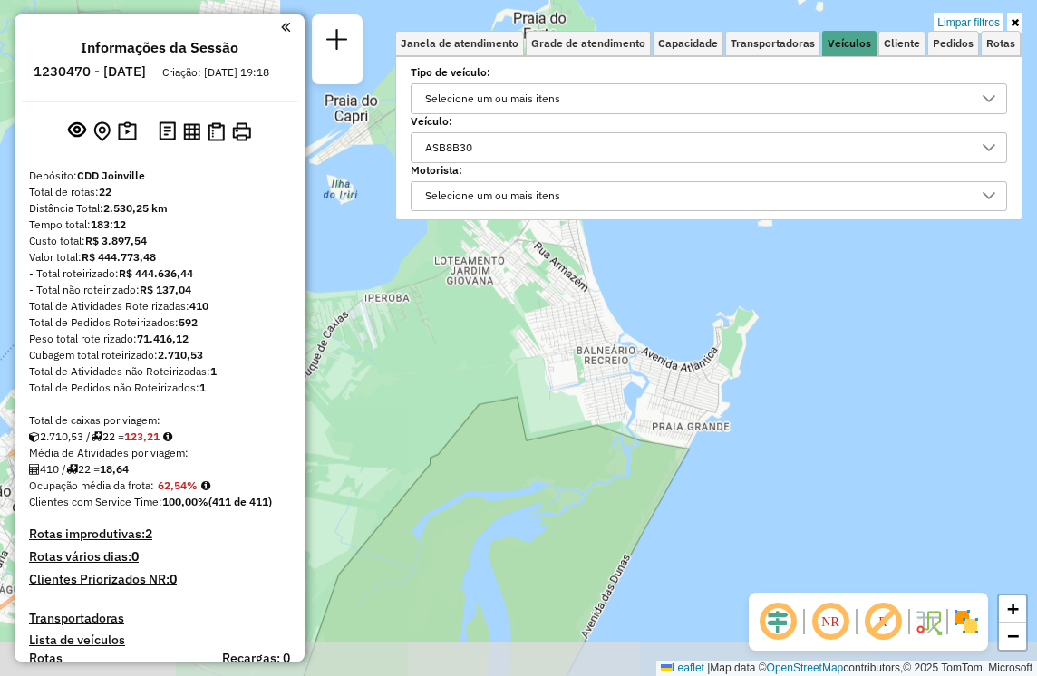
click at [478, 392] on div "Limpar filtros Janela de atendimento Grade de atendimento Capacidade Transporta…" at bounding box center [518, 338] width 1037 height 676
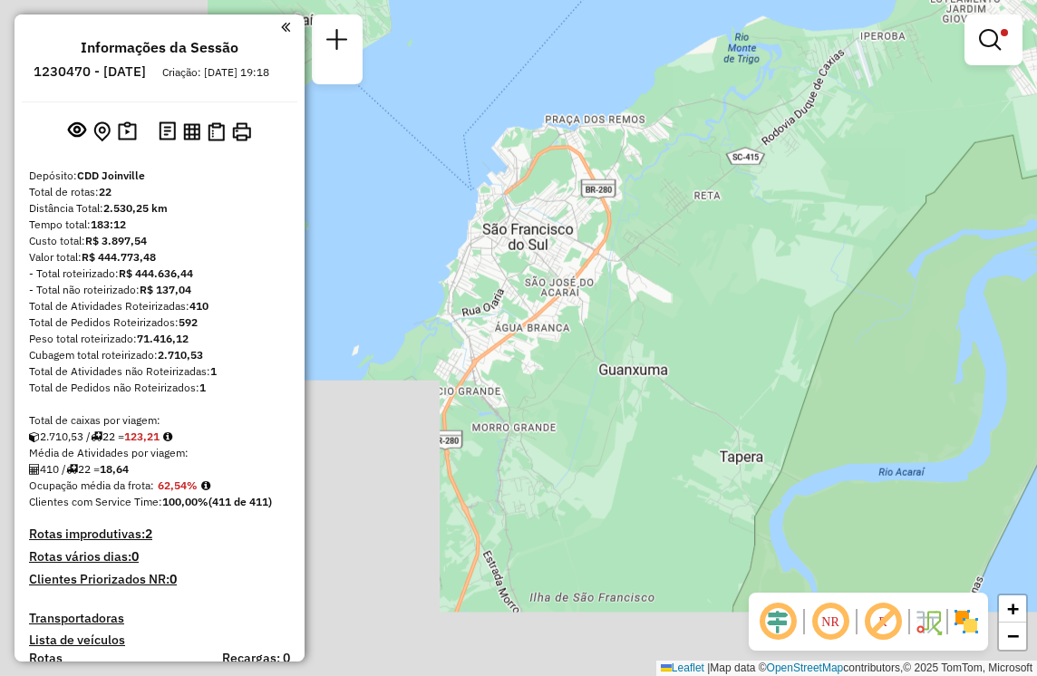
drag, startPoint x: 488, startPoint y: 392, endPoint x: 1010, endPoint y: 110, distance: 593.7
click at [1012, 111] on div "Limpar filtros Janela de atendimento Grade de atendimento Capacidade Transporta…" at bounding box center [518, 338] width 1037 height 676
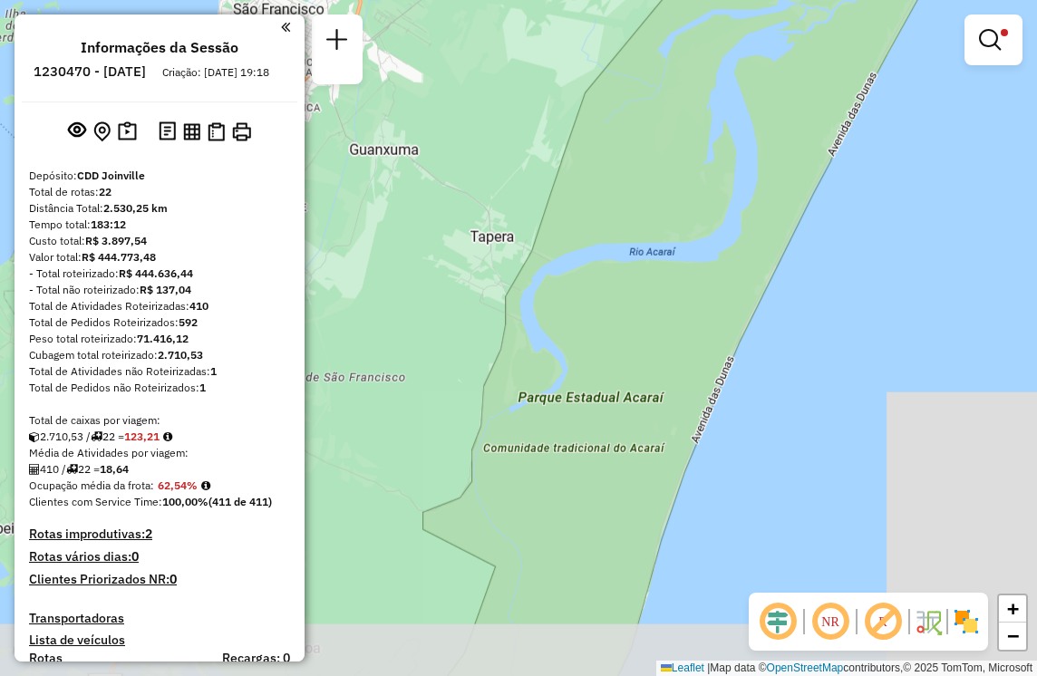
drag, startPoint x: 897, startPoint y: 324, endPoint x: 619, endPoint y: 123, distance: 342.8
click at [619, 123] on div "Limpar filtros Janela de atendimento Grade de atendimento Capacidade Transporta…" at bounding box center [518, 338] width 1037 height 676
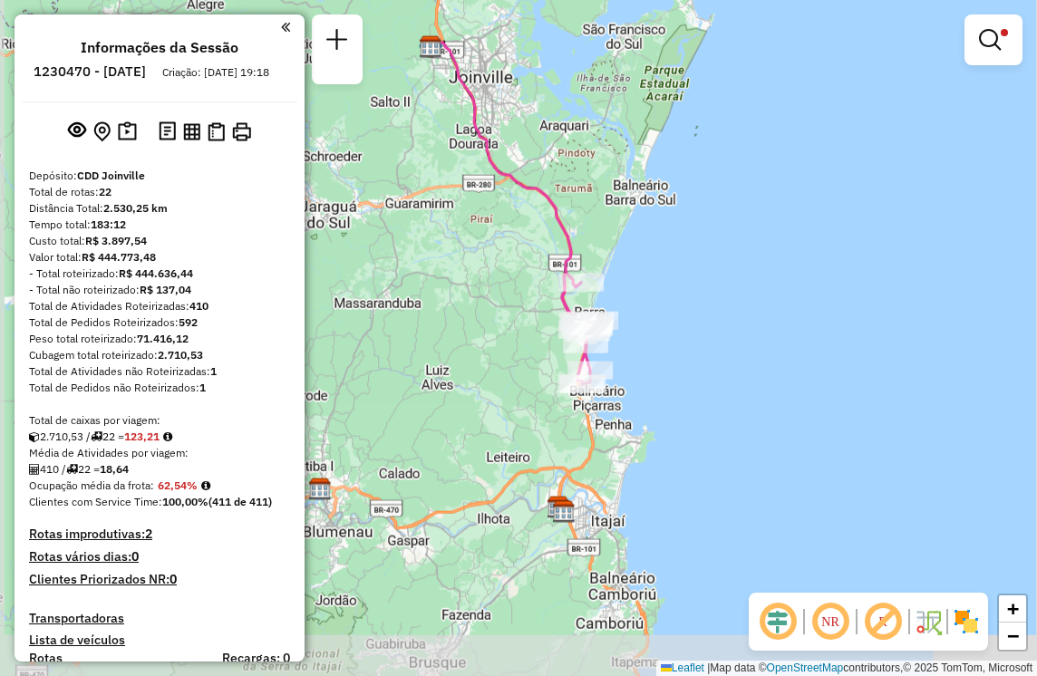
drag, startPoint x: 553, startPoint y: 352, endPoint x: 593, endPoint y: 244, distance: 115.0
click at [586, 158] on div "Limpar filtros Janela de atendimento Grade de atendimento Capacidade Transporta…" at bounding box center [518, 338] width 1037 height 676
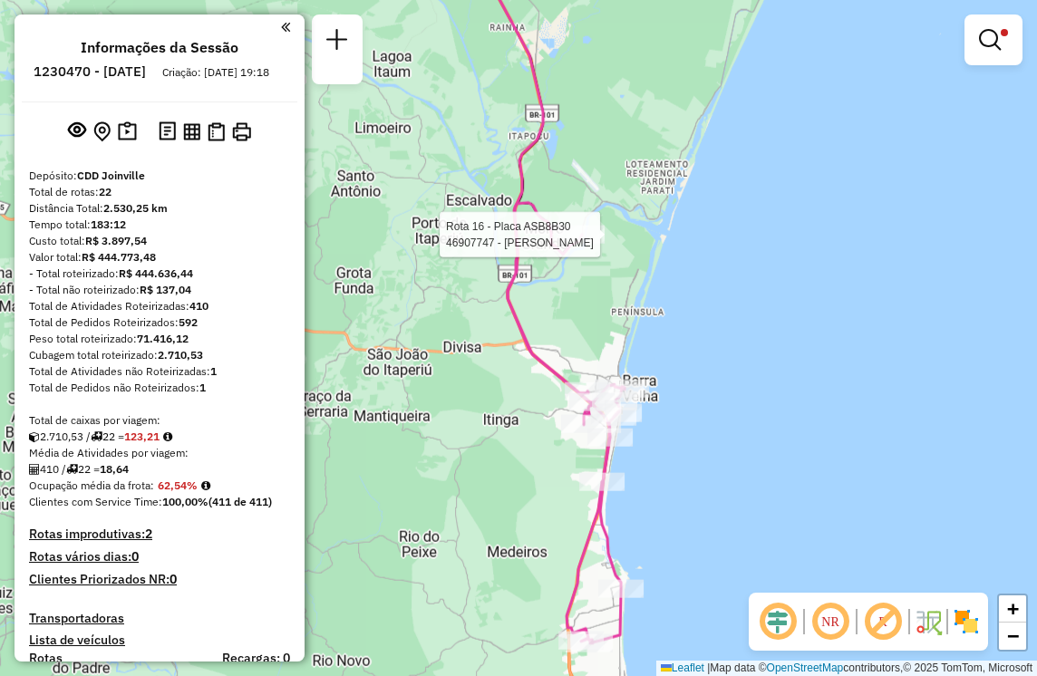
select select "**********"
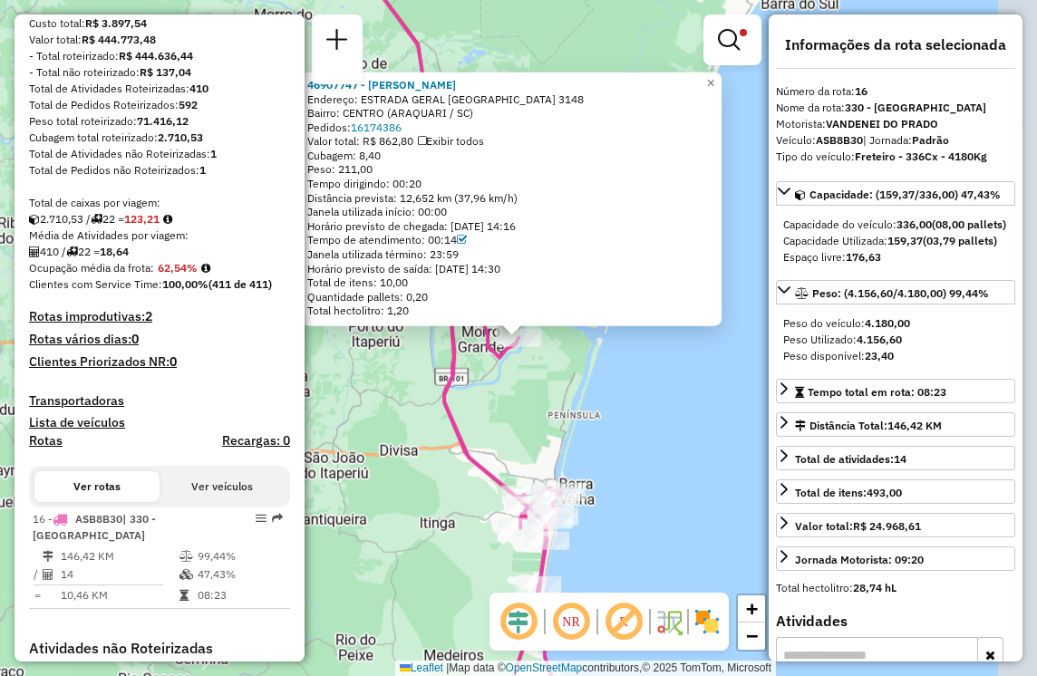
scroll to position [578, 0]
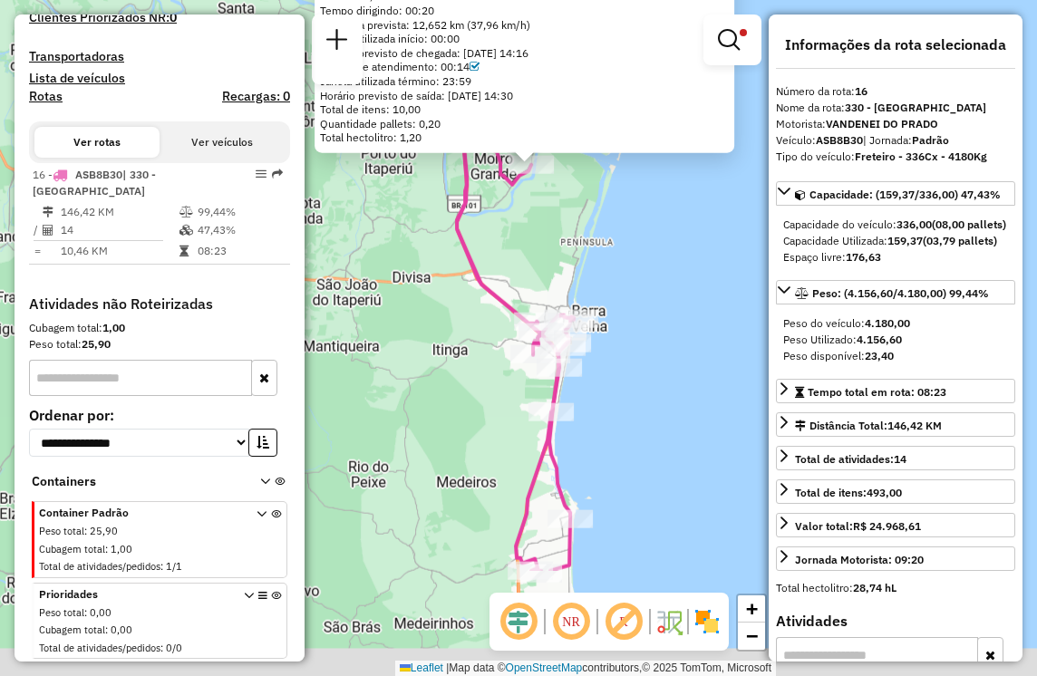
drag, startPoint x: 541, startPoint y: 425, endPoint x: 554, endPoint y: 242, distance: 183.5
click at [554, 242] on div "46907747 - IRMaOS VAZ Endereço: ESTRADA GERAL BARRA DO ITAPOCU 3148 Bairro: CEN…" at bounding box center [518, 338] width 1037 height 676
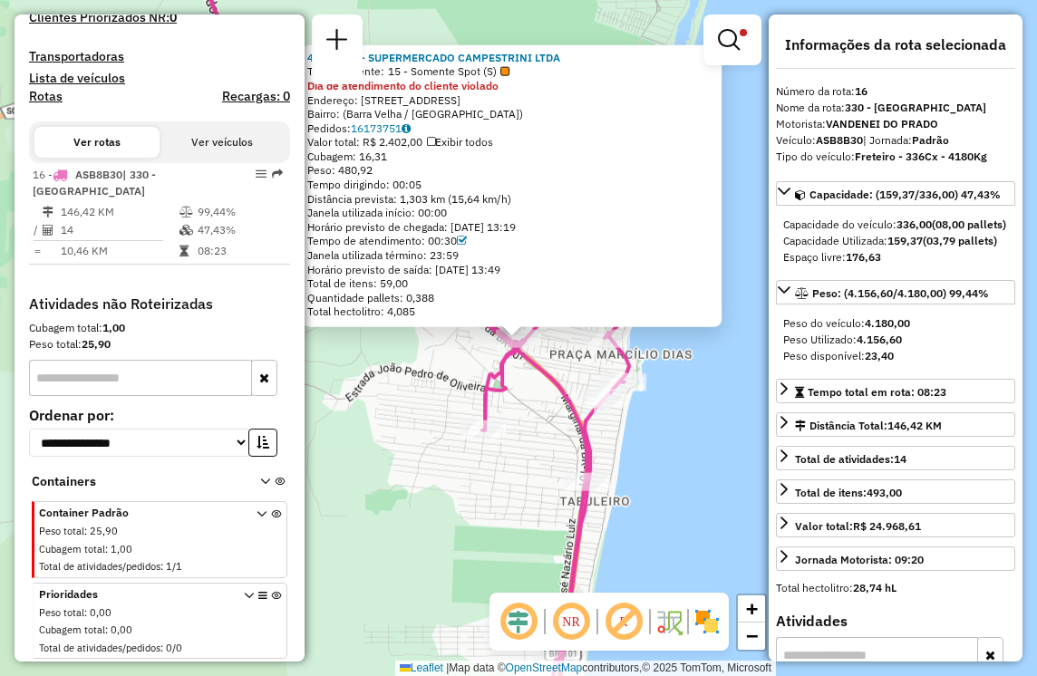
drag, startPoint x: 592, startPoint y: 224, endPoint x: 614, endPoint y: 263, distance: 44.6
click at [614, 263] on div "46913313 - SUPERMERCADO CAMPESTRINI LTDA Tipo de cliente: 15 - Somente Spot (S)…" at bounding box center [511, 184] width 409 height 268
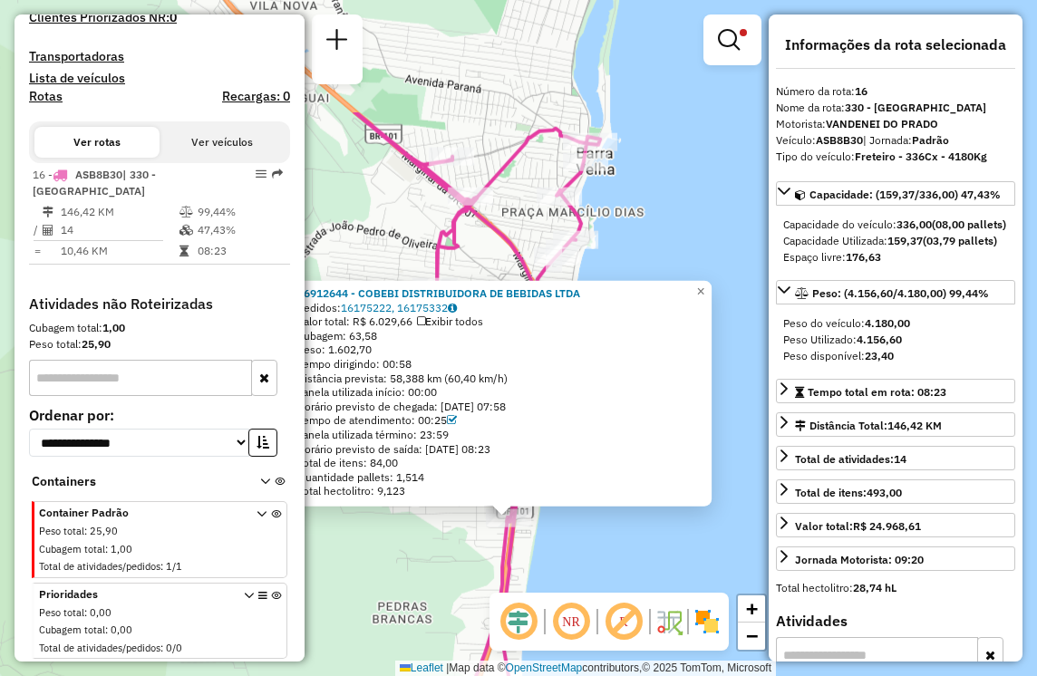
drag, startPoint x: 445, startPoint y: 427, endPoint x: 433, endPoint y: 623, distance: 196.1
click at [433, 623] on div "46912644 - COBEBI DISTRIBUIDORA DE BEBIDAS LTDA Pedidos: 16175222, 16175332 Val…" at bounding box center [518, 338] width 1037 height 676
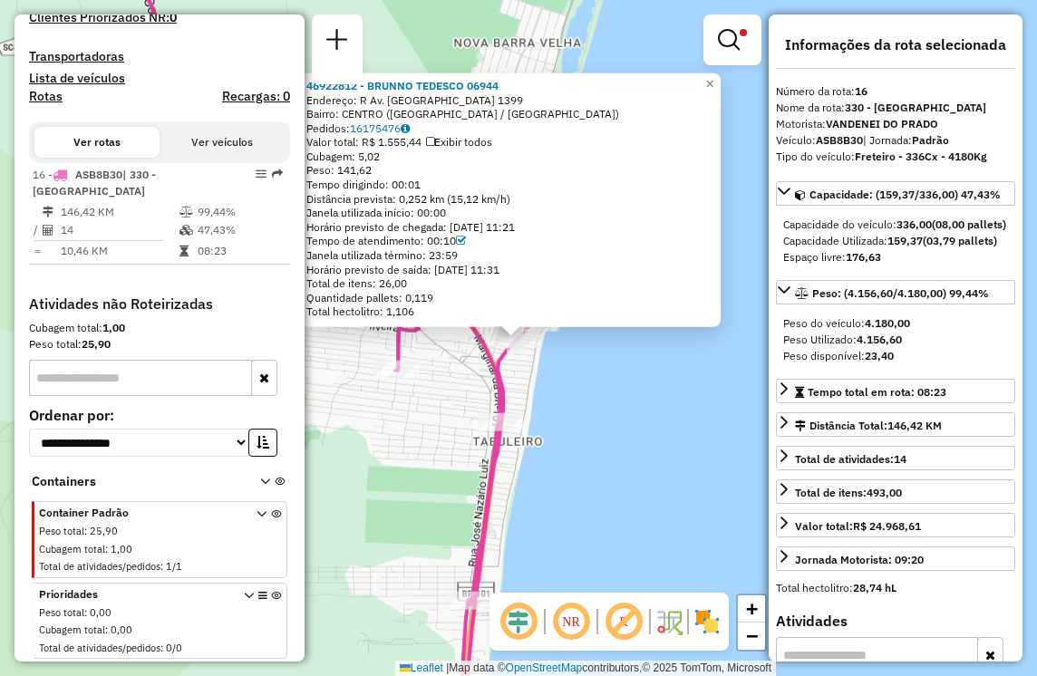
click at [480, 360] on icon at bounding box center [310, 269] width 379 height 672
